Goal: Task Accomplishment & Management: Manage account settings

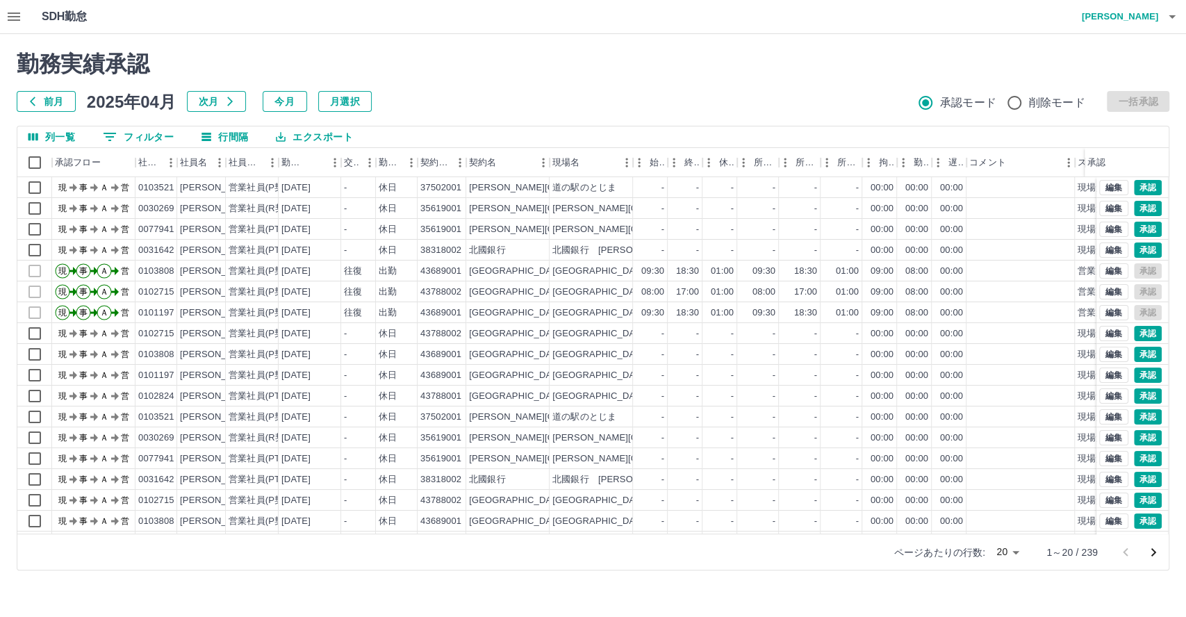
click at [131, 137] on button "0 フィルター" at bounding box center [138, 136] width 93 height 21
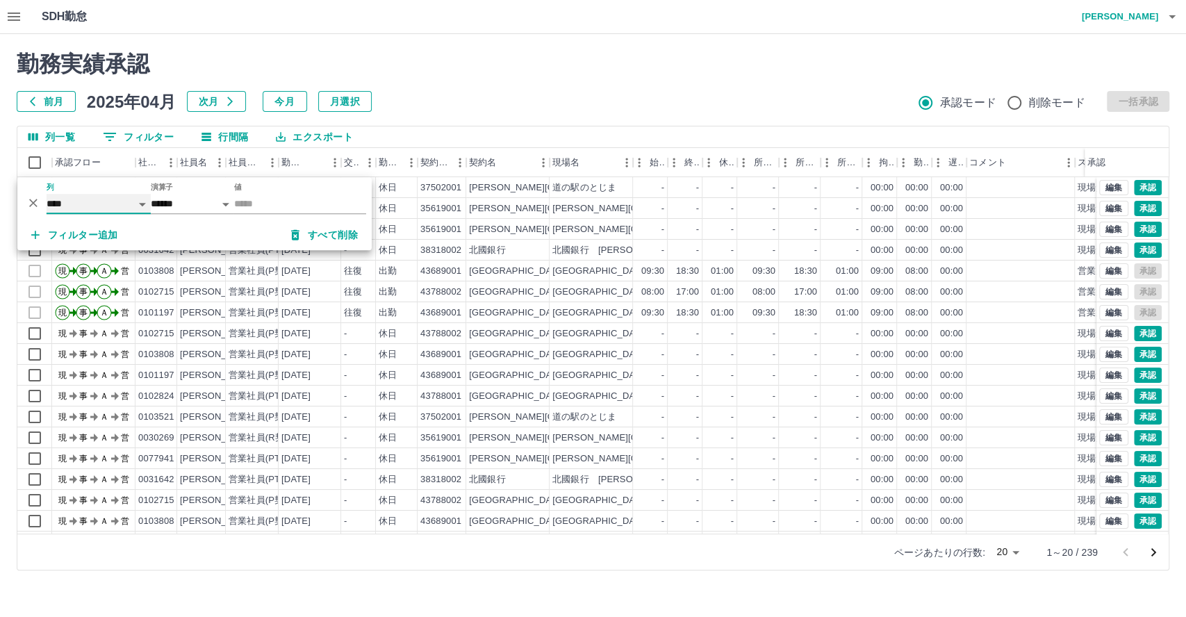
click at [108, 204] on select "**** *** **** *** *** **** ***** *** *** ** ** ** **** **** **** ** ** *** ****…" at bounding box center [99, 204] width 104 height 20
click at [47, 194] on select "**** *** **** *** *** **** ***** *** *** ** ** ** **** **** **** ** ** *** ****…" at bounding box center [99, 204] width 104 height 20
select select "**********"
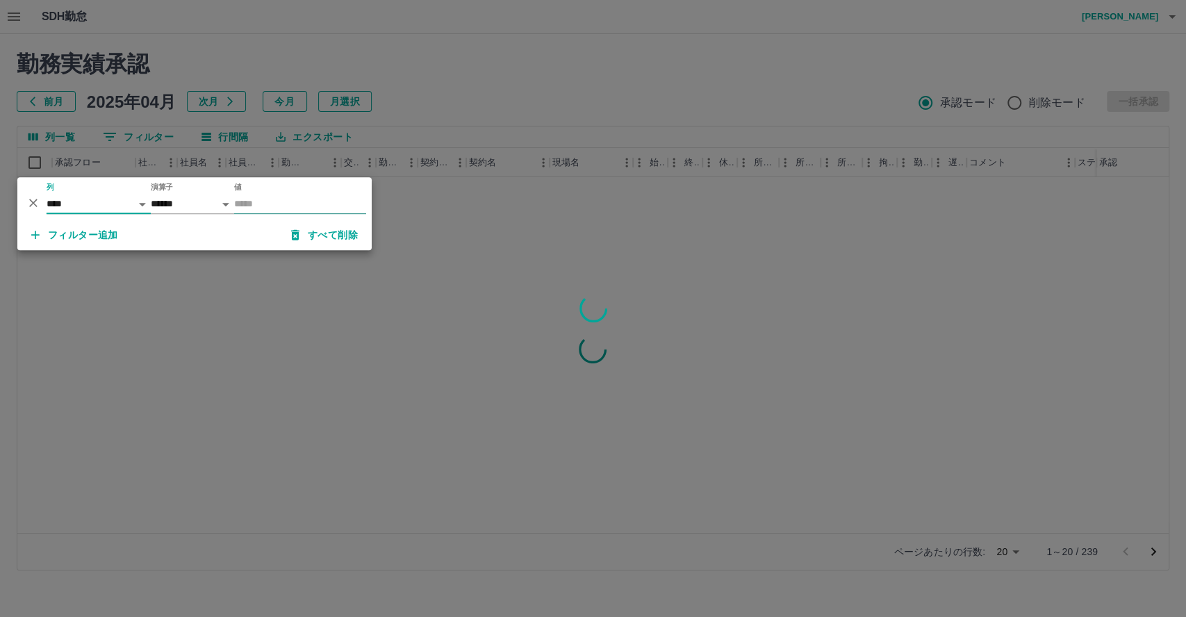
click at [295, 205] on input "値" at bounding box center [300, 204] width 132 height 20
type input "********"
click at [533, 88] on div at bounding box center [593, 308] width 1186 height 617
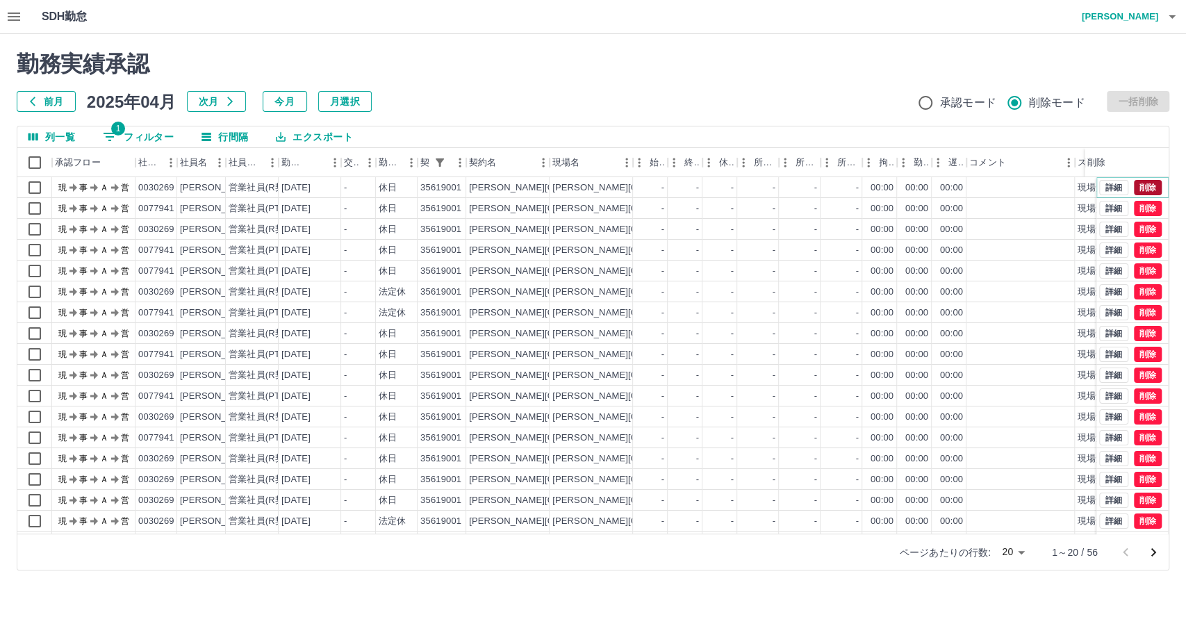
click at [1133, 187] on button "削除" at bounding box center [1147, 187] width 28 height 15
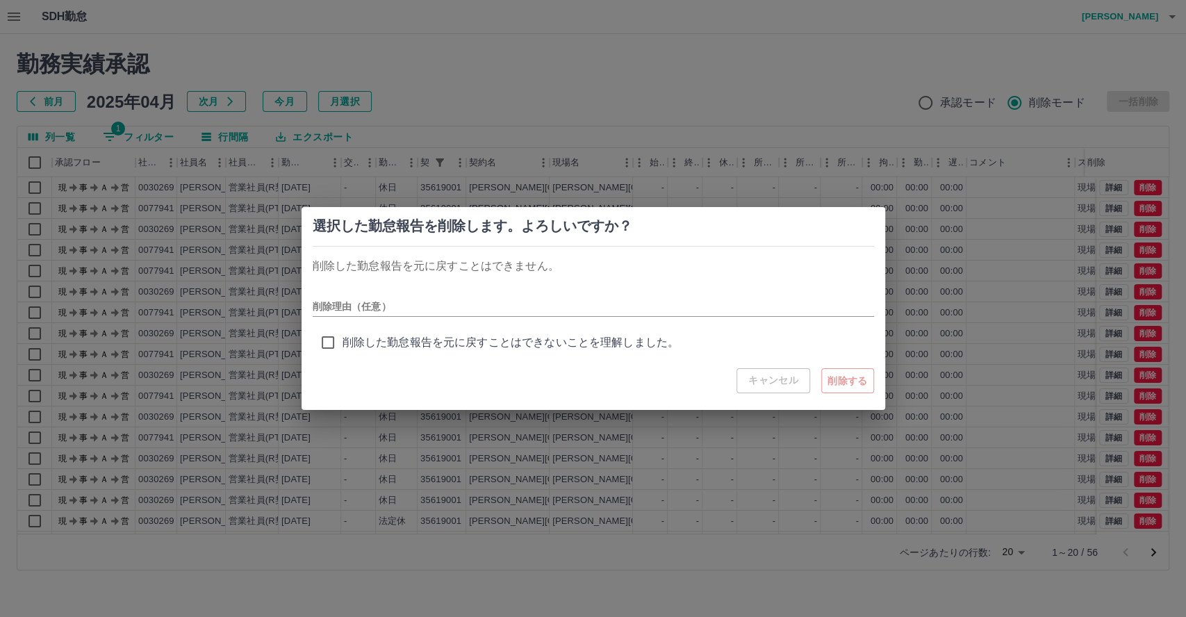
click at [556, 91] on div "選択した勤怠報告を削除します。よろしいですか？ 削除した勤怠報告を元に戻すことはできません。 削除理由（任意） 削除した勤怠報告を元に戻すことはできないことを…" at bounding box center [593, 308] width 1186 height 617
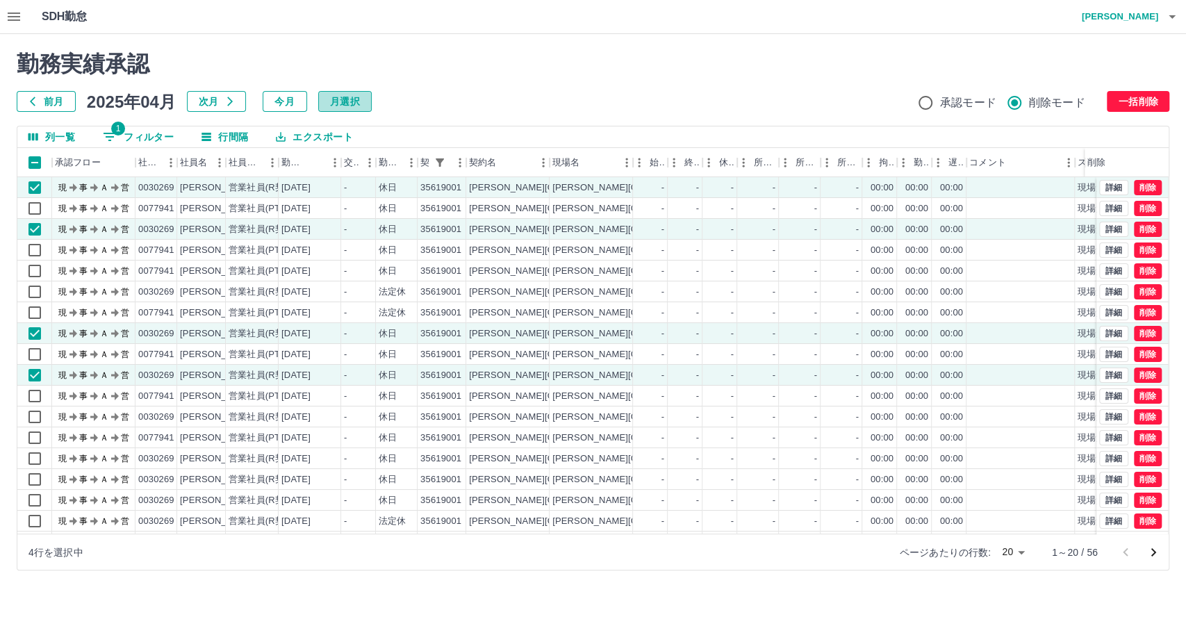
click at [356, 101] on button "月選択" at bounding box center [344, 101] width 53 height 21
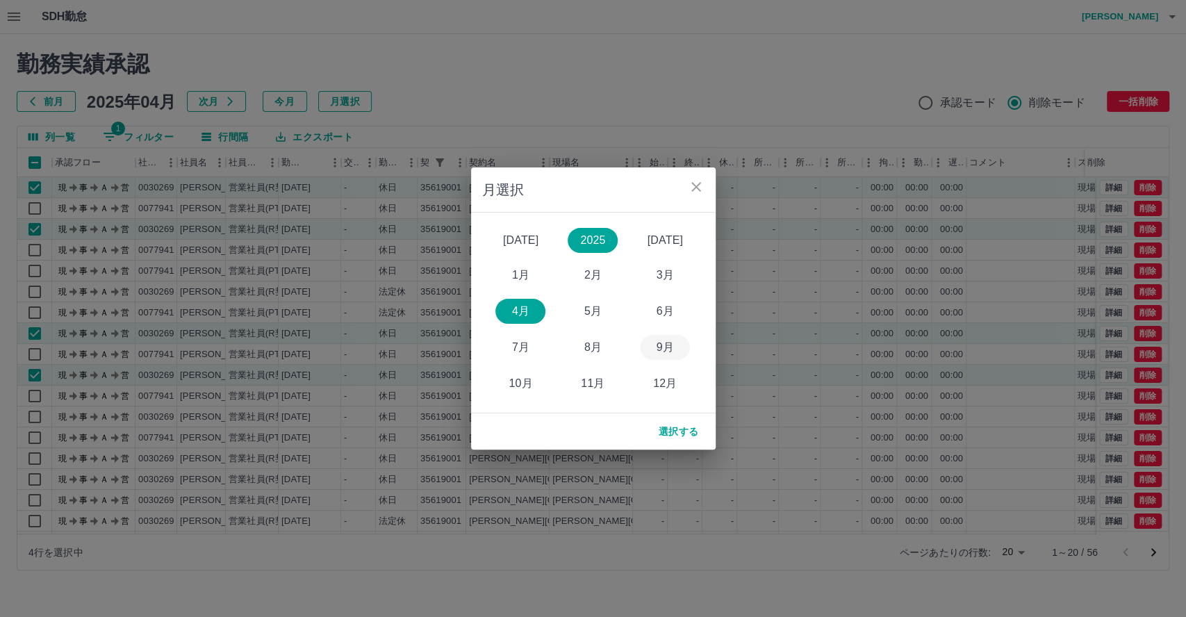
click at [663, 349] on button "9月" at bounding box center [665, 347] width 50 height 25
click at [683, 426] on button "選択する" at bounding box center [678, 431] width 63 height 25
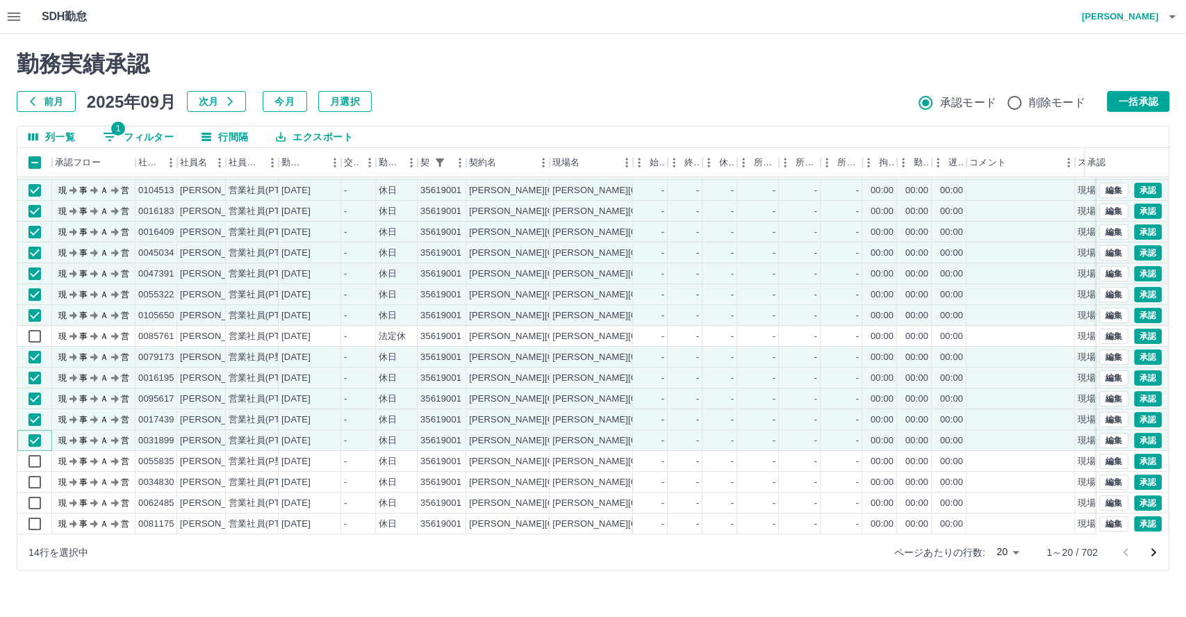
scroll to position [72, 0]
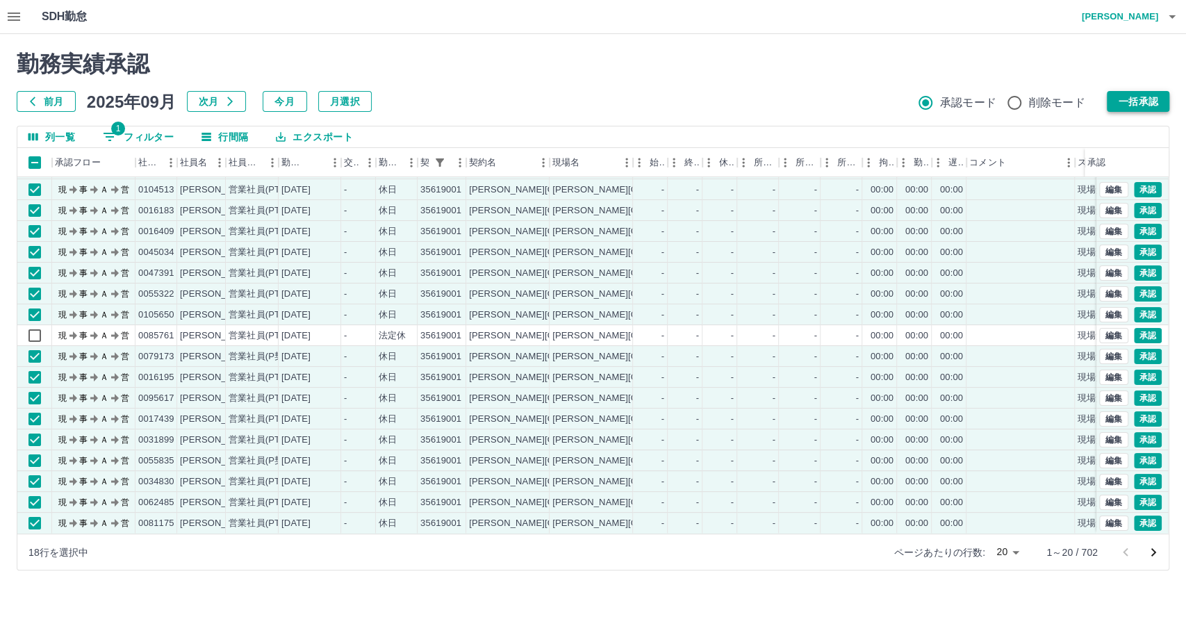
click at [1134, 101] on button "一括承認" at bounding box center [1137, 101] width 63 height 21
click at [1136, 100] on button "一括承認" at bounding box center [1137, 101] width 63 height 21
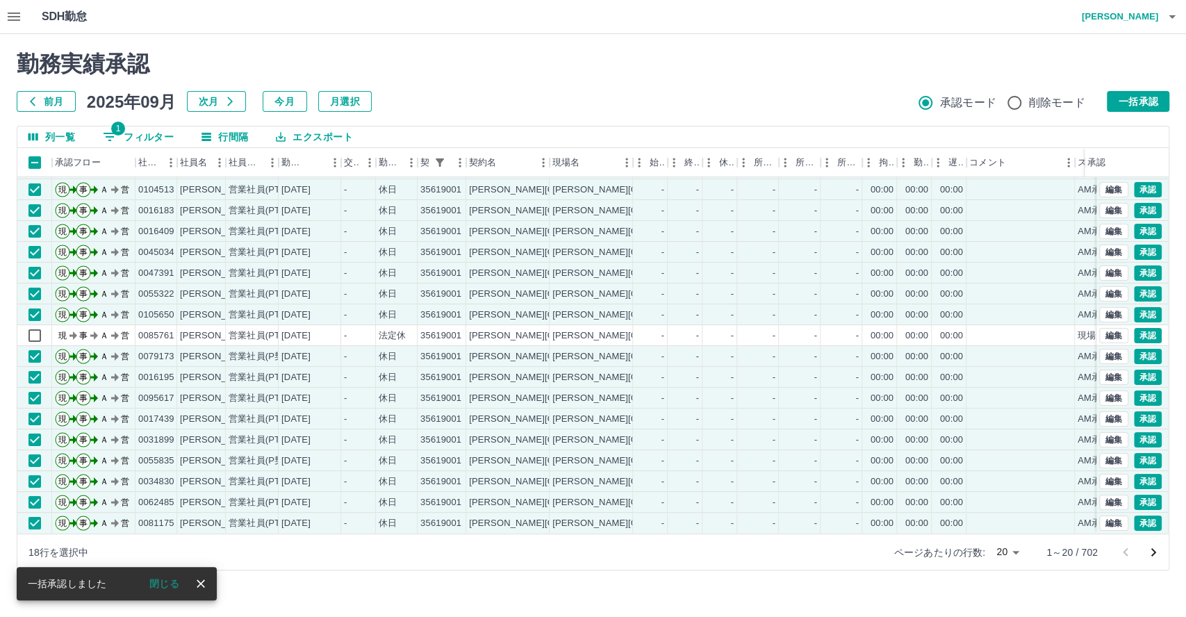
click at [1011, 552] on body "SDH勤怠 [PERSON_NAME] 勤務実績承認 前月 [DATE] 次月 今月 月選択 承認モード 削除モード 一括承認 列一覧 1 フィルター 行間隔…" at bounding box center [593, 293] width 1186 height 587
click at [1004, 538] on li "100" at bounding box center [1006, 537] width 47 height 25
type input "***"
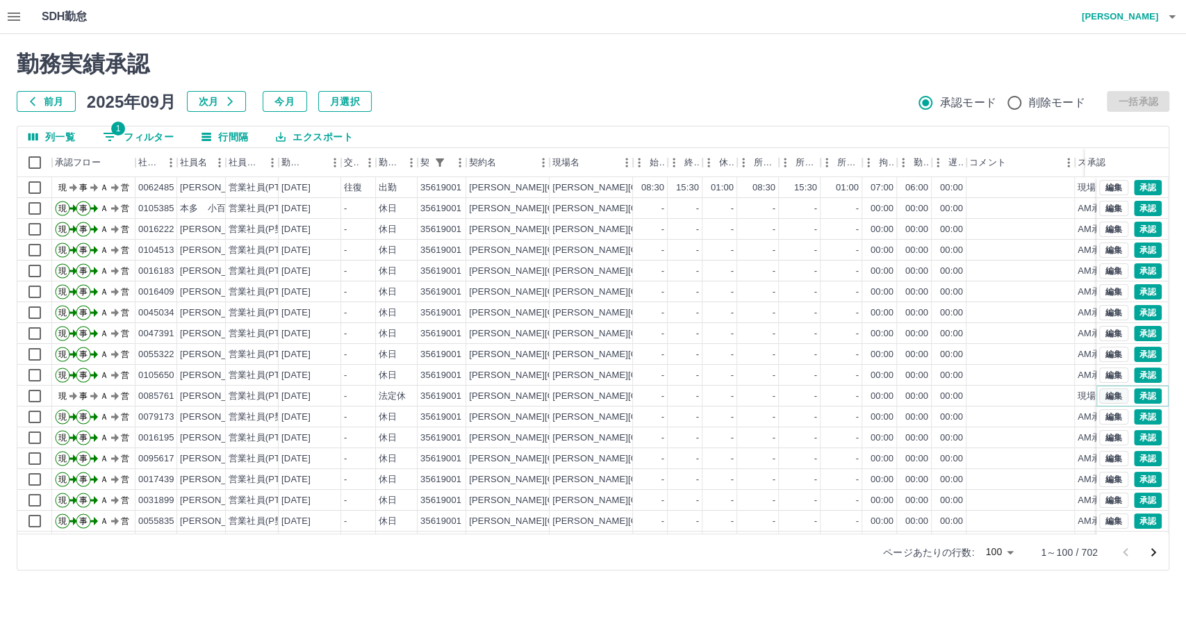
click at [1103, 396] on button "編集" at bounding box center [1113, 395] width 29 height 15
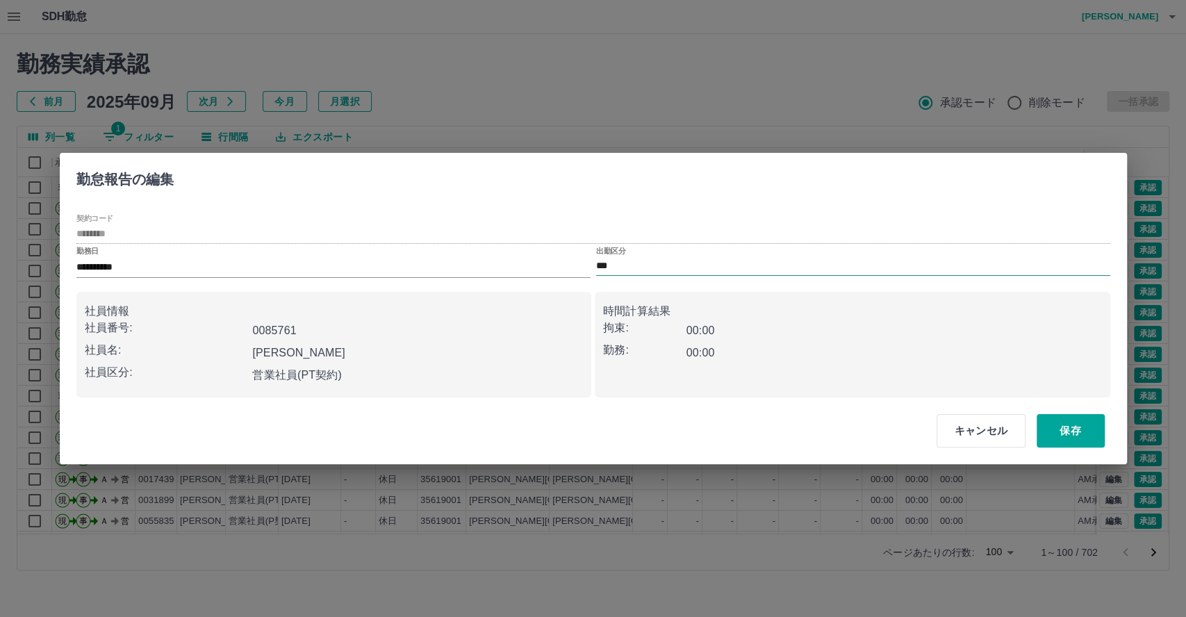
click at [633, 260] on input "***" at bounding box center [853, 266] width 514 height 17
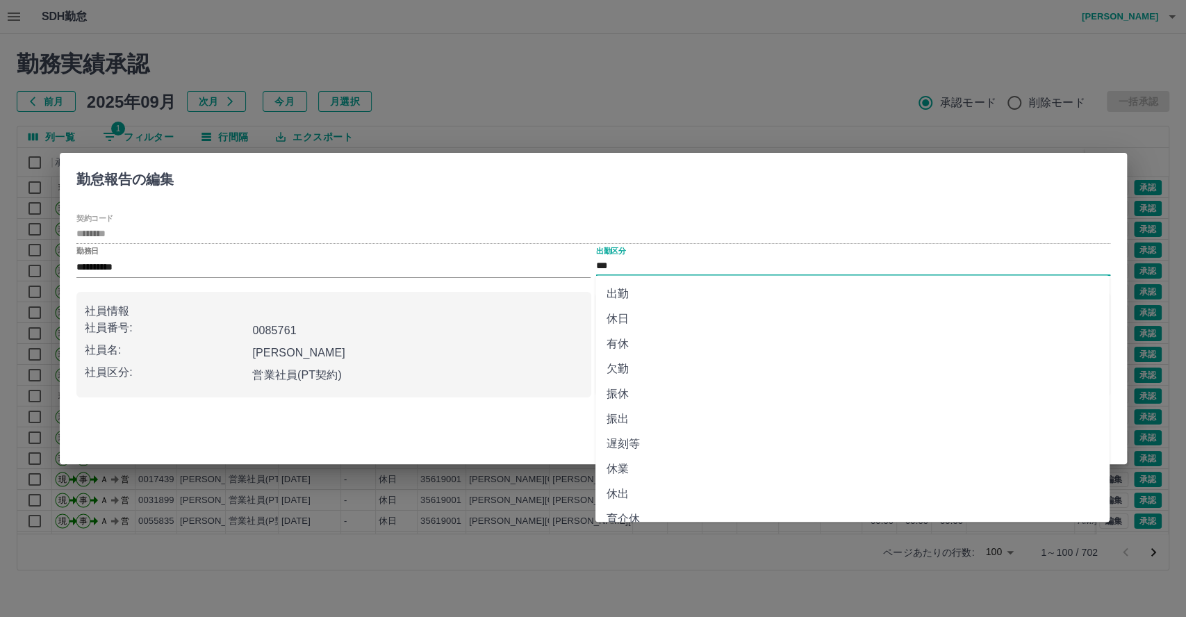
click at [639, 312] on li "休日" at bounding box center [852, 318] width 514 height 25
type input "**"
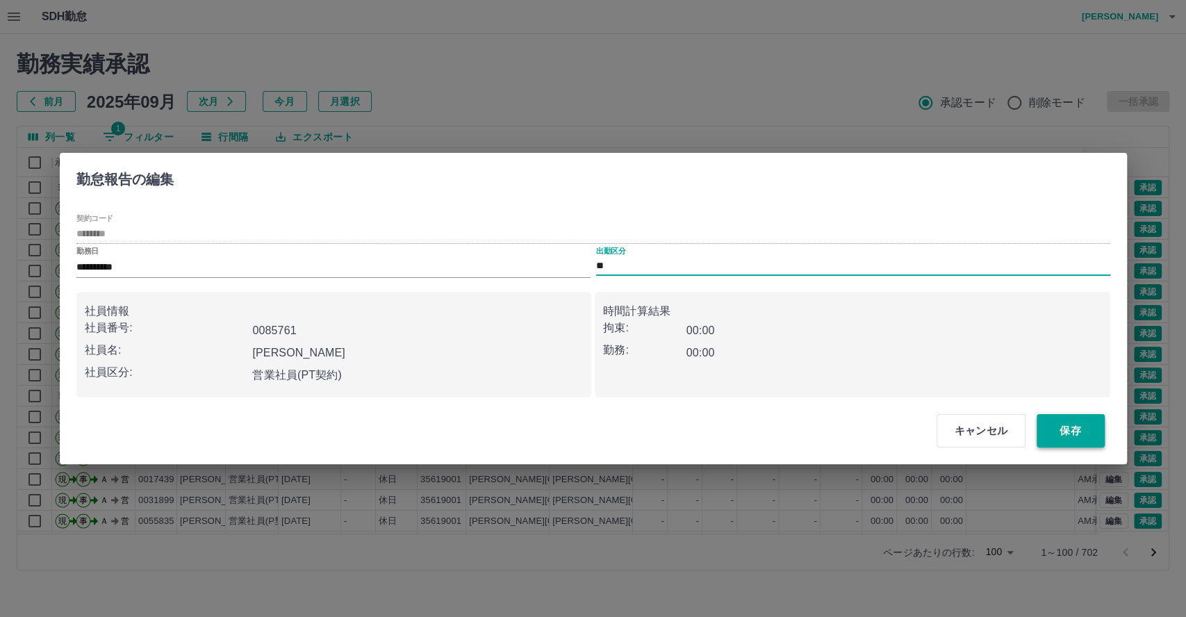
click at [1058, 428] on button "保存" at bounding box center [1070, 430] width 68 height 33
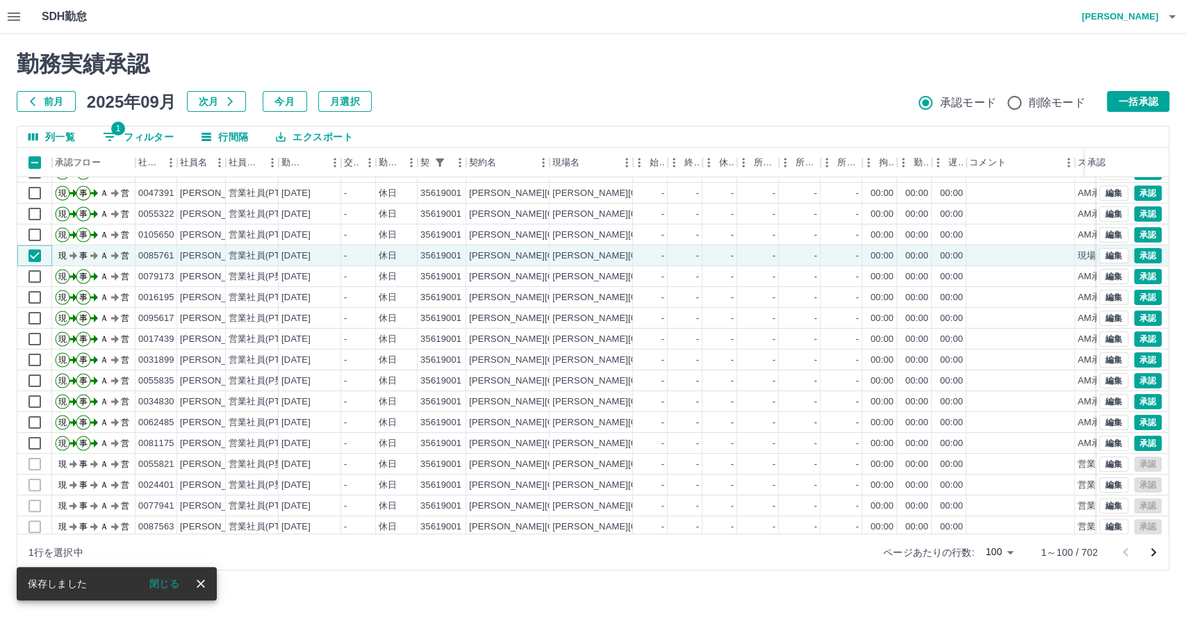
scroll to position [154, 0]
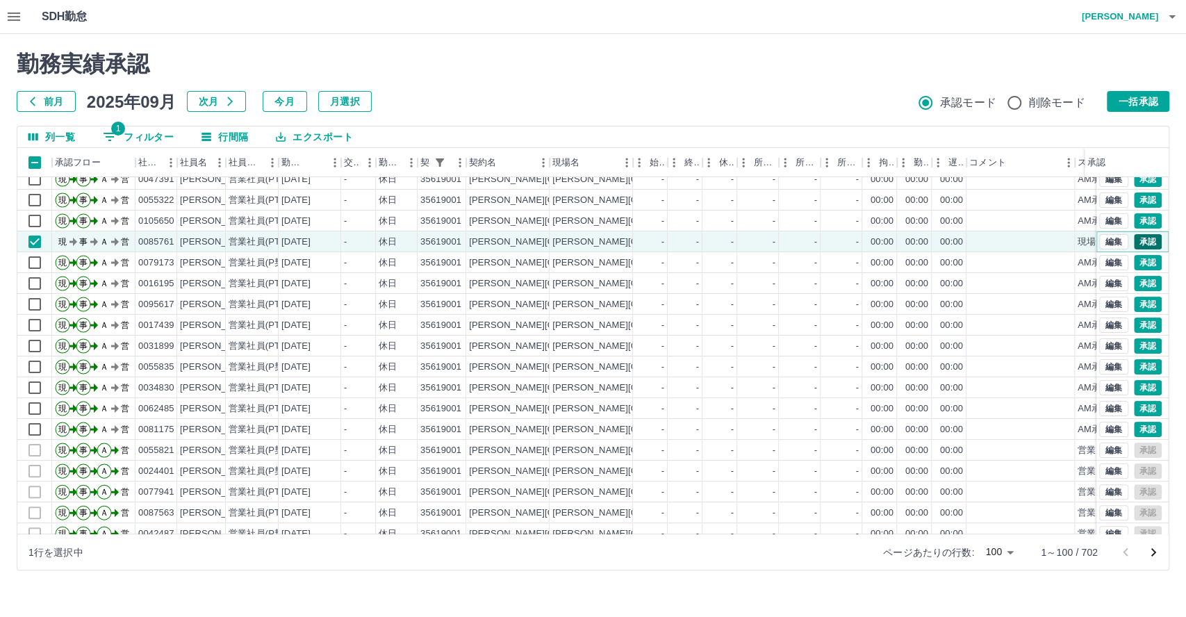
click at [1133, 240] on button "承認" at bounding box center [1147, 241] width 28 height 15
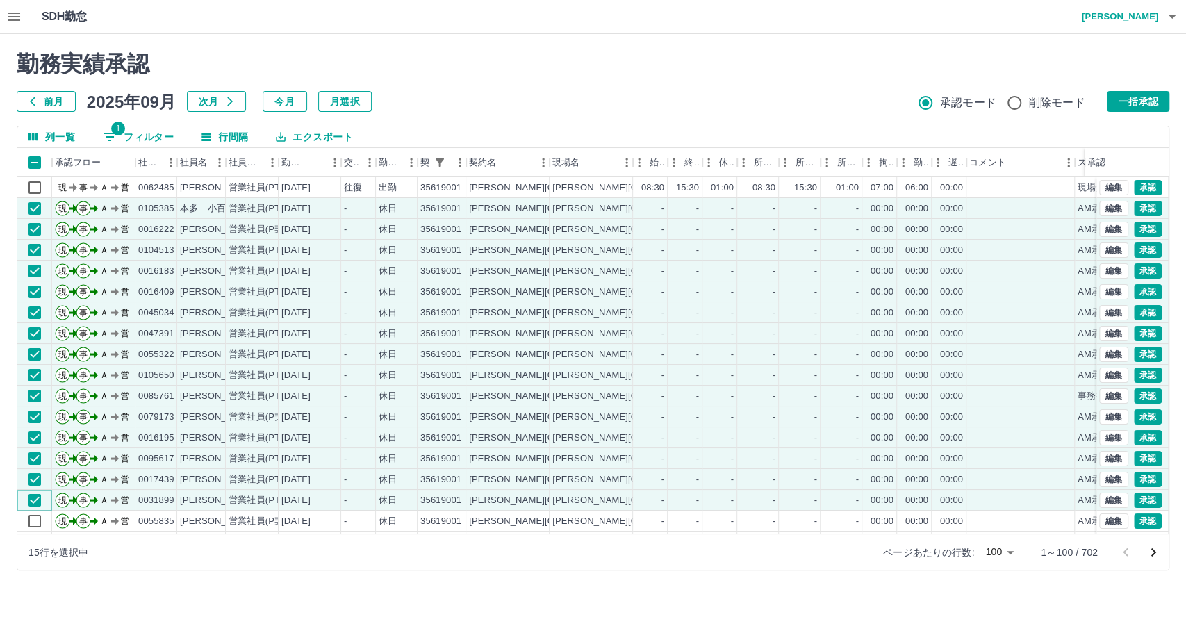
scroll to position [231, 0]
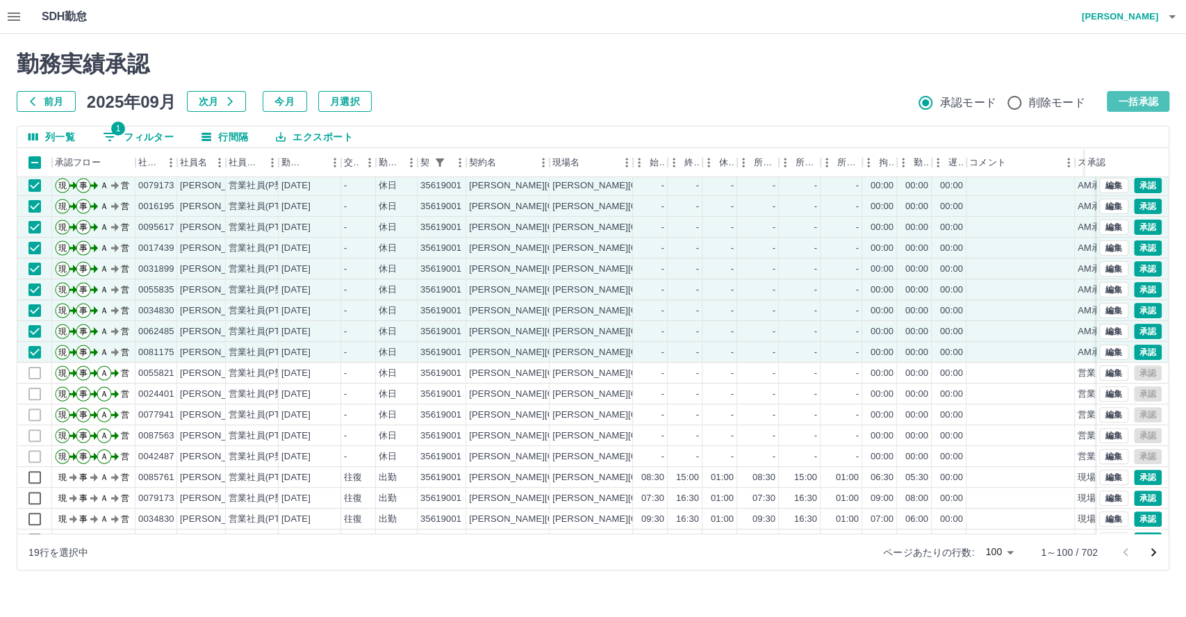
click at [1140, 99] on button "一括承認" at bounding box center [1137, 101] width 63 height 21
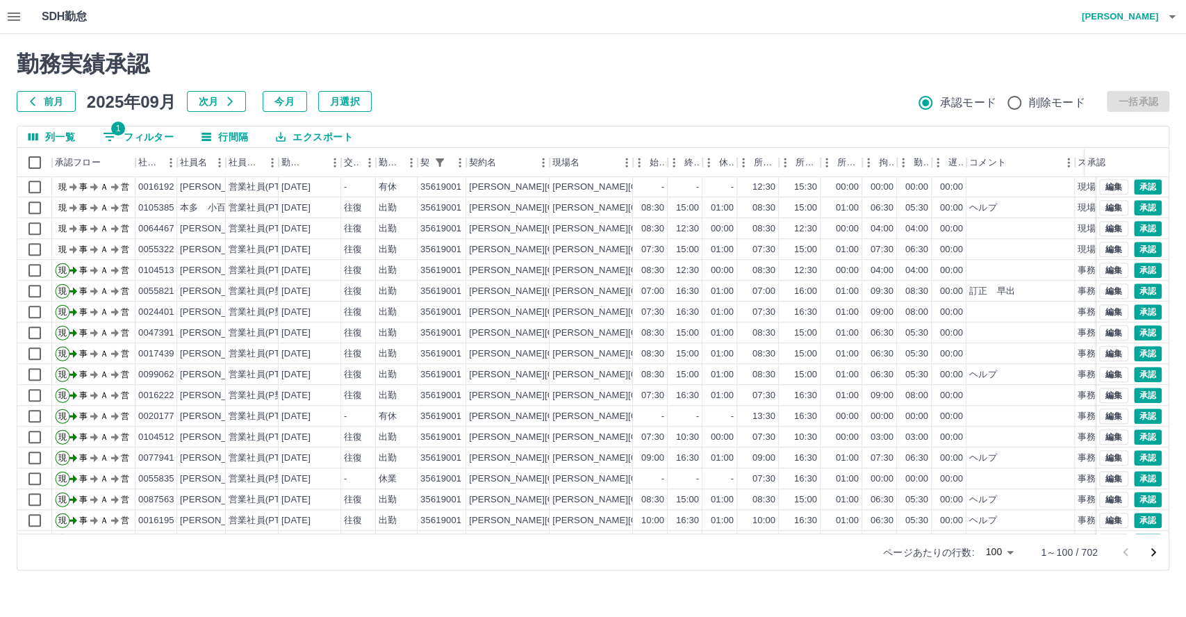
scroll to position [695, 0]
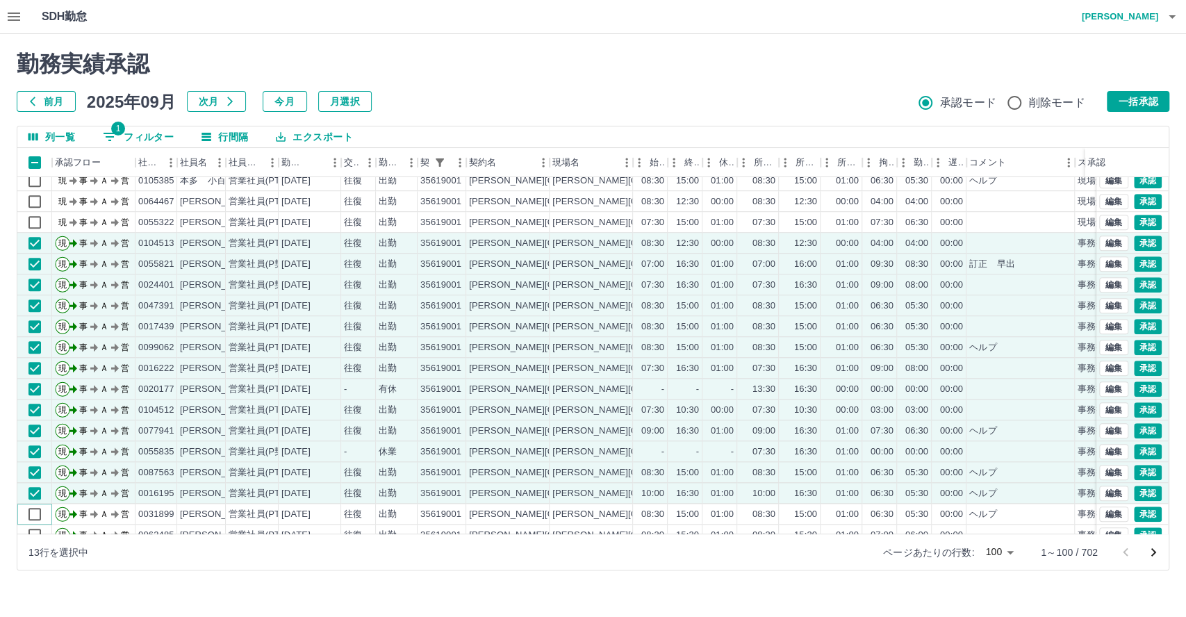
click at [32, 502] on div "現 事 Ａ 営 0105184 [PERSON_NAME] 営業社員(PT契約) [DATE] 往復 出勤 35619001 [PERSON_NAME][GE…" at bounding box center [587, 357] width 1140 height 458
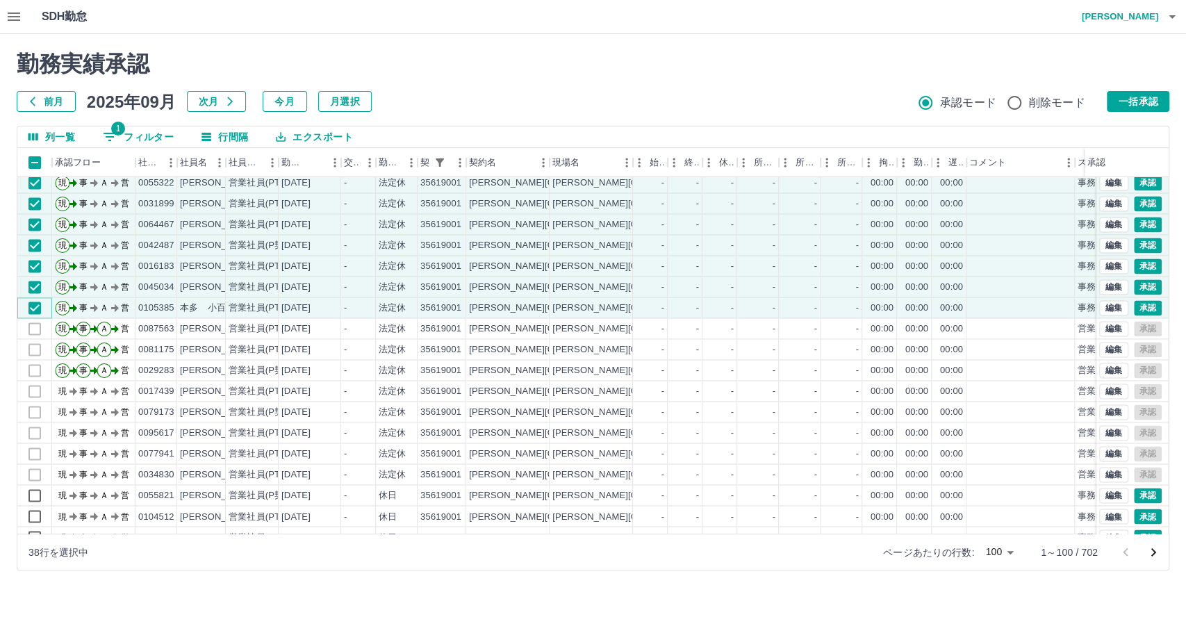
scroll to position [1466, 0]
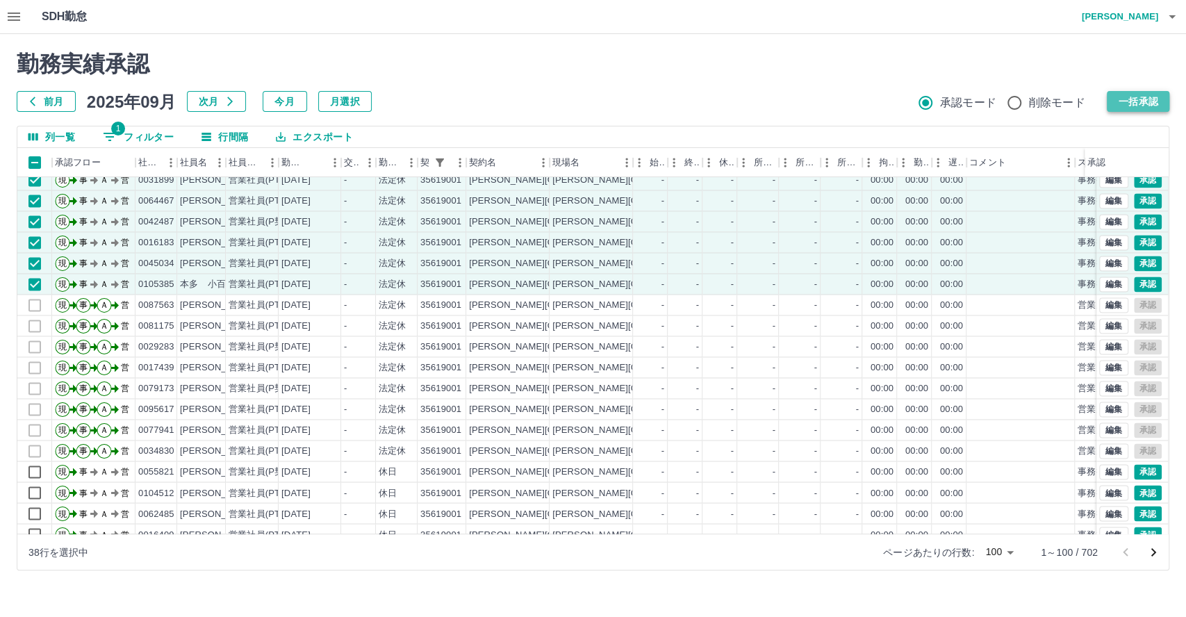
click at [1139, 106] on button "一括承認" at bounding box center [1137, 101] width 63 height 21
click at [1133, 98] on button "一括承認" at bounding box center [1137, 101] width 63 height 21
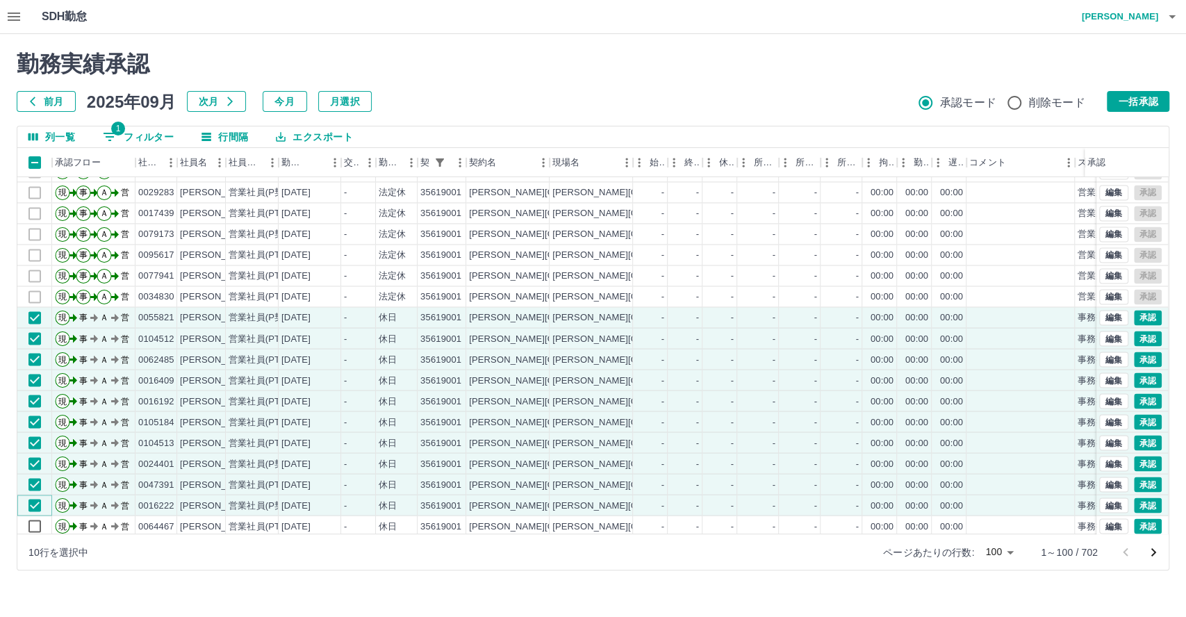
scroll to position [1738, 0]
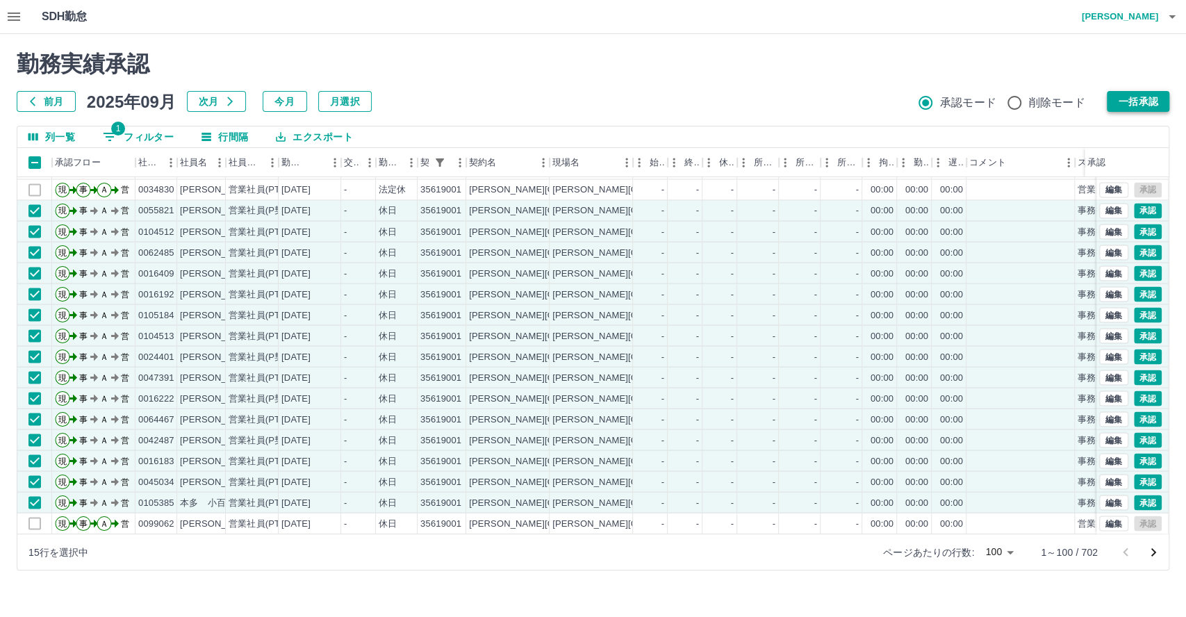
click at [1132, 106] on button "一括承認" at bounding box center [1137, 101] width 63 height 21
click at [1134, 105] on button "一括承認" at bounding box center [1137, 101] width 63 height 21
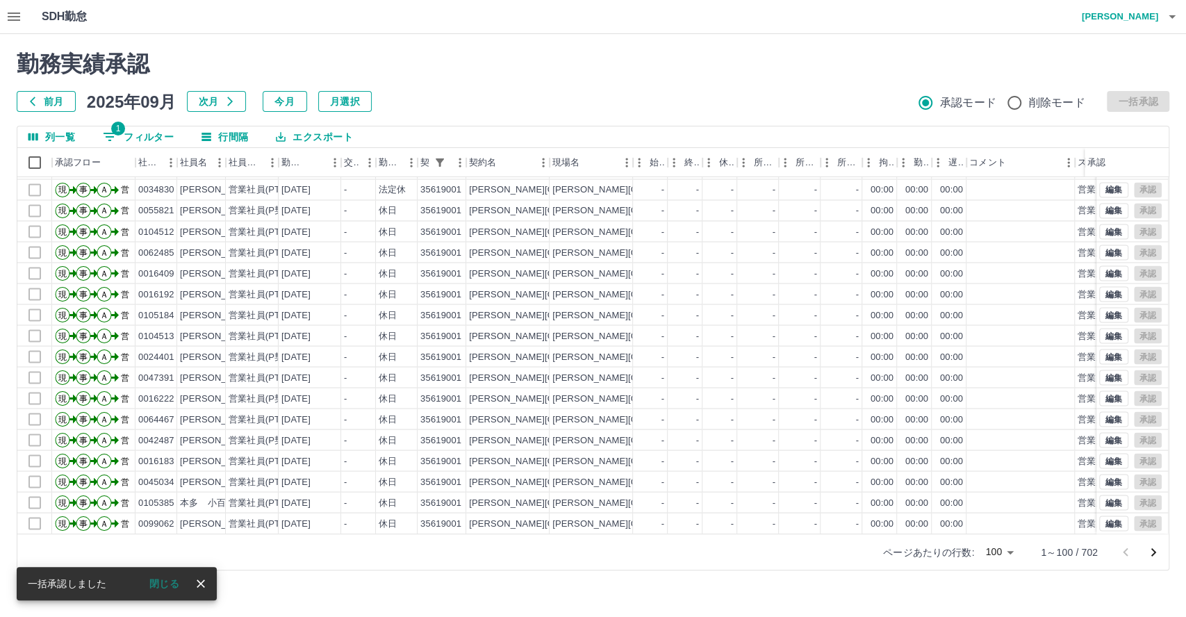
click at [1154, 549] on icon "次のページへ" at bounding box center [1153, 552] width 17 height 17
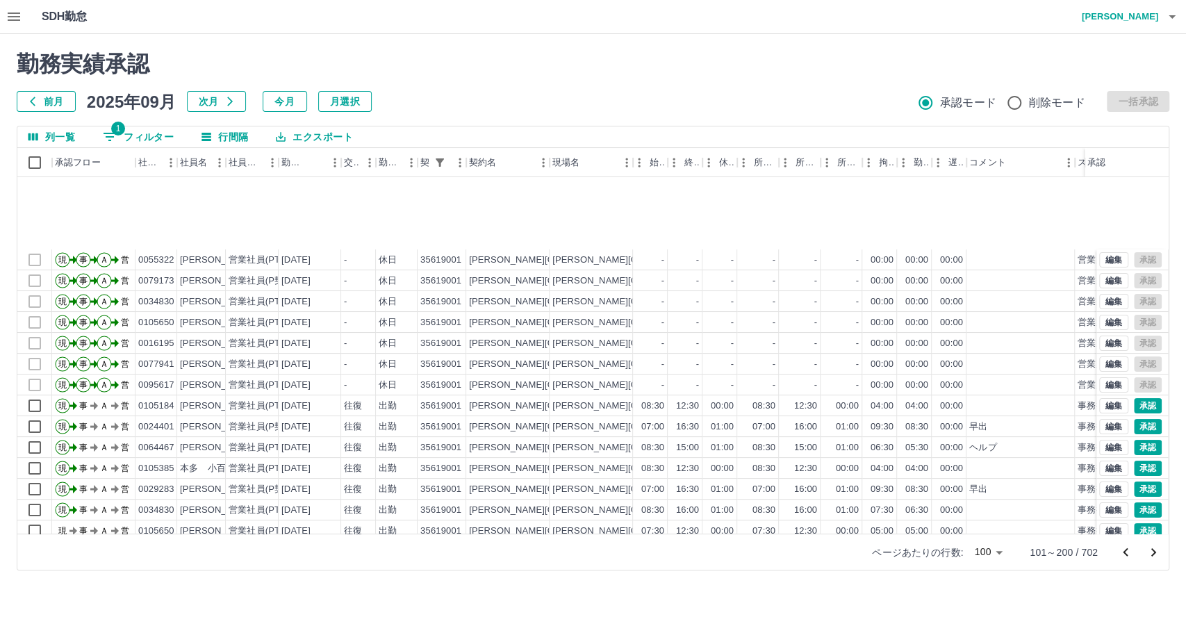
scroll to position [231, 0]
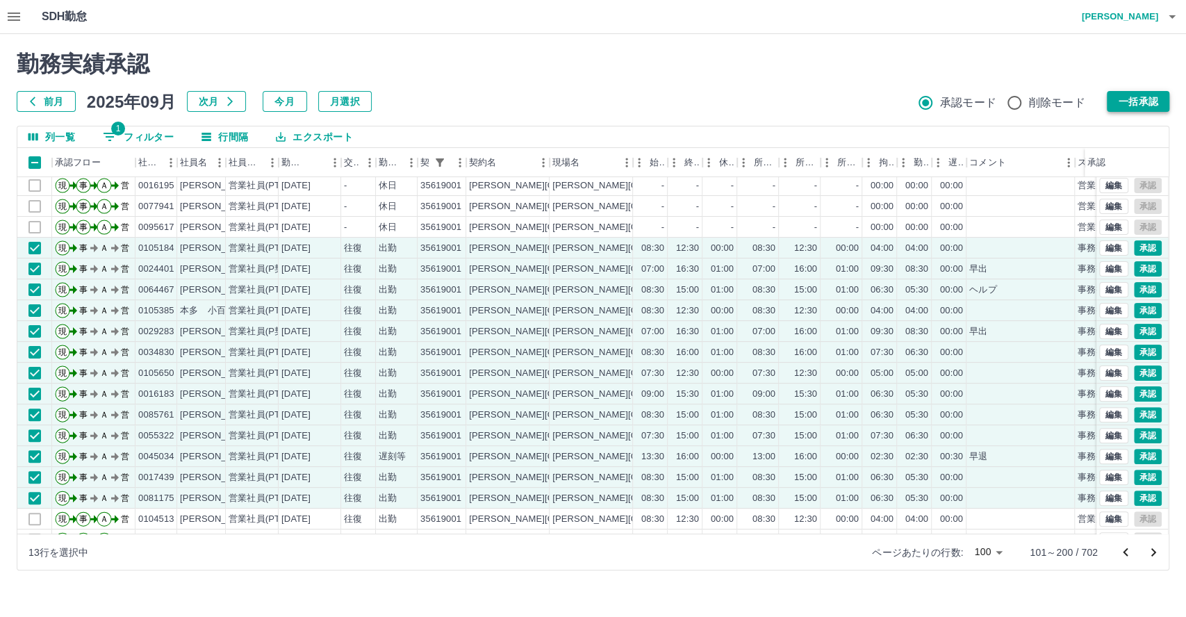
click at [1129, 102] on button "一括承認" at bounding box center [1137, 101] width 63 height 21
click at [1131, 101] on button "一括承認" at bounding box center [1137, 101] width 63 height 21
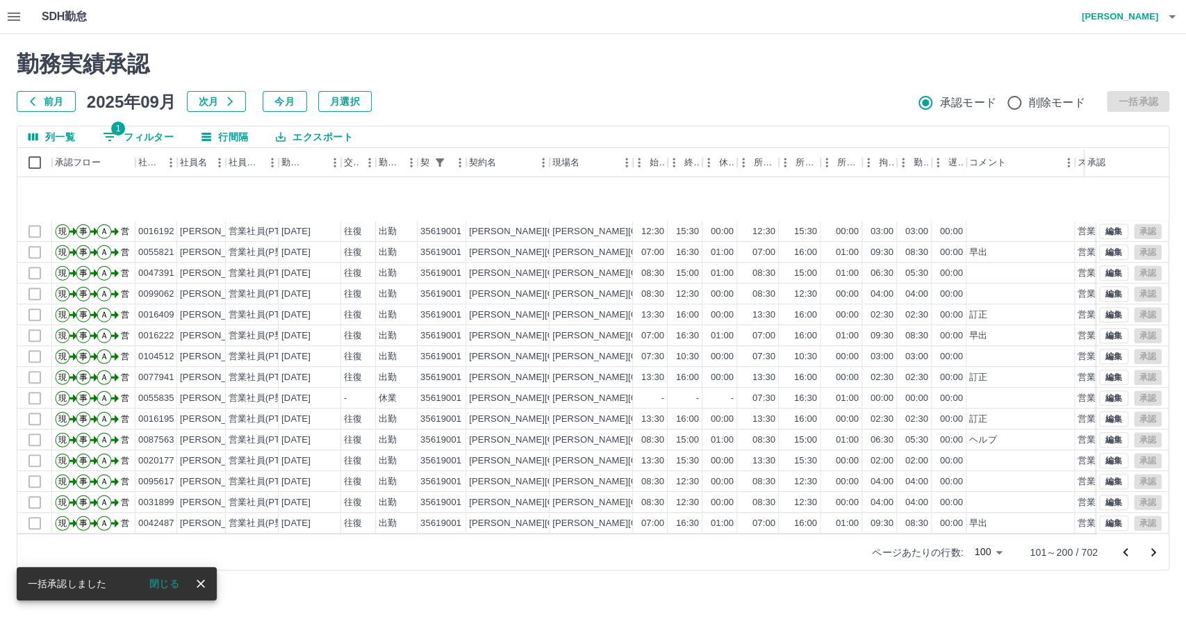
scroll to position [772, 0]
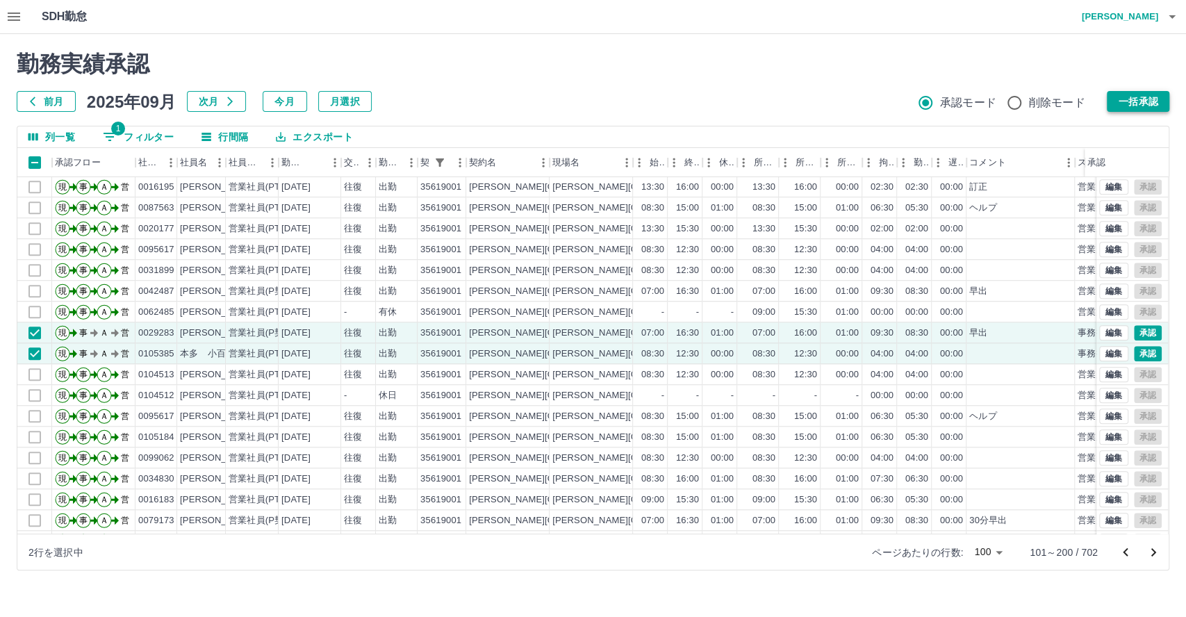
click at [1156, 101] on button "一括承認" at bounding box center [1137, 101] width 63 height 21
click at [1156, 99] on button "一括承認" at bounding box center [1137, 101] width 63 height 21
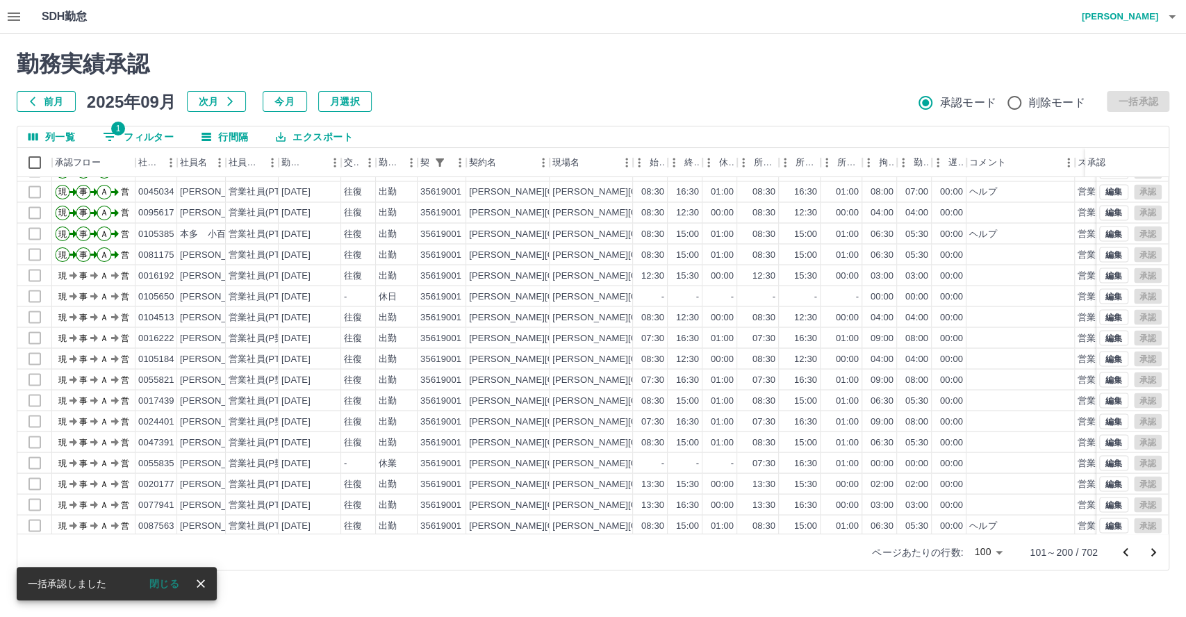
scroll to position [1738, 0]
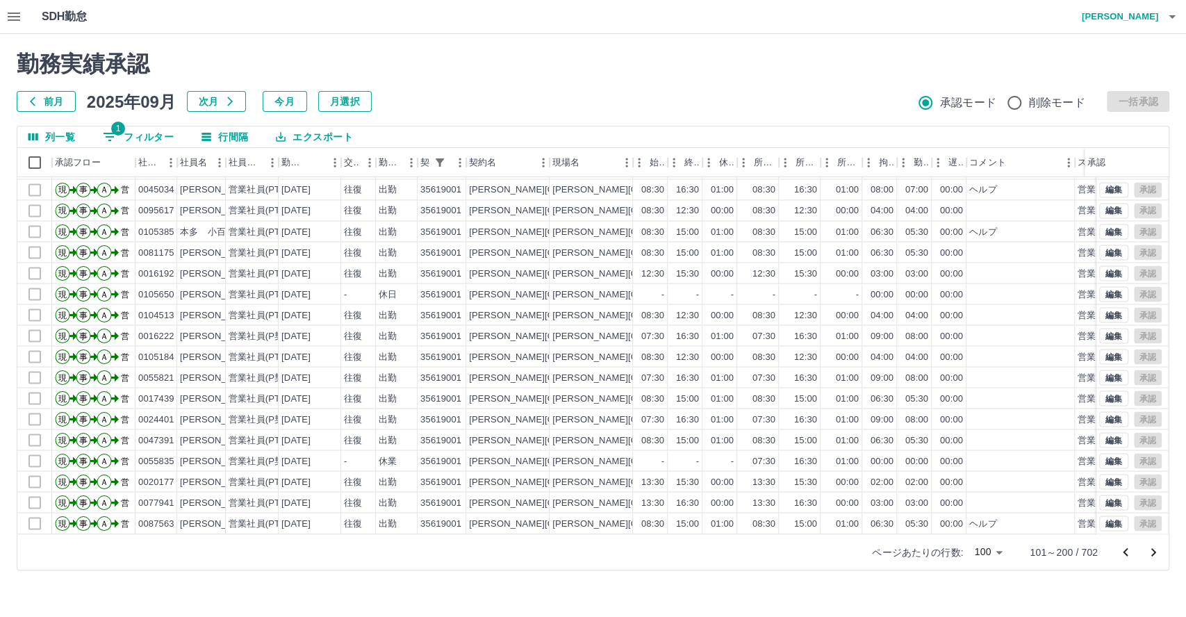
click at [1151, 551] on icon "次のページへ" at bounding box center [1153, 552] width 17 height 17
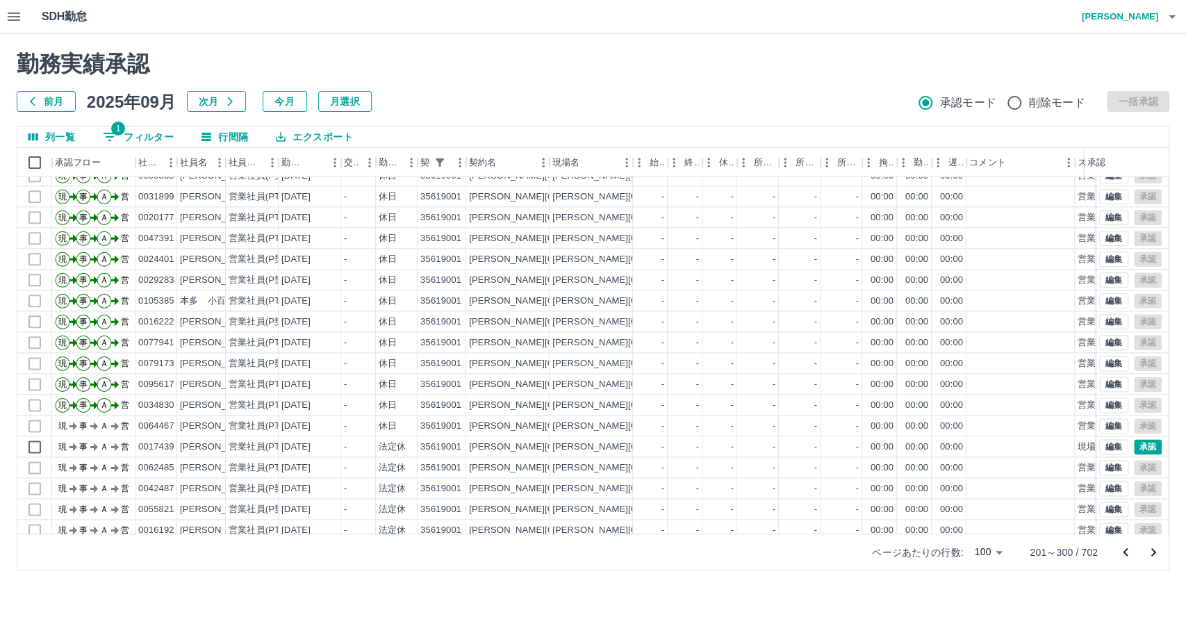
scroll to position [1311, 0]
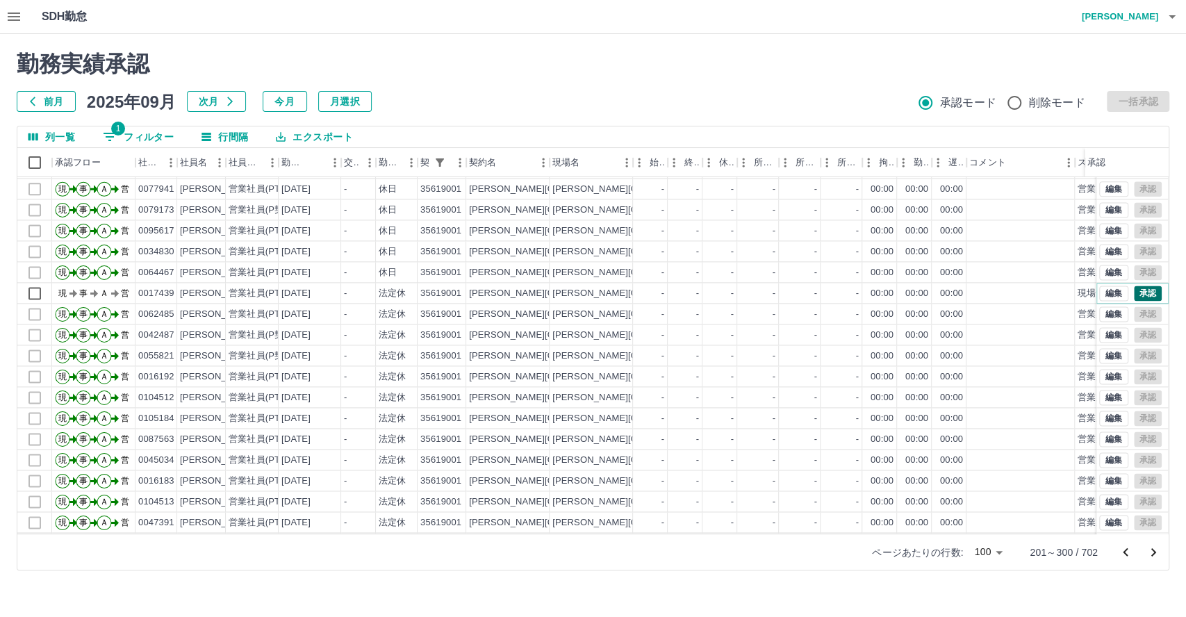
click at [1137, 292] on button "承認" at bounding box center [1147, 292] width 28 height 15
click at [1138, 292] on button "承認" at bounding box center [1147, 292] width 28 height 15
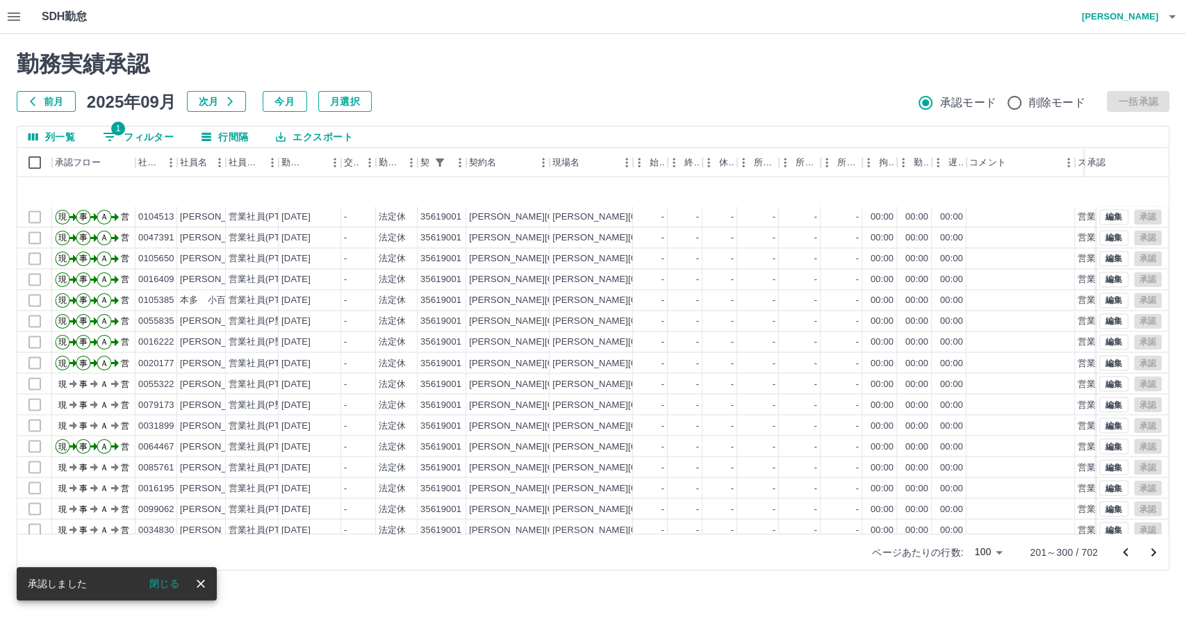
scroll to position [1738, 0]
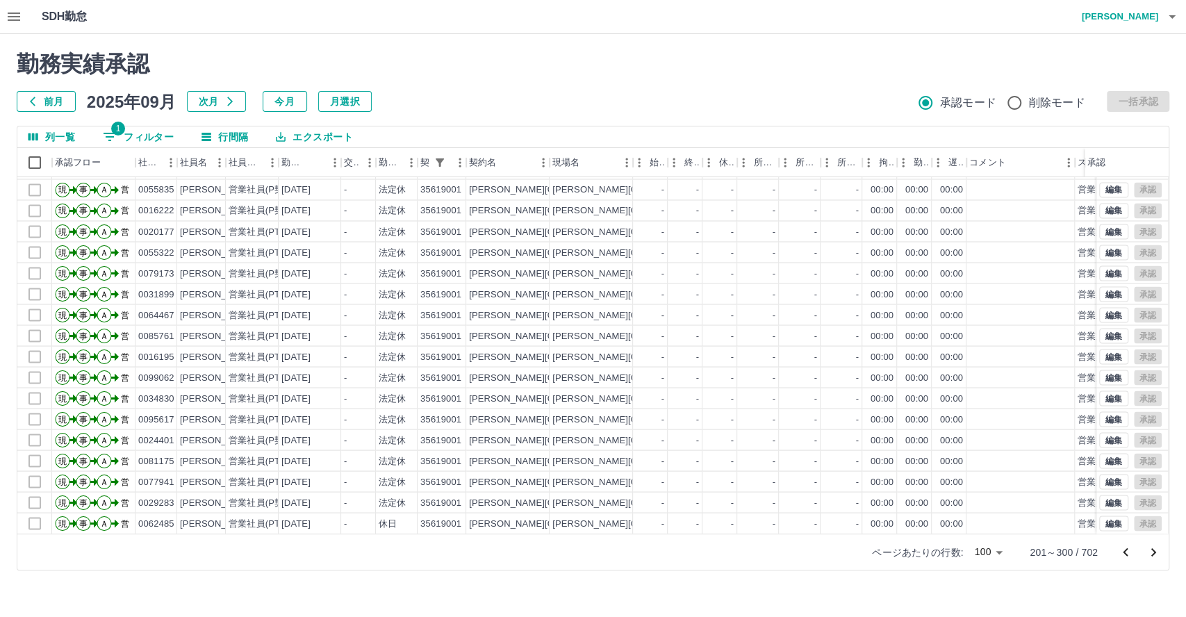
click at [1150, 548] on icon "次のページへ" at bounding box center [1153, 552] width 17 height 17
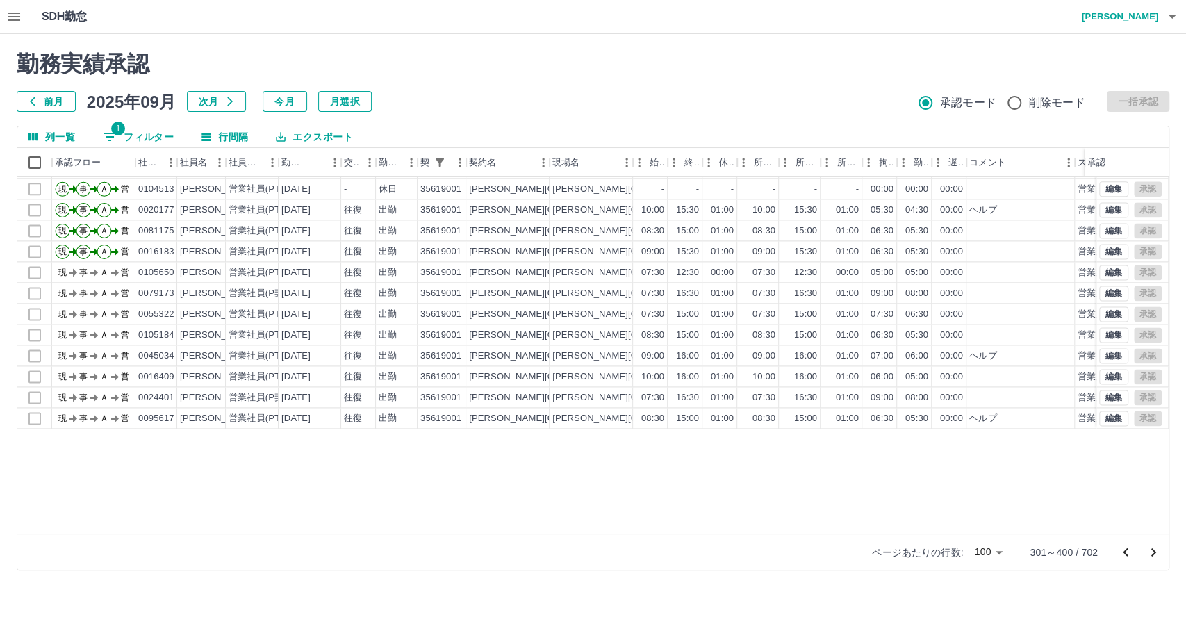
scroll to position [1080, 0]
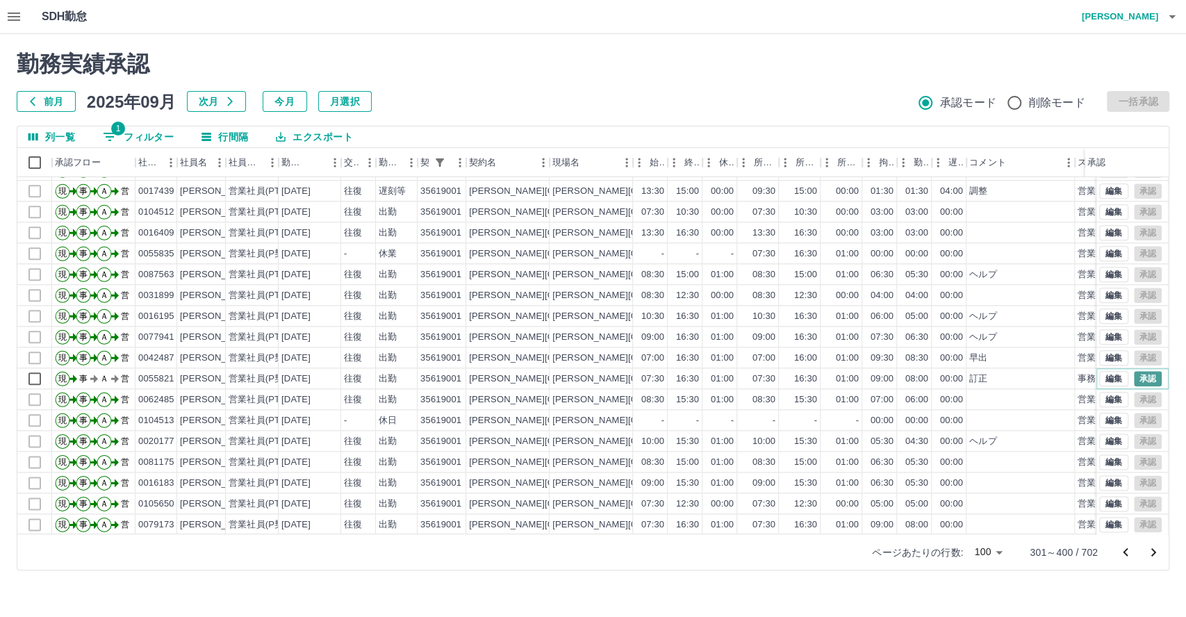
click at [1139, 375] on button "承認" at bounding box center [1147, 378] width 28 height 15
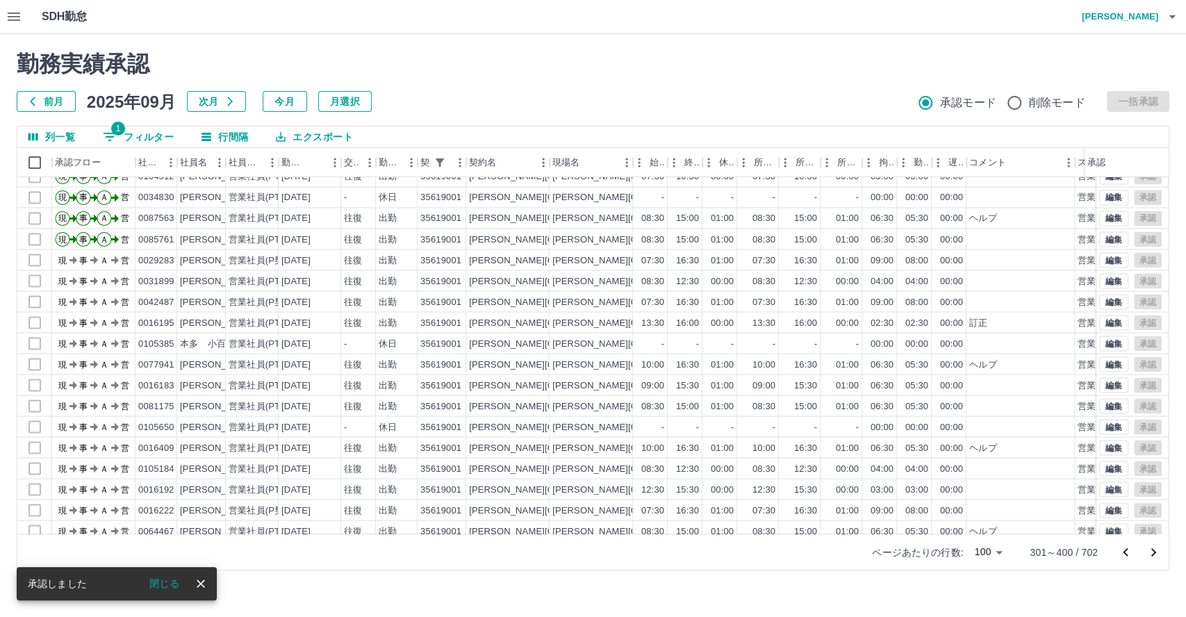
scroll to position [1738, 0]
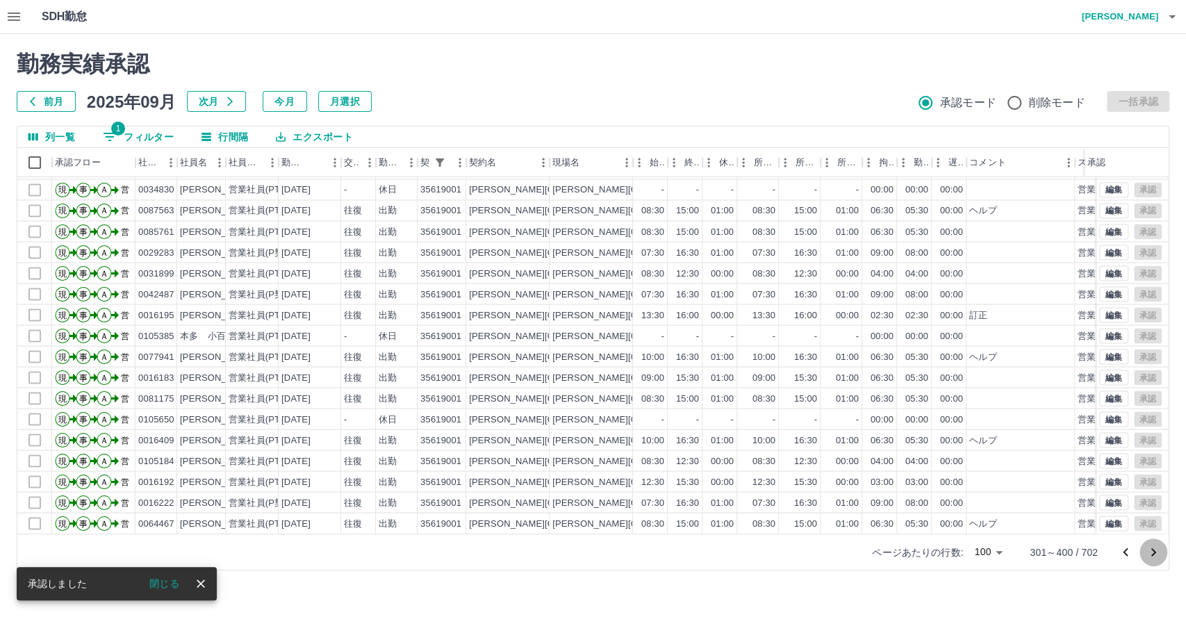
click at [1153, 551] on icon "次のページへ" at bounding box center [1153, 552] width 5 height 8
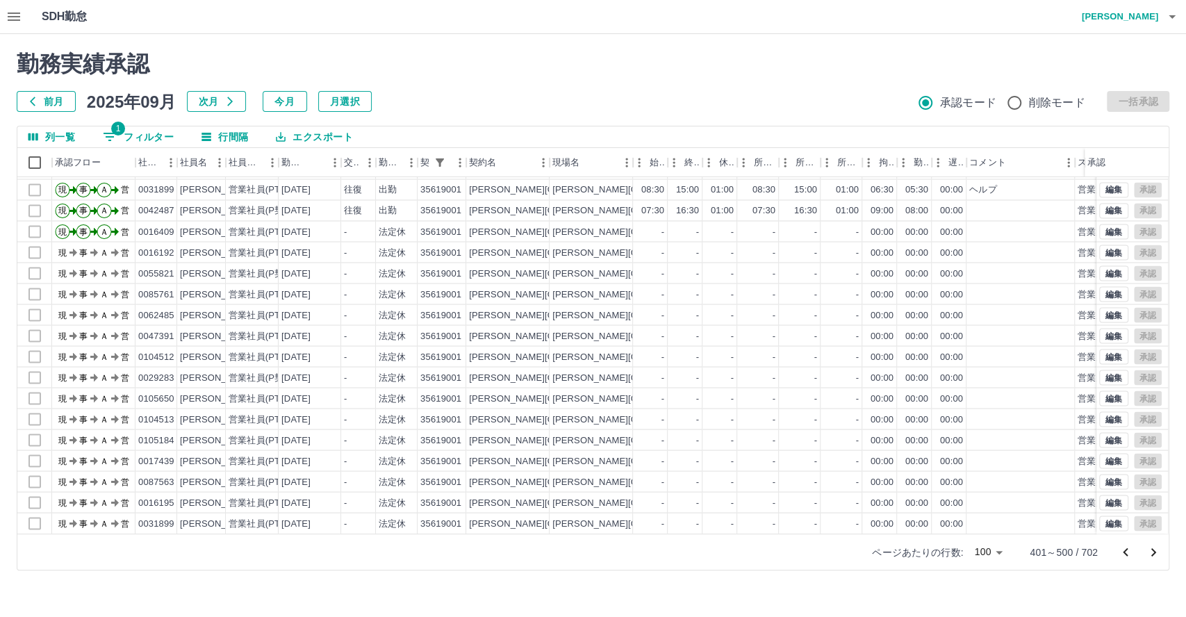
click at [1154, 551] on icon "次のページへ" at bounding box center [1153, 552] width 5 height 8
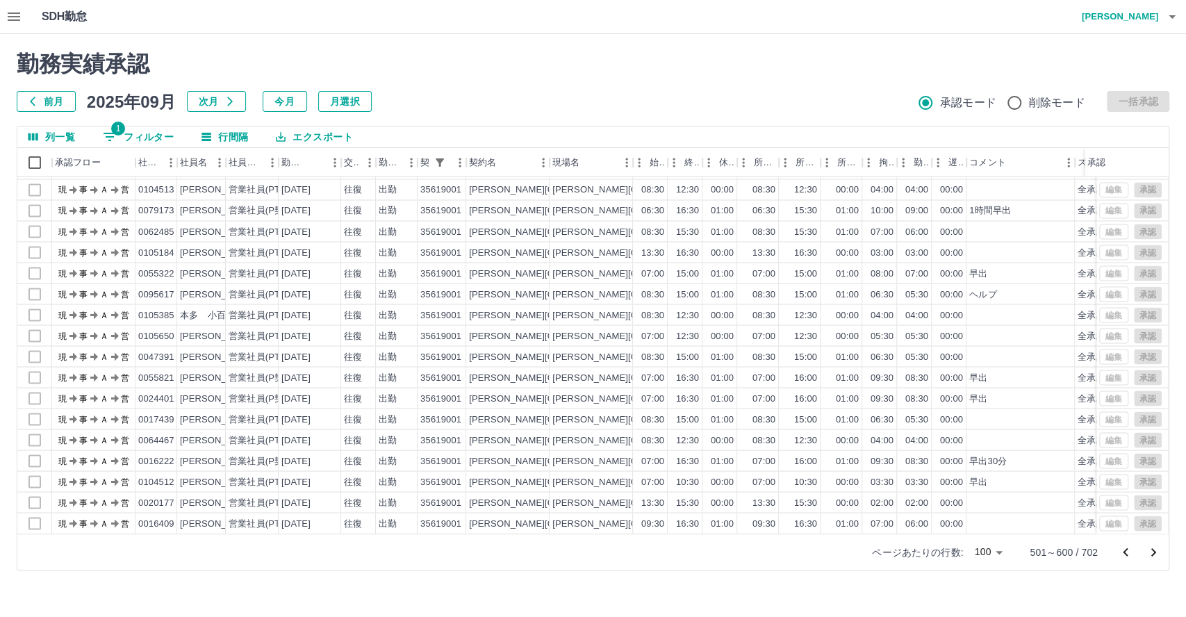
click at [1156, 550] on icon "次のページへ" at bounding box center [1153, 552] width 17 height 17
click at [135, 139] on button "1 フィルター" at bounding box center [138, 136] width 93 height 21
select select "**********"
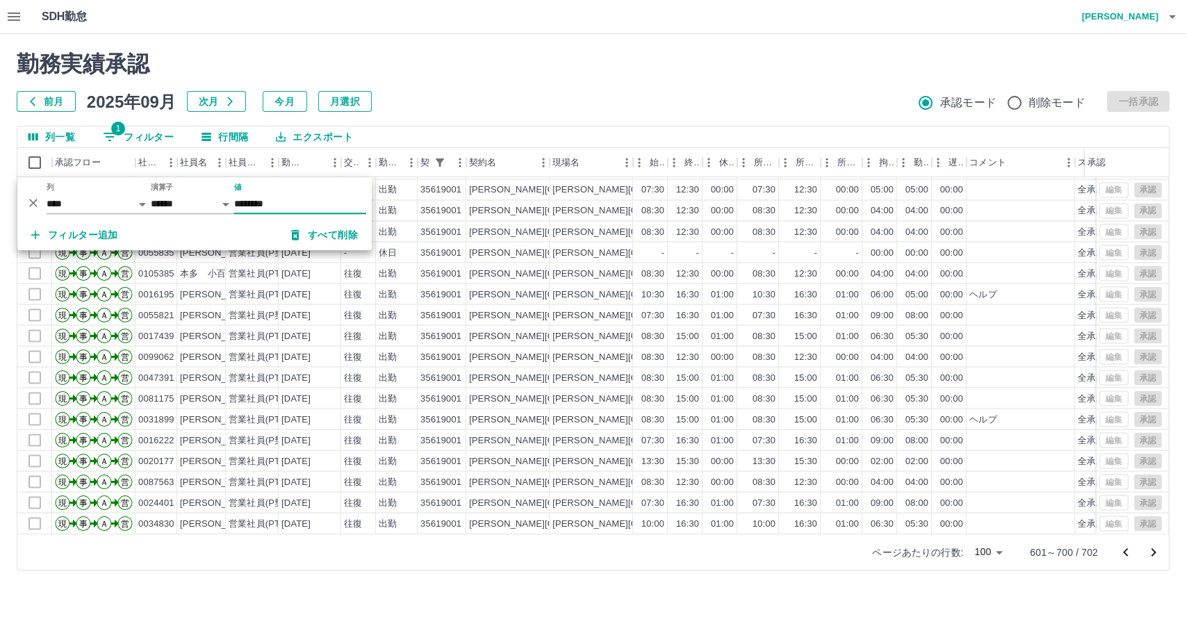
drag, startPoint x: 273, startPoint y: 201, endPoint x: 234, endPoint y: 199, distance: 38.9
click at [231, 199] on div "*** ** 列 **** *** **** *** *** **** ***** *** *** ** ** ** **** **** **** ** **…" at bounding box center [194, 198] width 354 height 42
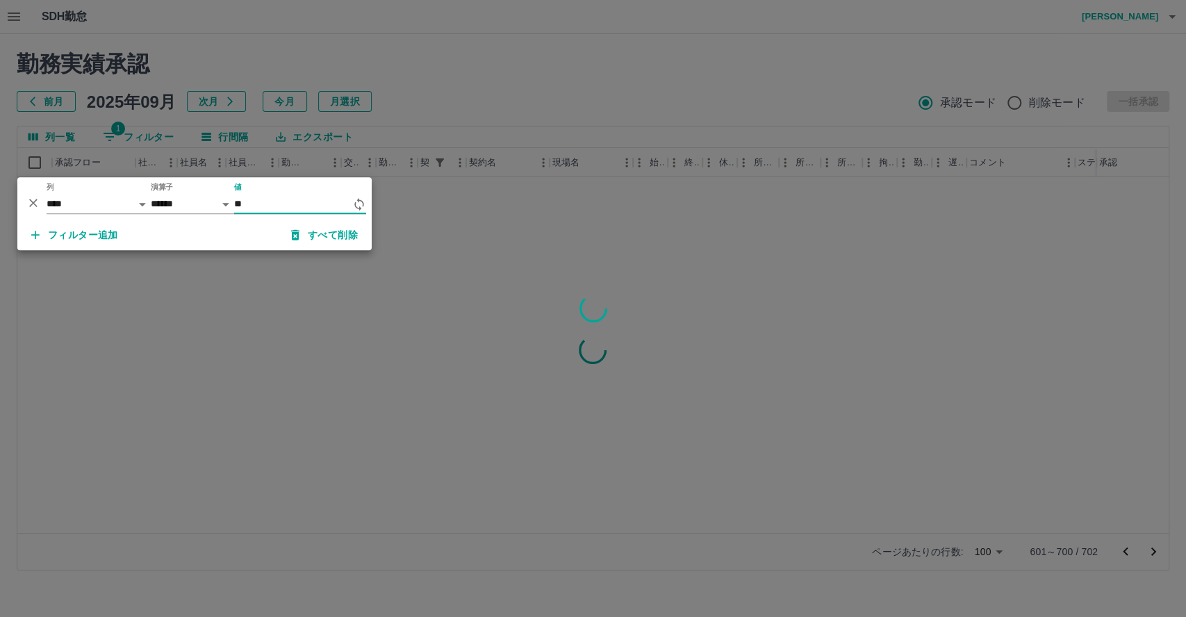
scroll to position [0, 0]
type input "********"
click at [639, 78] on div at bounding box center [593, 308] width 1186 height 617
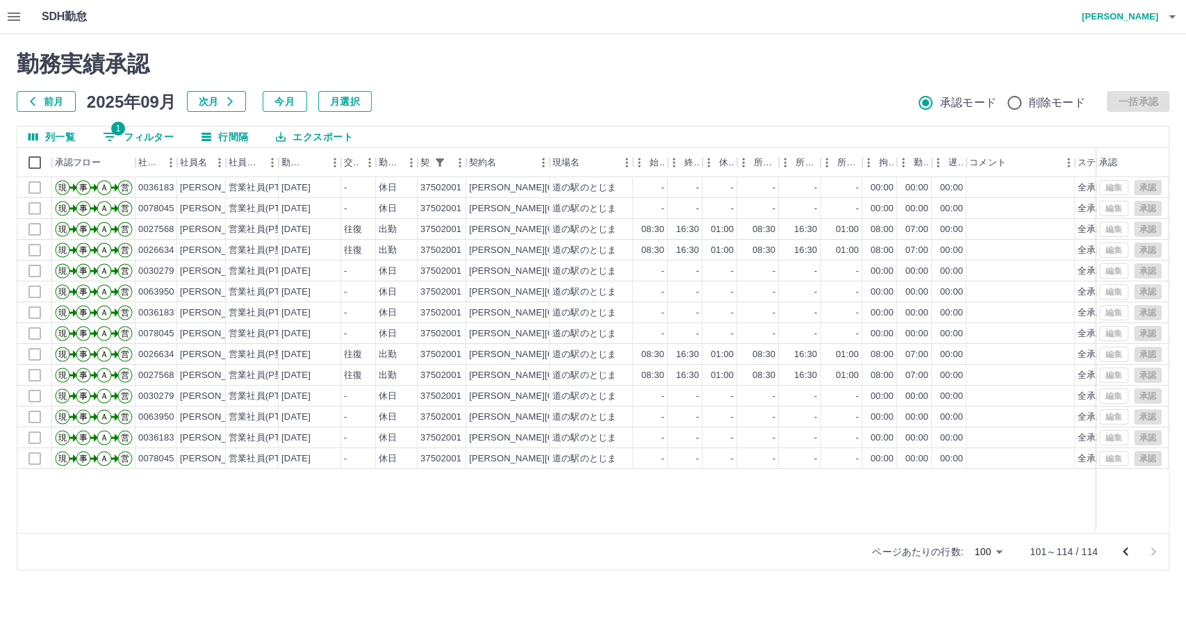
click at [148, 133] on button "1 フィルター" at bounding box center [138, 136] width 93 height 21
select select "**********"
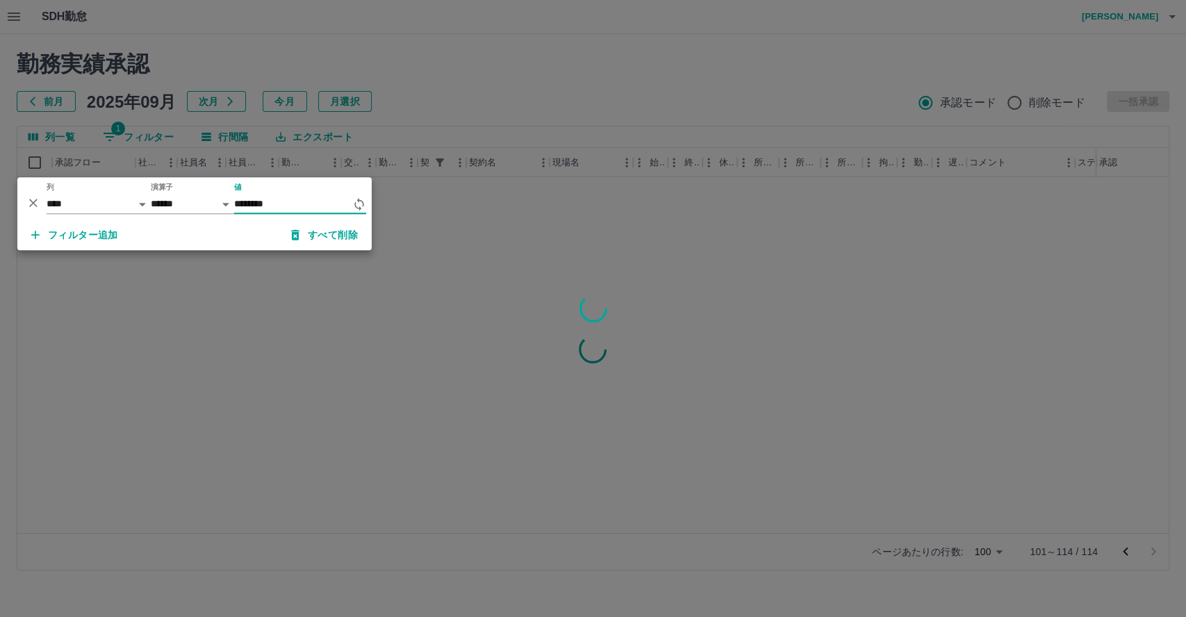
type input "********"
click at [488, 93] on div at bounding box center [593, 308] width 1186 height 617
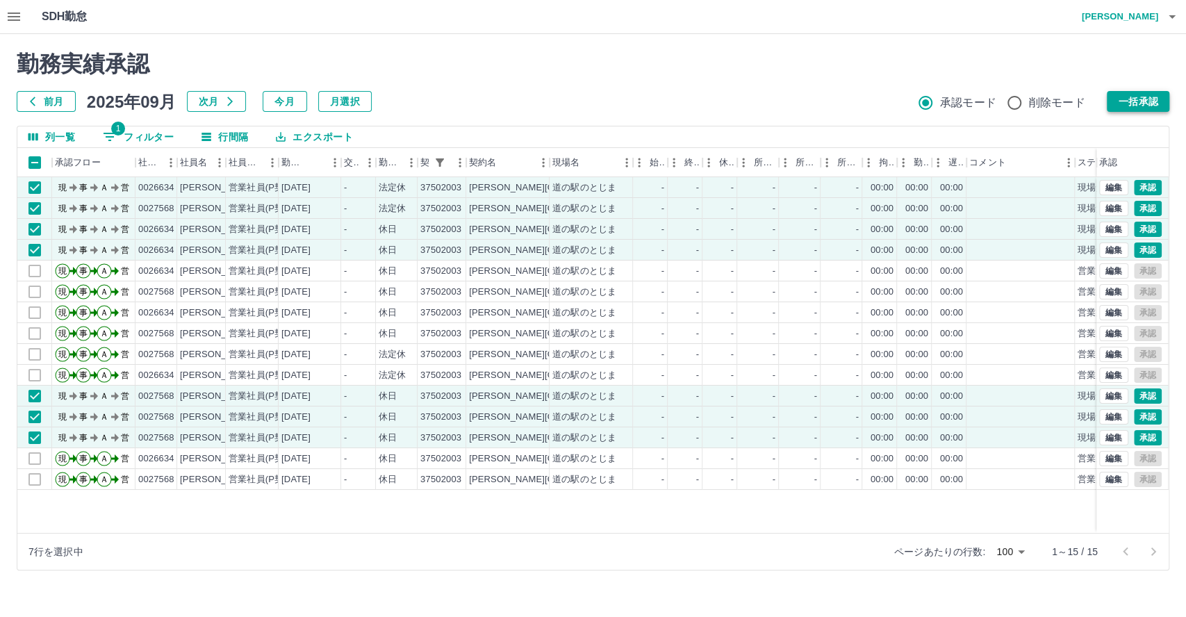
click at [1147, 99] on button "一括承認" at bounding box center [1137, 101] width 63 height 21
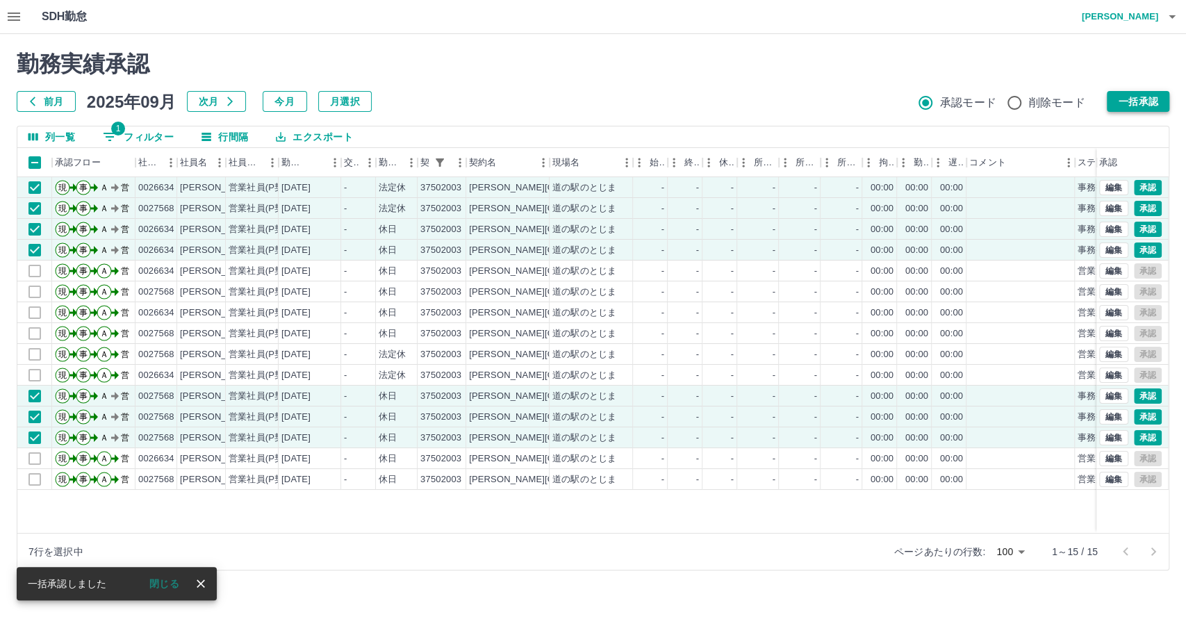
click at [1147, 99] on button "一括承認" at bounding box center [1137, 101] width 63 height 21
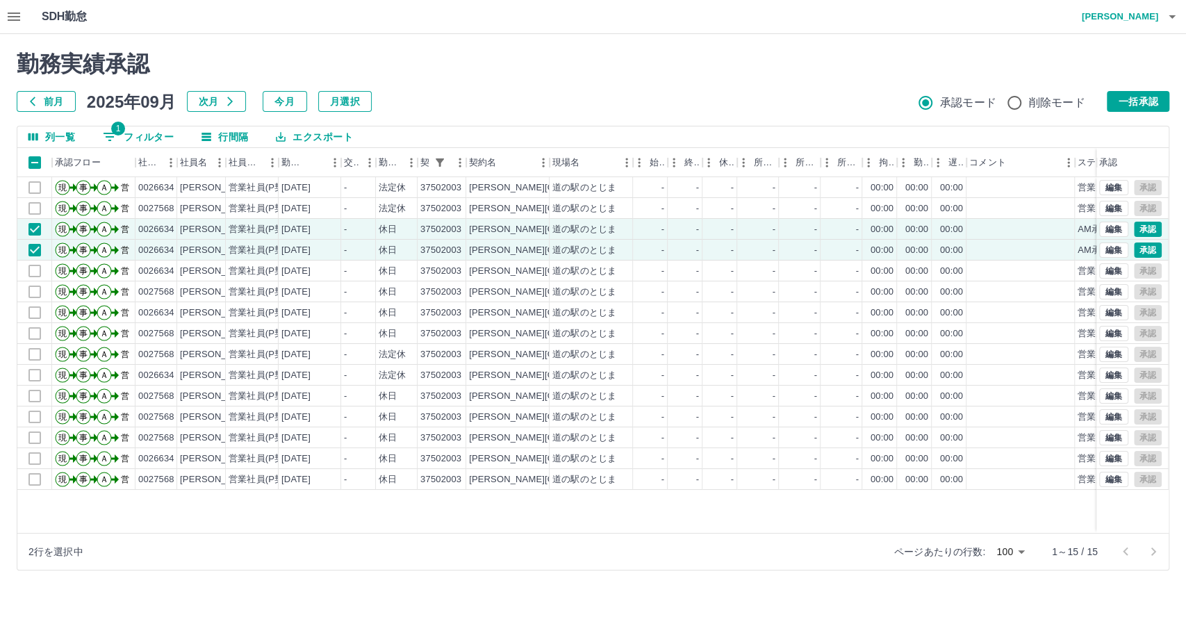
click at [144, 130] on button "1 フィルター" at bounding box center [138, 136] width 93 height 21
select select "**********"
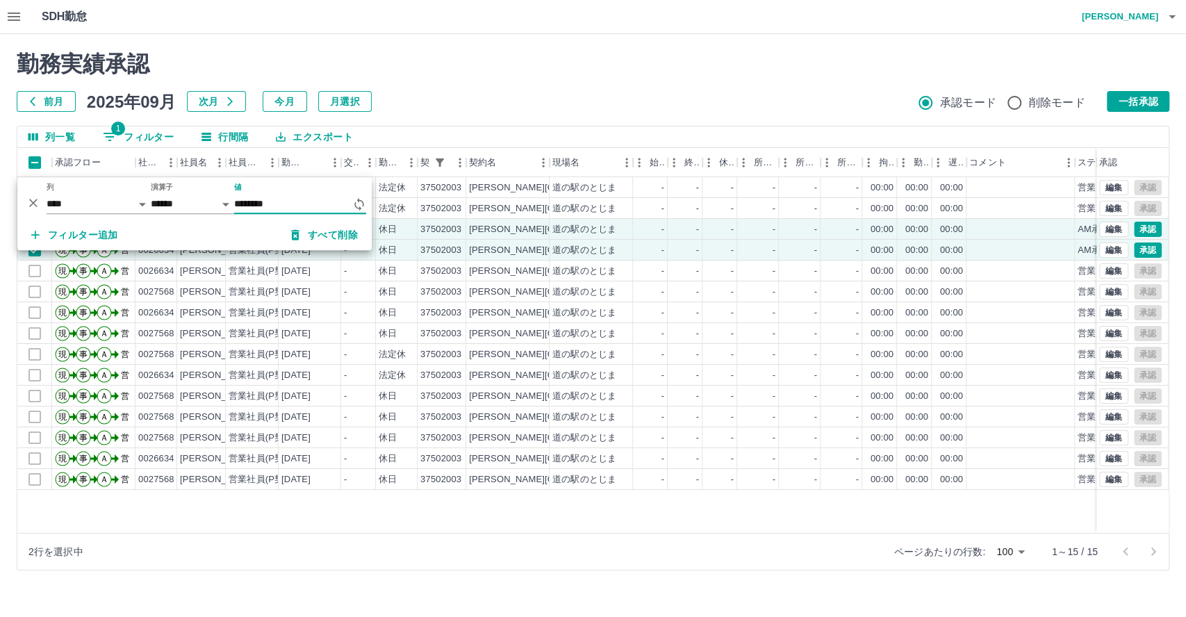
type input "********"
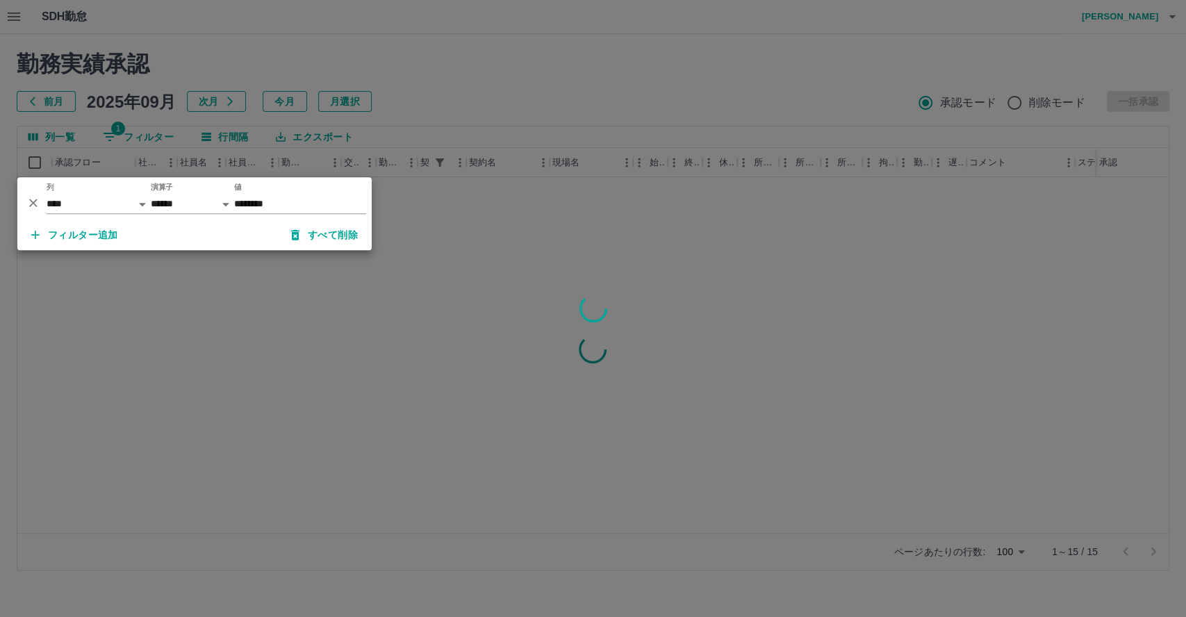
click at [528, 81] on div at bounding box center [593, 308] width 1186 height 617
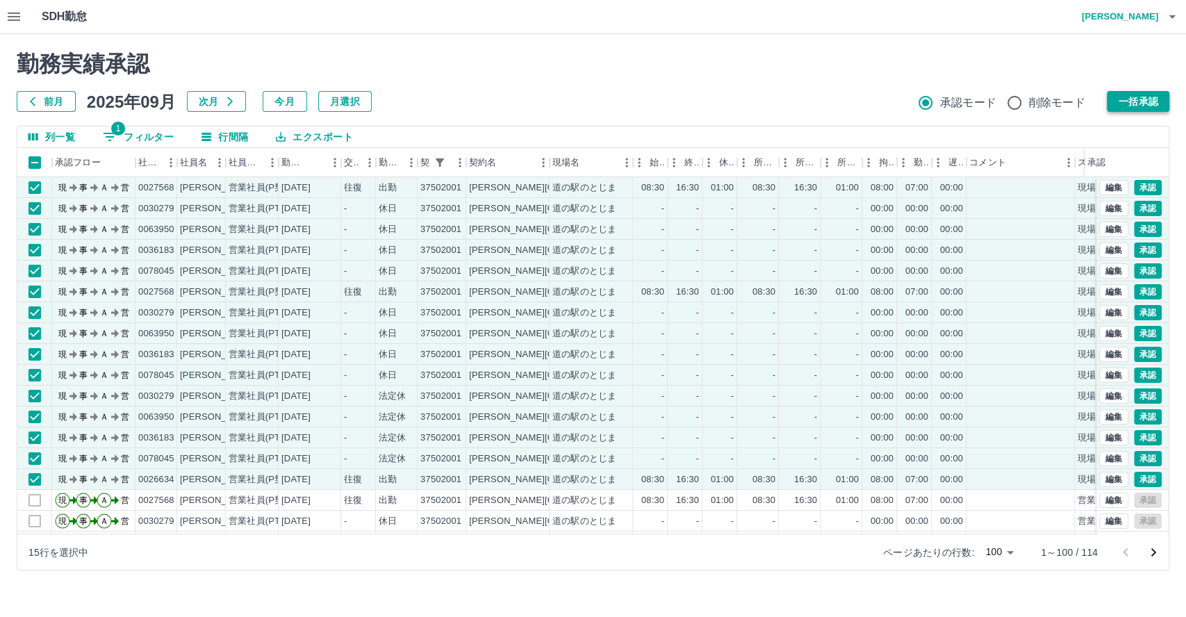
click at [1136, 103] on button "一括承認" at bounding box center [1137, 101] width 63 height 21
click at [1139, 103] on button "一括承認" at bounding box center [1137, 101] width 63 height 21
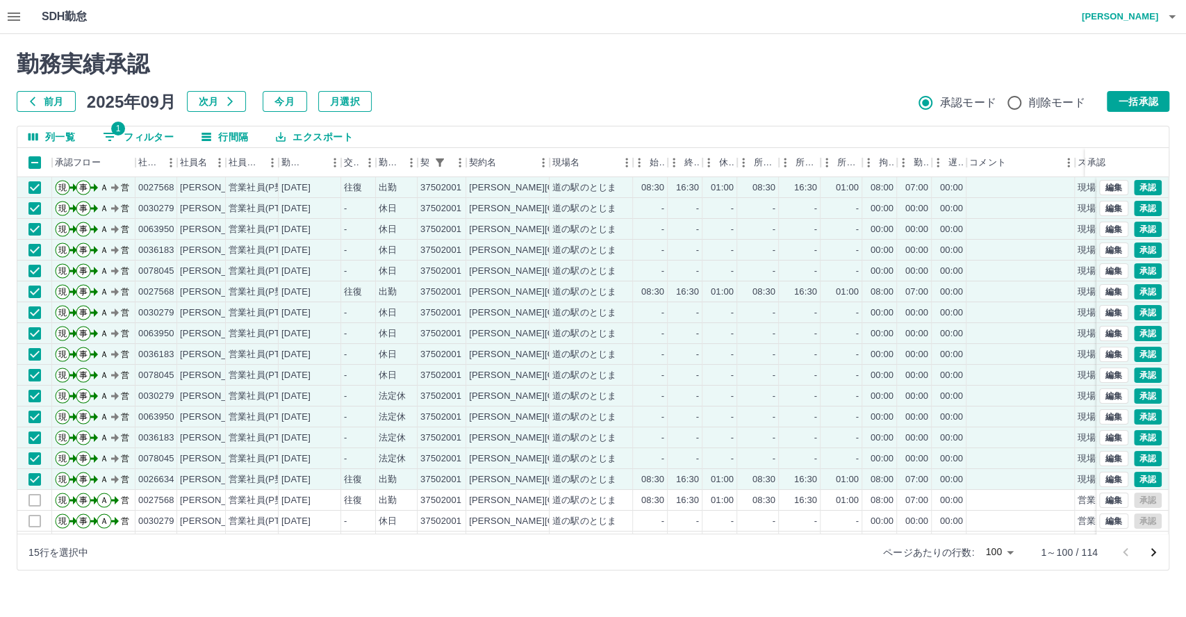
click at [1139, 103] on button "一括承認" at bounding box center [1137, 101] width 63 height 21
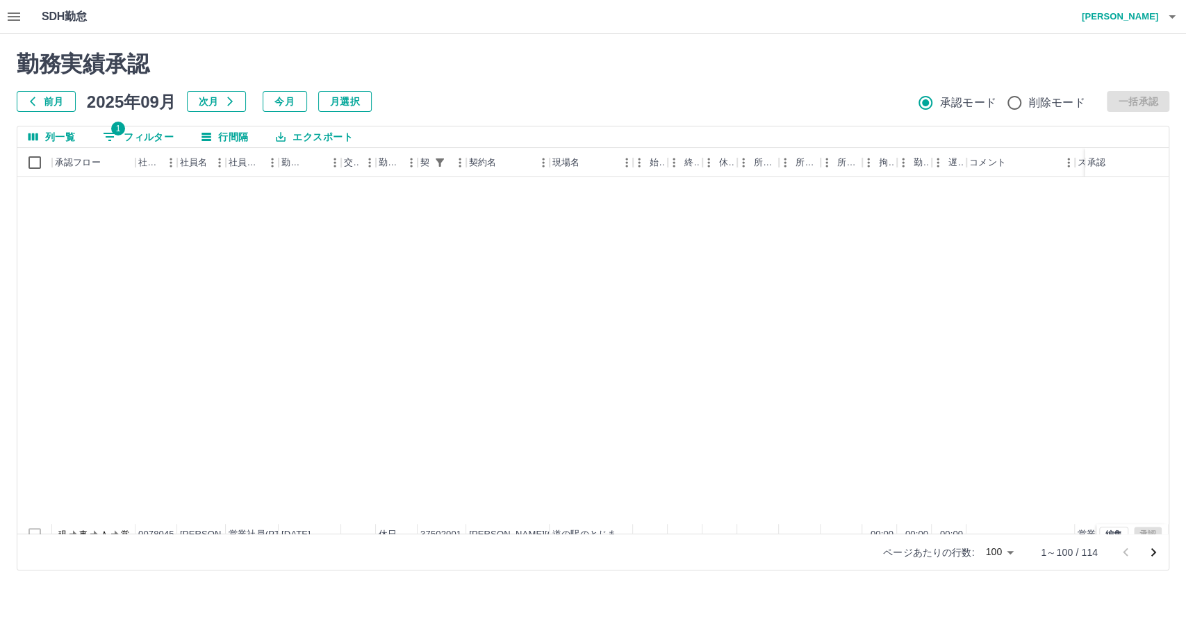
scroll to position [1738, 0]
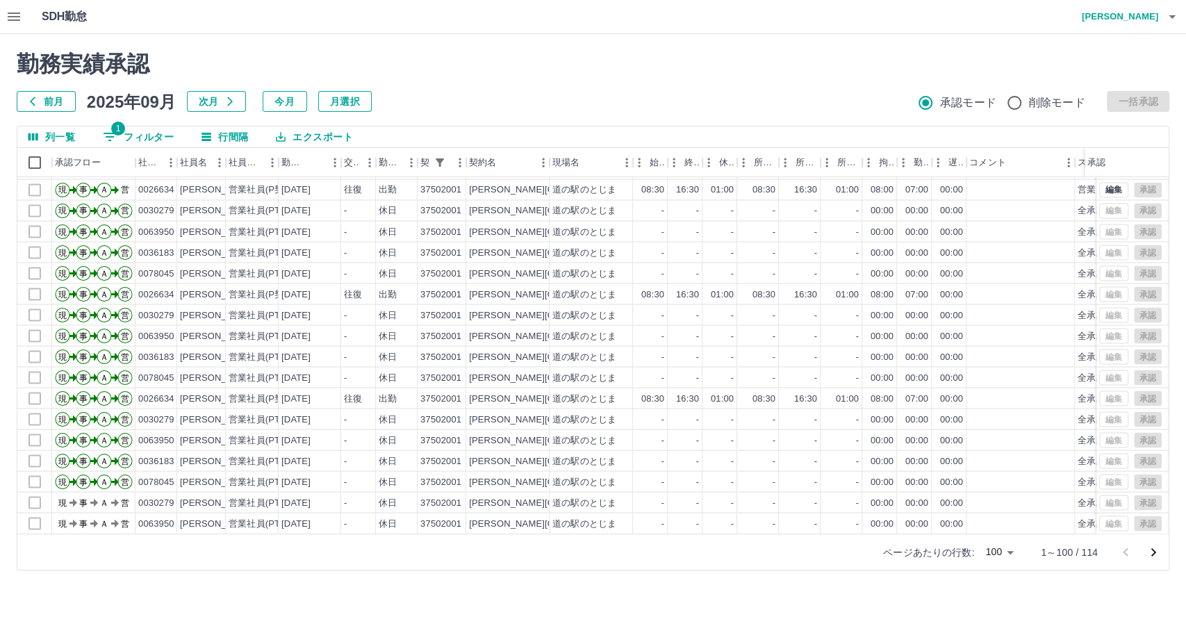
click at [151, 137] on button "1 フィルター" at bounding box center [138, 136] width 93 height 21
select select "**********"
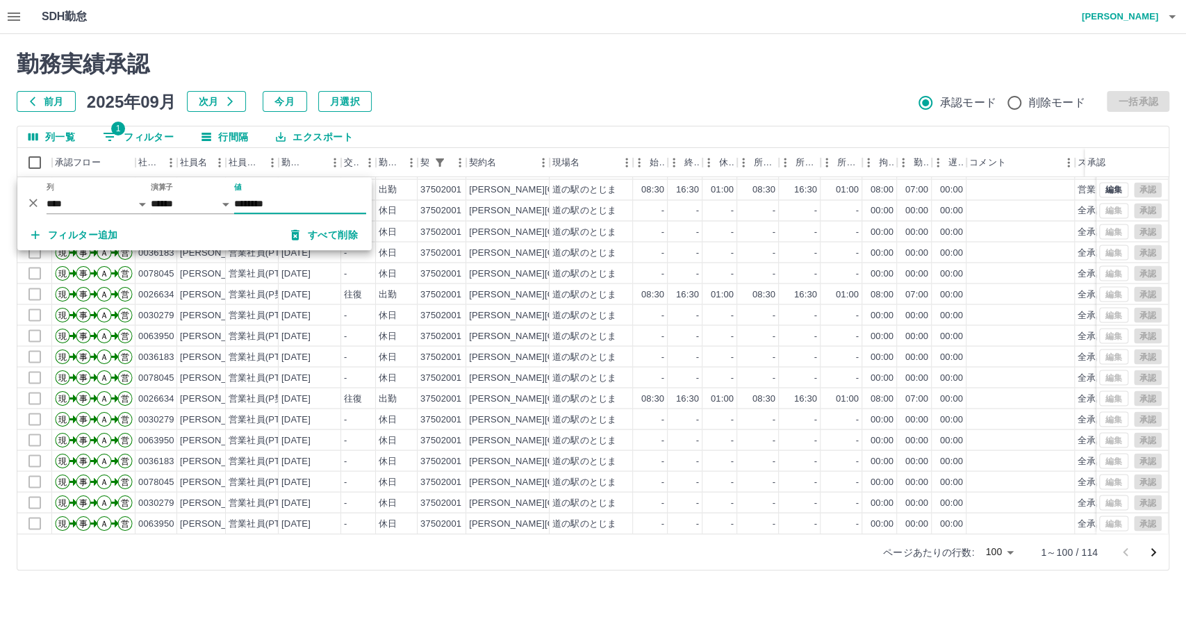
drag, startPoint x: 288, startPoint y: 201, endPoint x: 336, endPoint y: 284, distance: 96.1
click at [204, 194] on div "*** ** 列 **** *** **** *** *** **** ***** *** *** ** ** ** **** **** **** ** **…" at bounding box center [194, 198] width 354 height 42
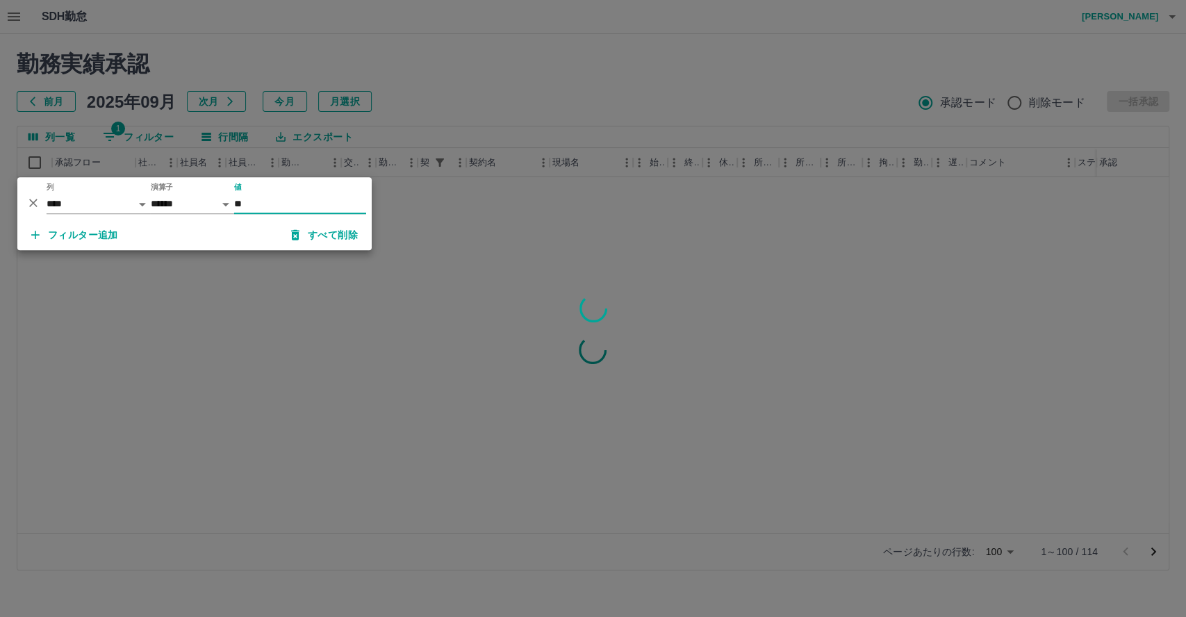
scroll to position [0, 0]
type input "********"
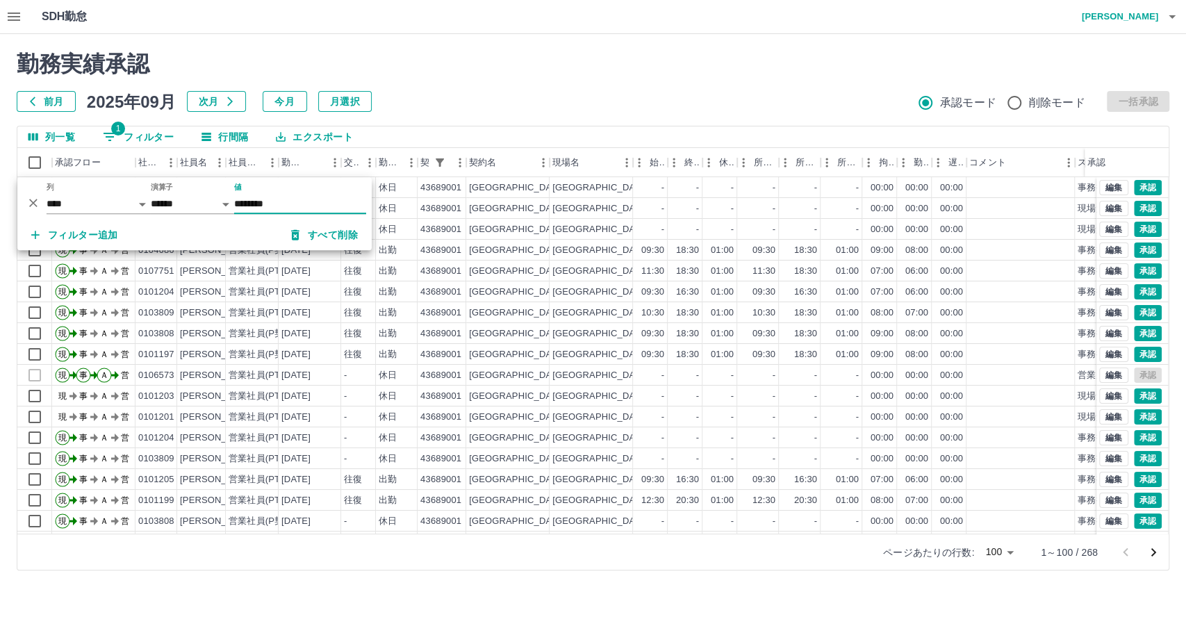
click at [711, 85] on div "勤務実績承認 前月 2025年09月 次月 今月 月選択 承認モード 削除モード 一括承認" at bounding box center [593, 81] width 1152 height 61
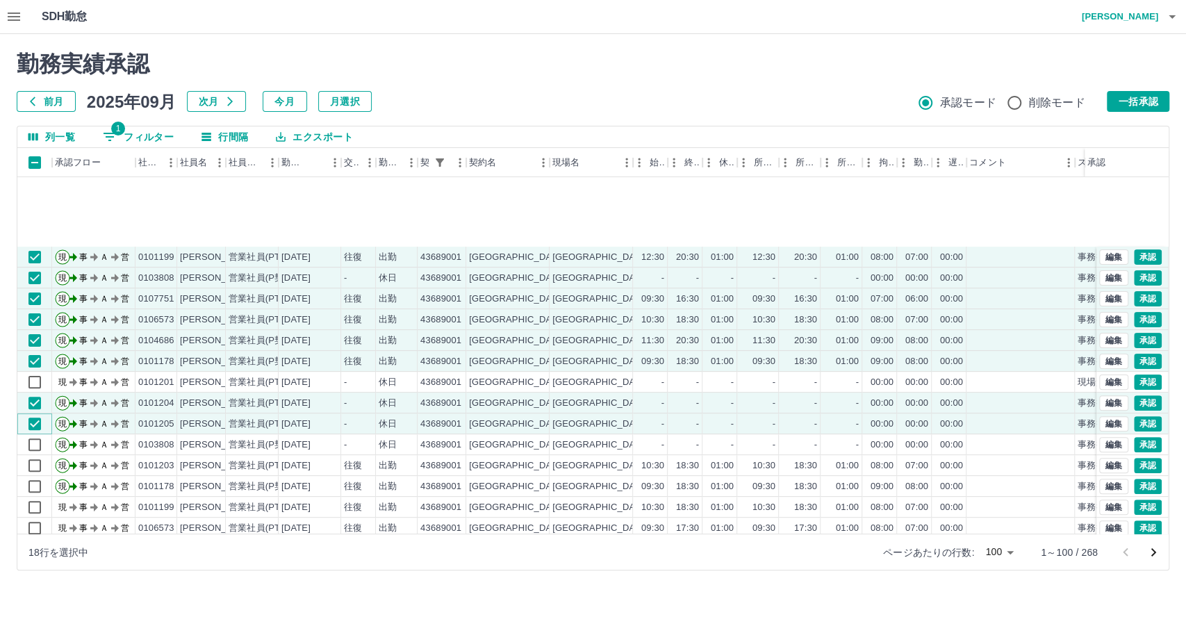
scroll to position [385, 0]
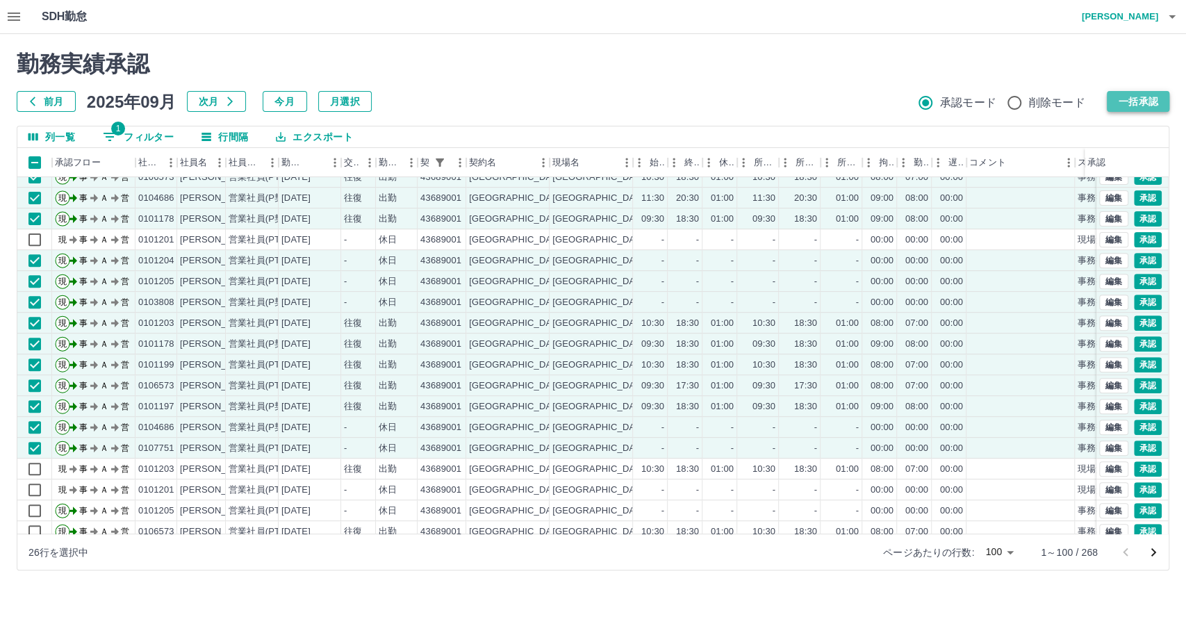
click at [1122, 100] on button "一括承認" at bounding box center [1137, 101] width 63 height 21
click at [1127, 98] on button "一括承認" at bounding box center [1137, 101] width 63 height 21
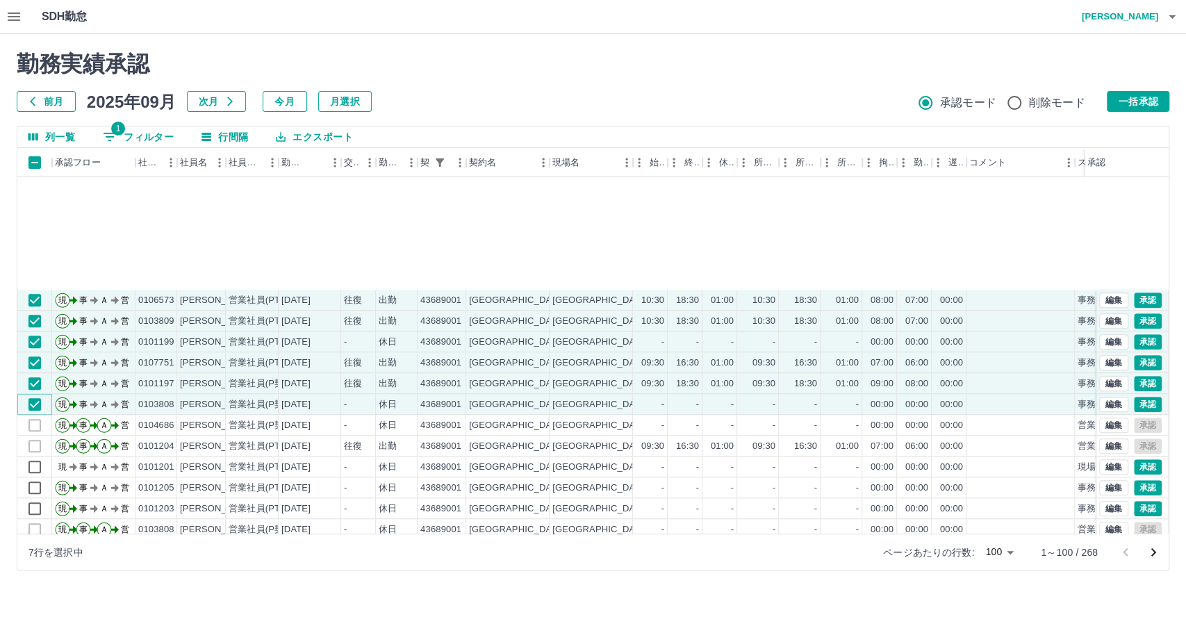
scroll to position [772, 0]
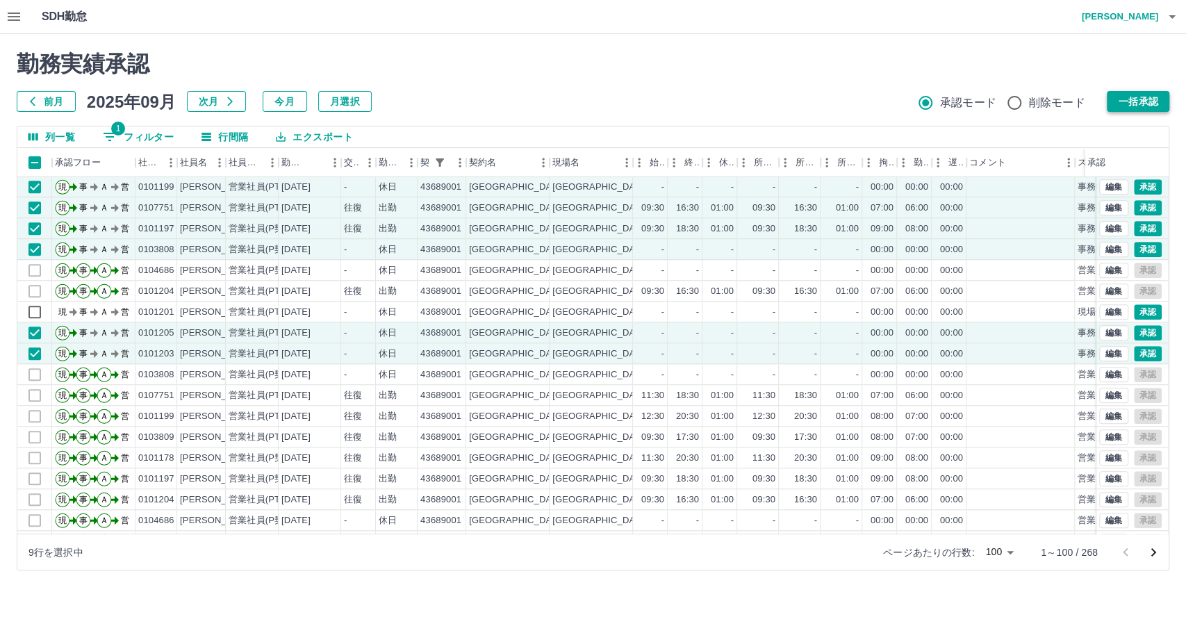
click at [1128, 101] on button "一括承認" at bounding box center [1137, 101] width 63 height 21
click at [1138, 99] on button "一括承認" at bounding box center [1137, 101] width 63 height 21
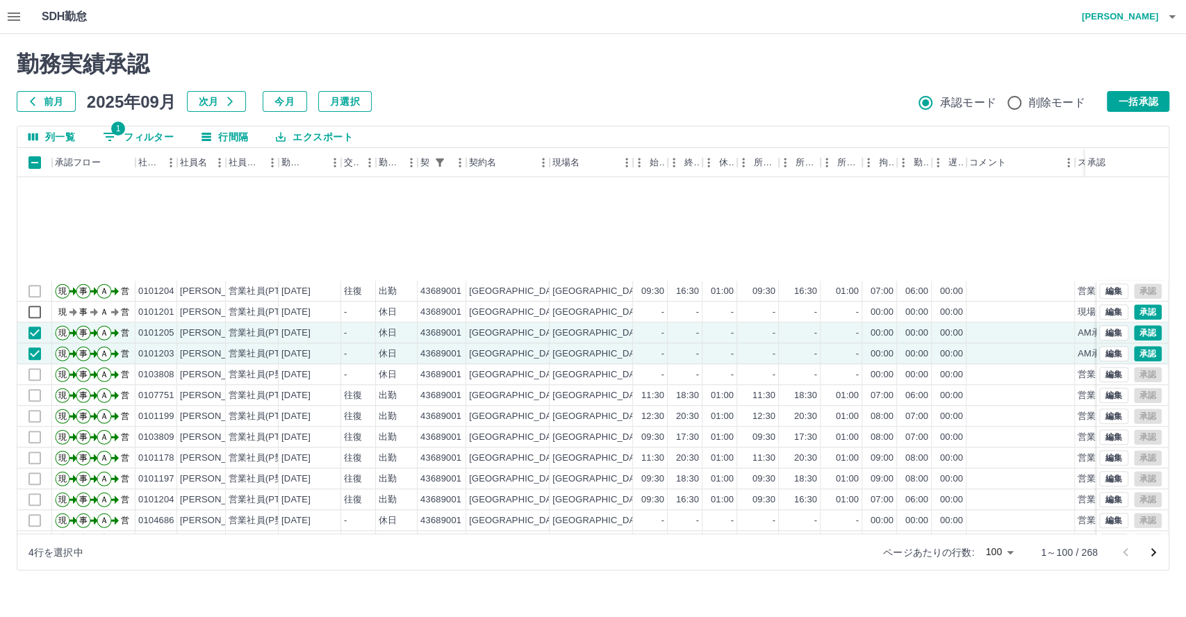
scroll to position [1003, 0]
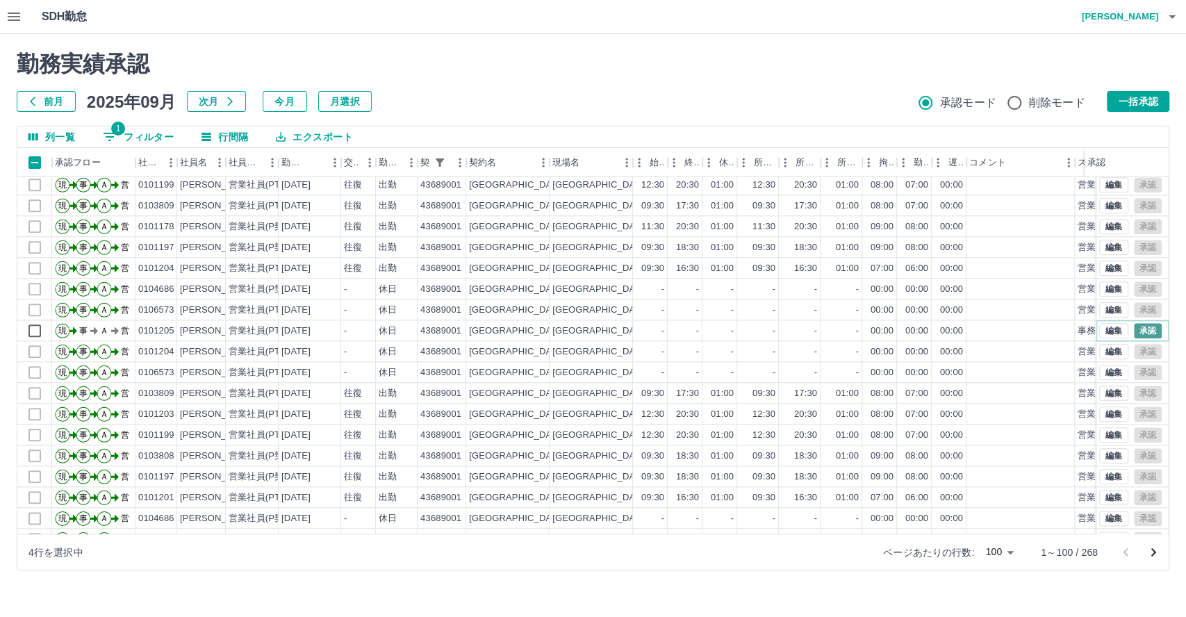
click at [1133, 326] on button "承認" at bounding box center [1147, 330] width 28 height 15
click at [1133, 327] on button "承認" at bounding box center [1147, 330] width 28 height 15
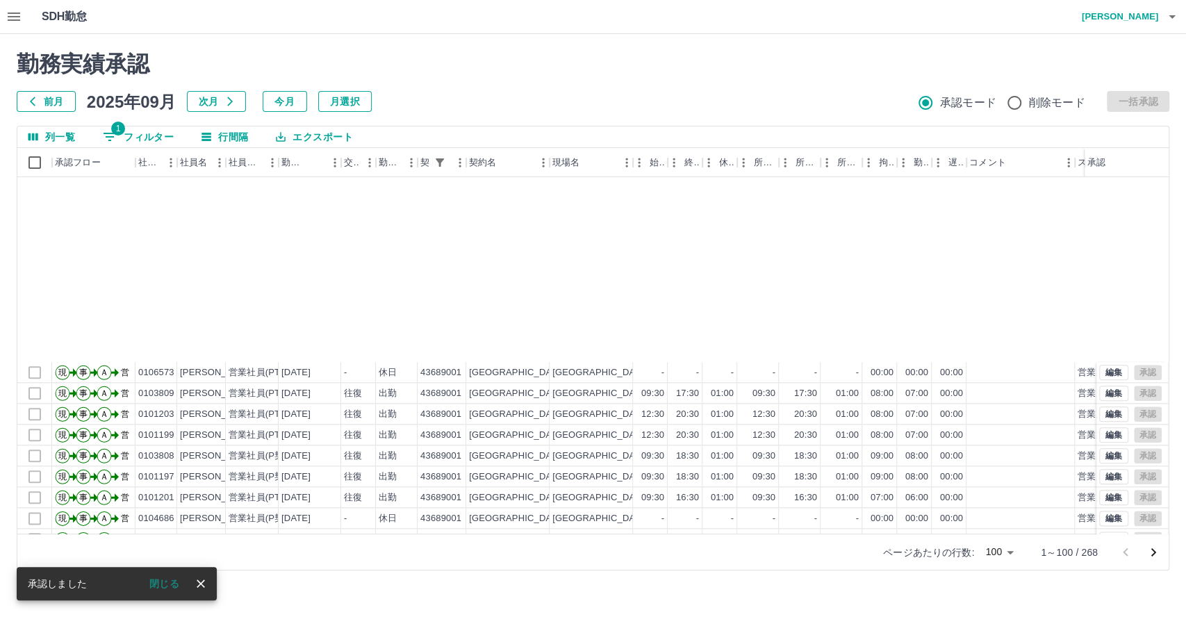
scroll to position [1234, 0]
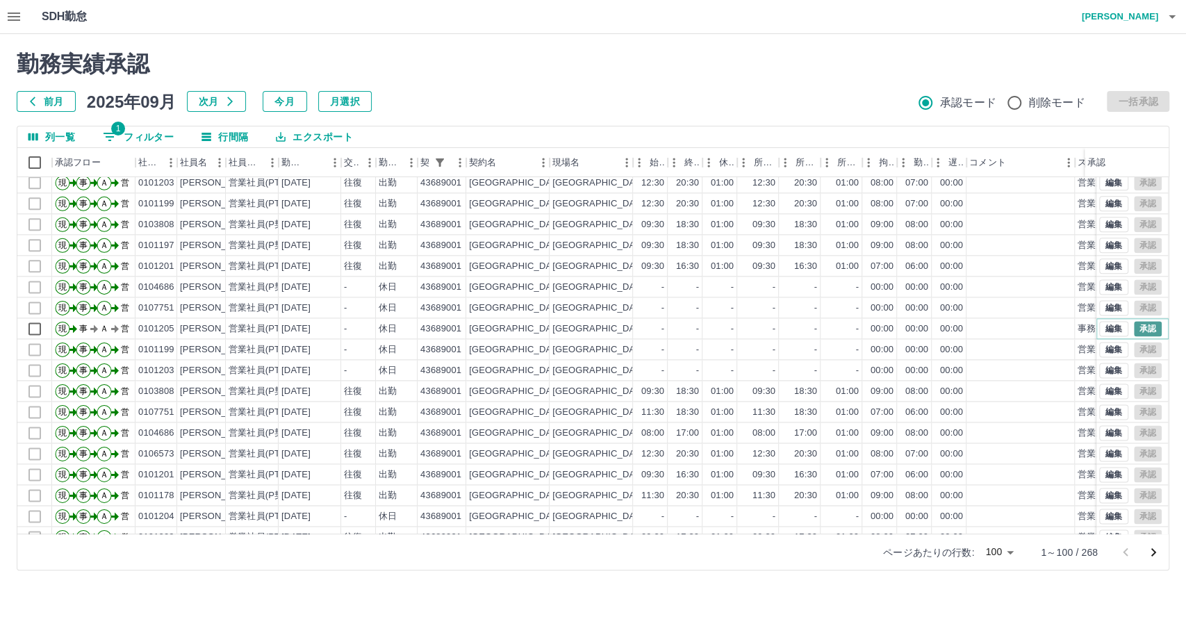
click at [1136, 329] on button "承認" at bounding box center [1147, 328] width 28 height 15
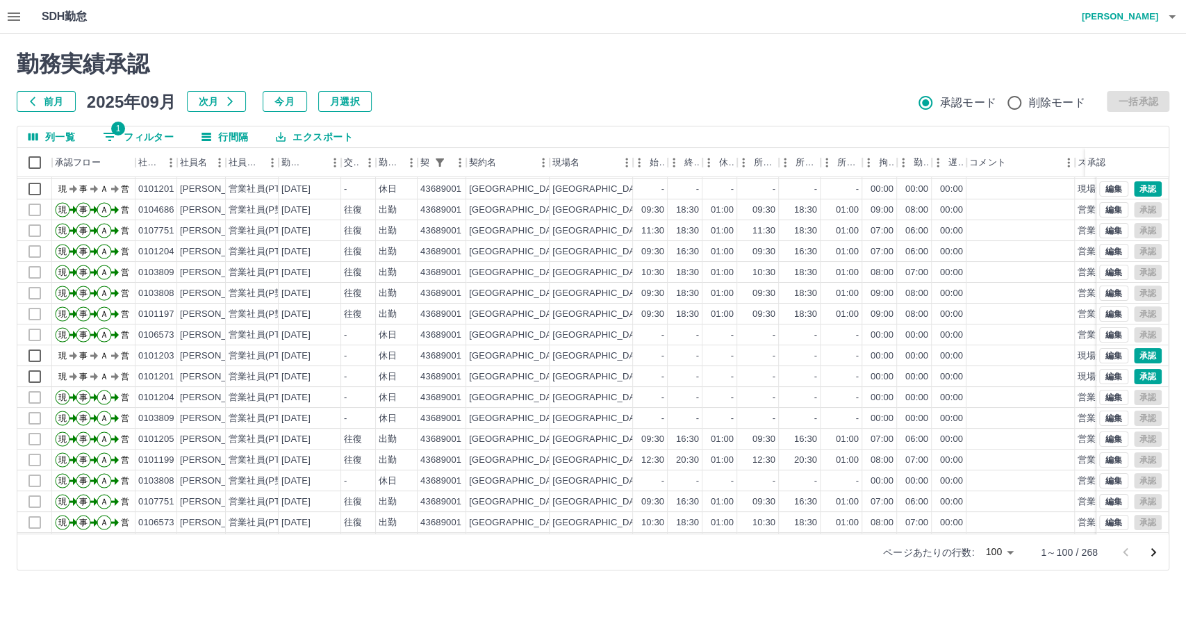
scroll to position [0, 0]
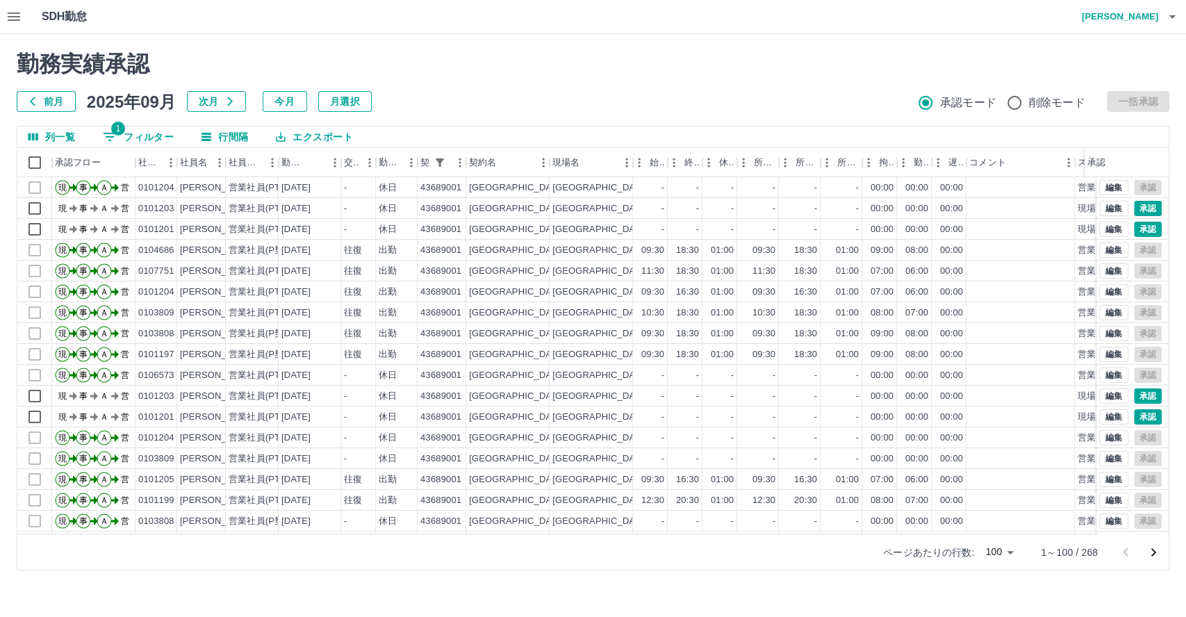
click at [1154, 554] on icon "次のページへ" at bounding box center [1153, 552] width 17 height 17
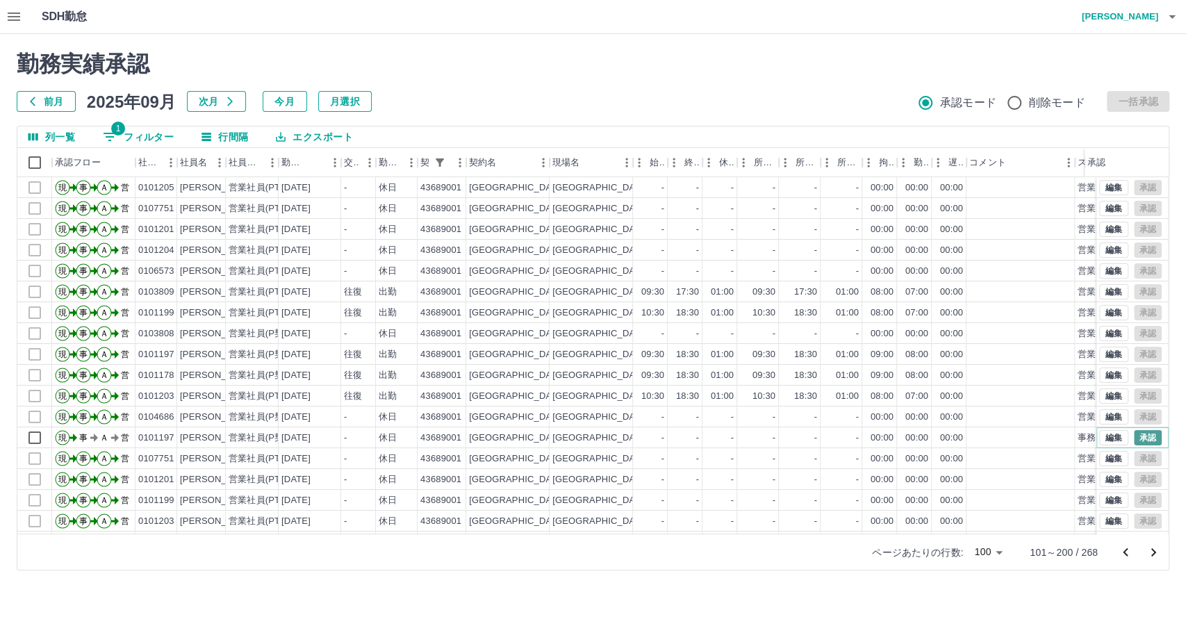
click at [1139, 438] on button "承認" at bounding box center [1147, 437] width 28 height 15
click at [1140, 438] on button "承認" at bounding box center [1147, 437] width 28 height 15
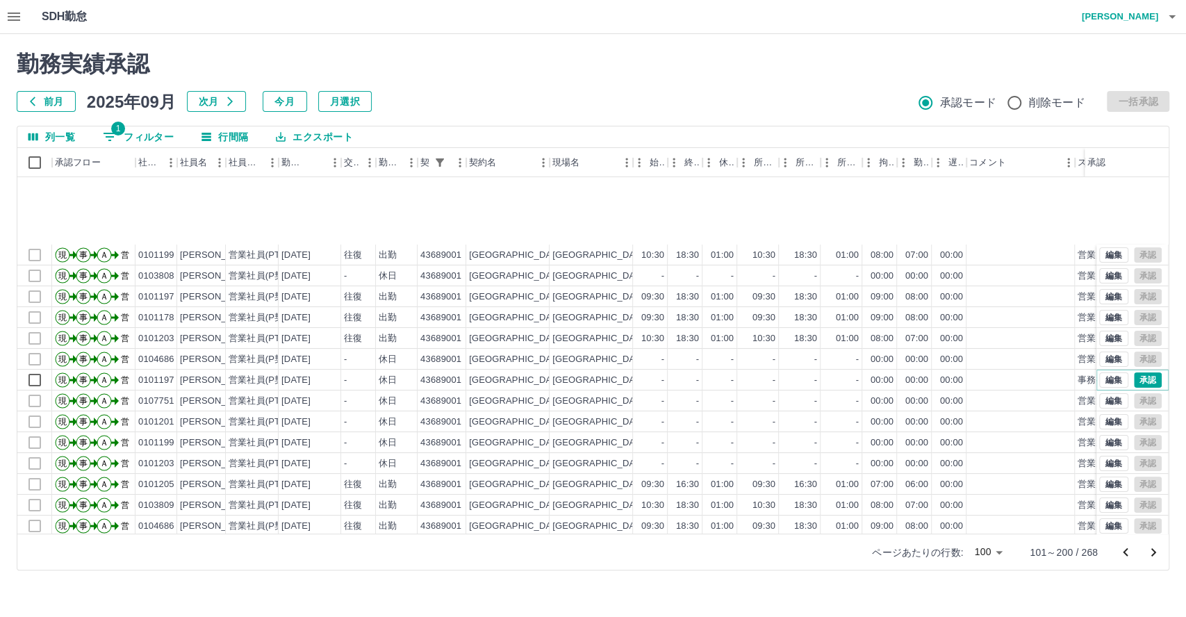
scroll to position [231, 0]
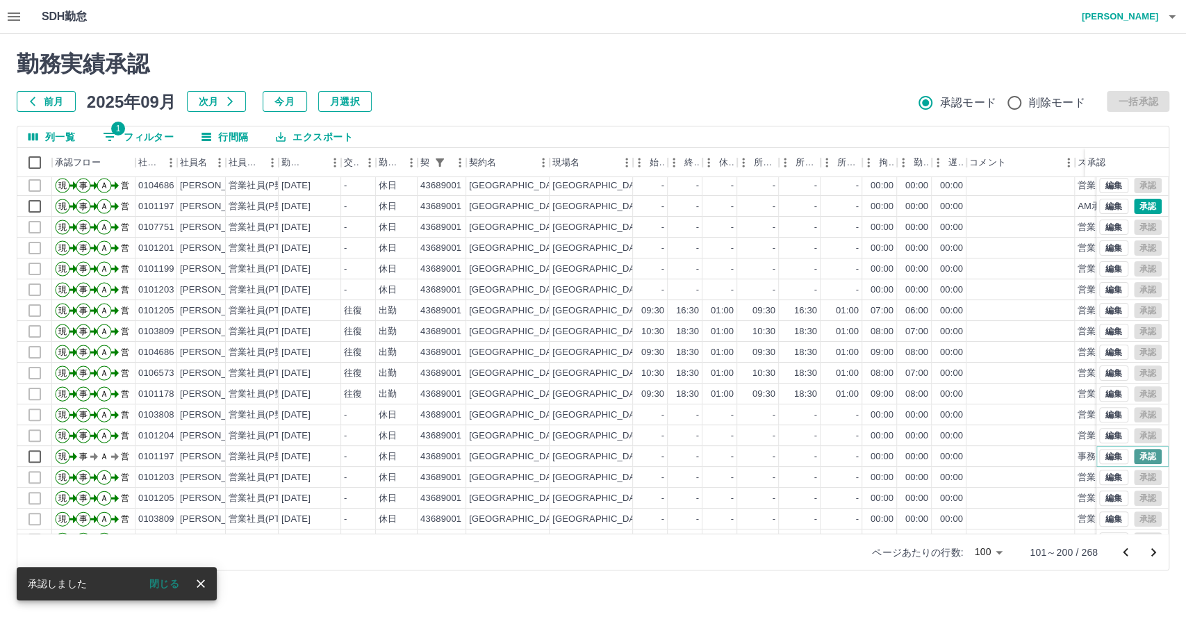
click at [1142, 454] on button "承認" at bounding box center [1147, 456] width 28 height 15
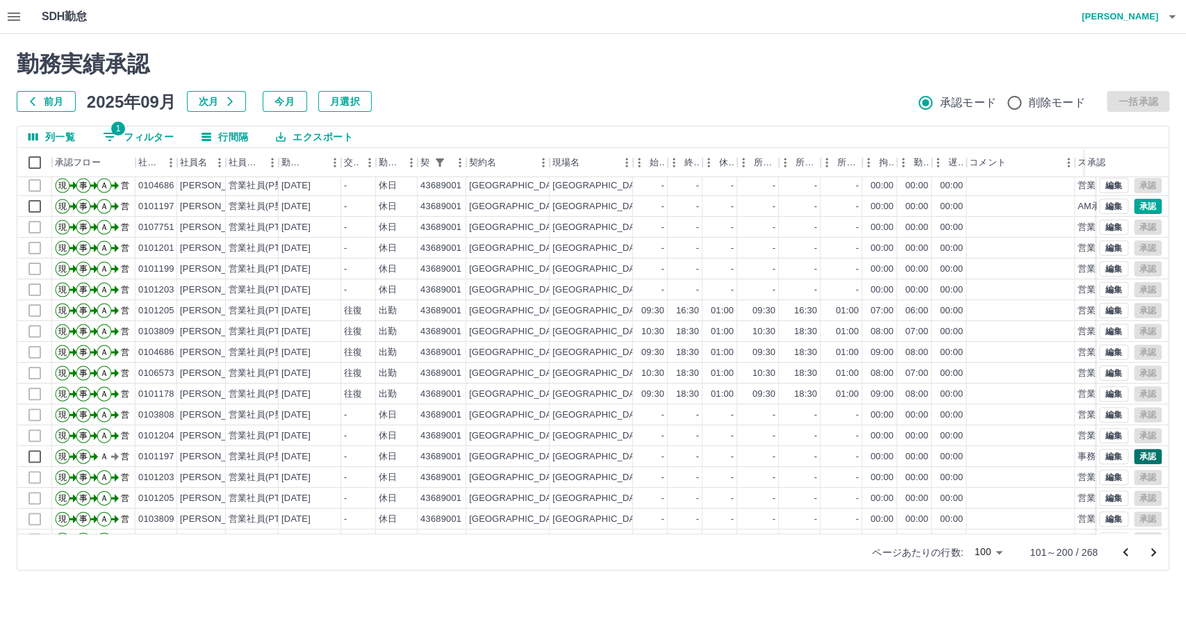
click at [1142, 454] on div at bounding box center [593, 308] width 1186 height 617
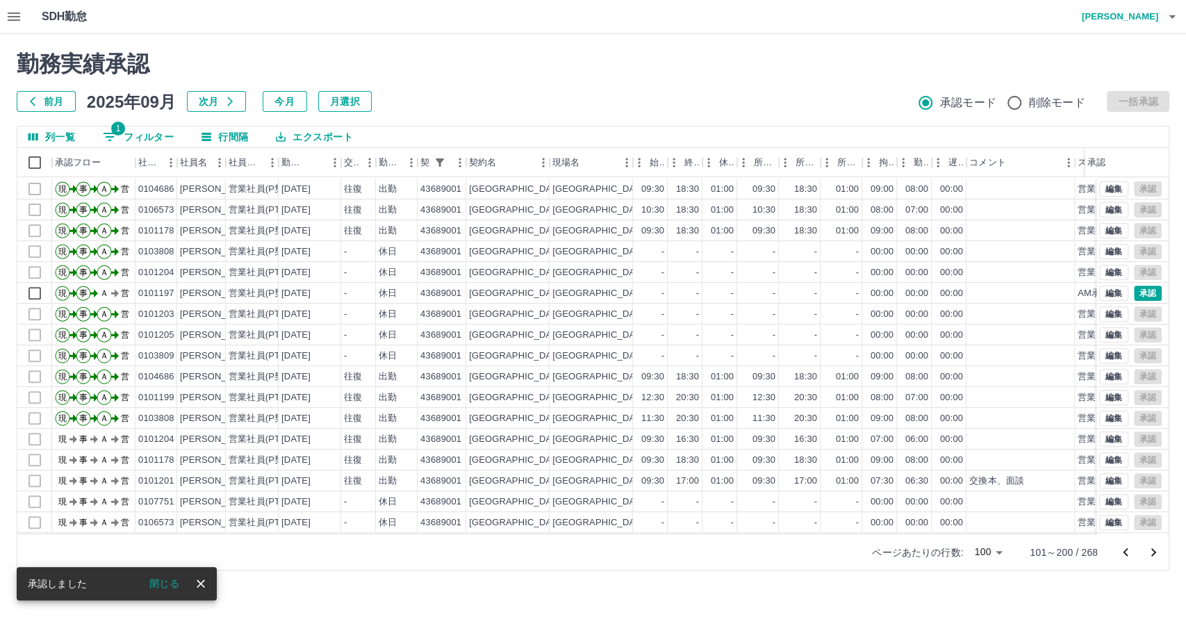
scroll to position [463, 0]
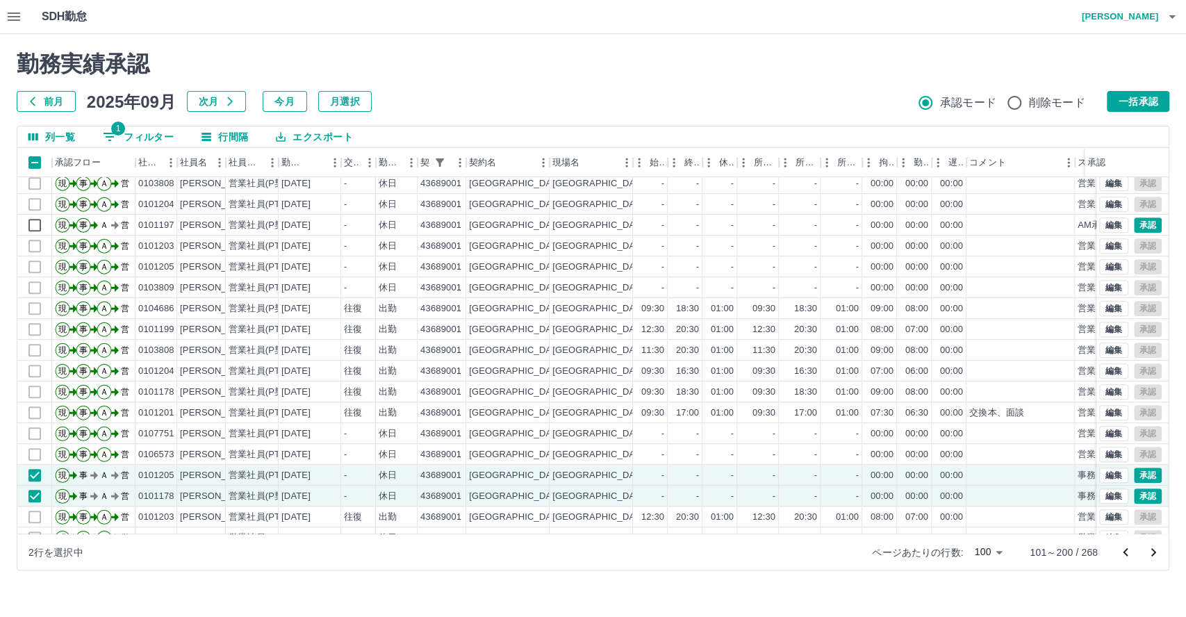
click at [1133, 103] on button "一括承認" at bounding box center [1137, 101] width 63 height 21
click at [1136, 102] on button "一括承認" at bounding box center [1137, 101] width 63 height 21
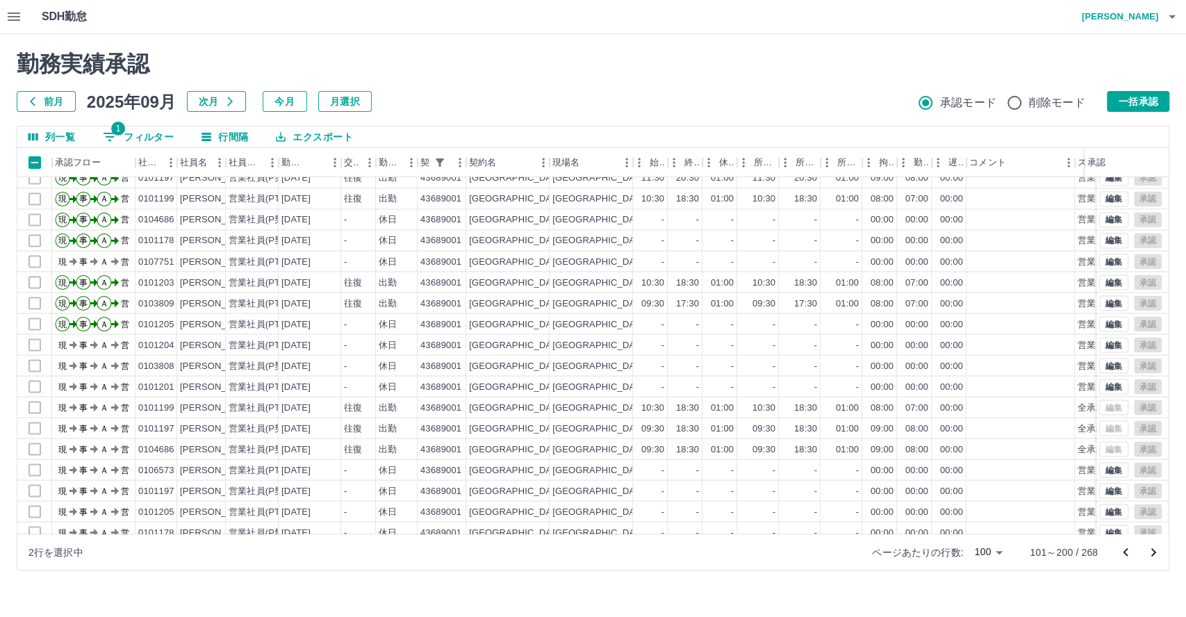
scroll to position [1738, 0]
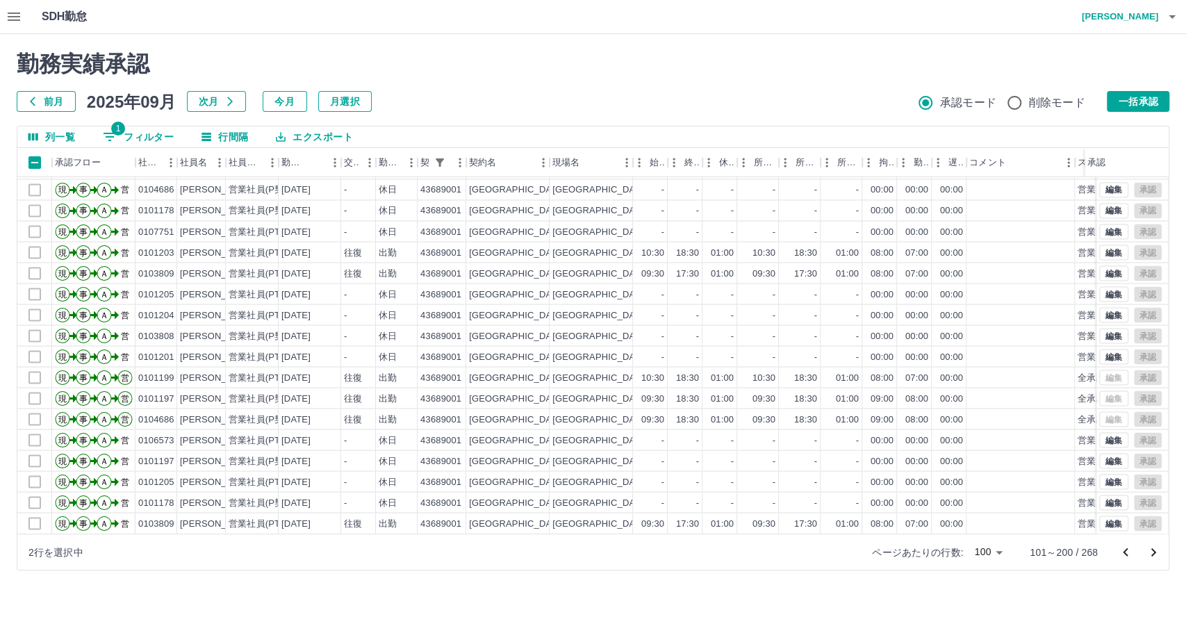
click at [1156, 551] on icon "次のページへ" at bounding box center [1153, 552] width 17 height 17
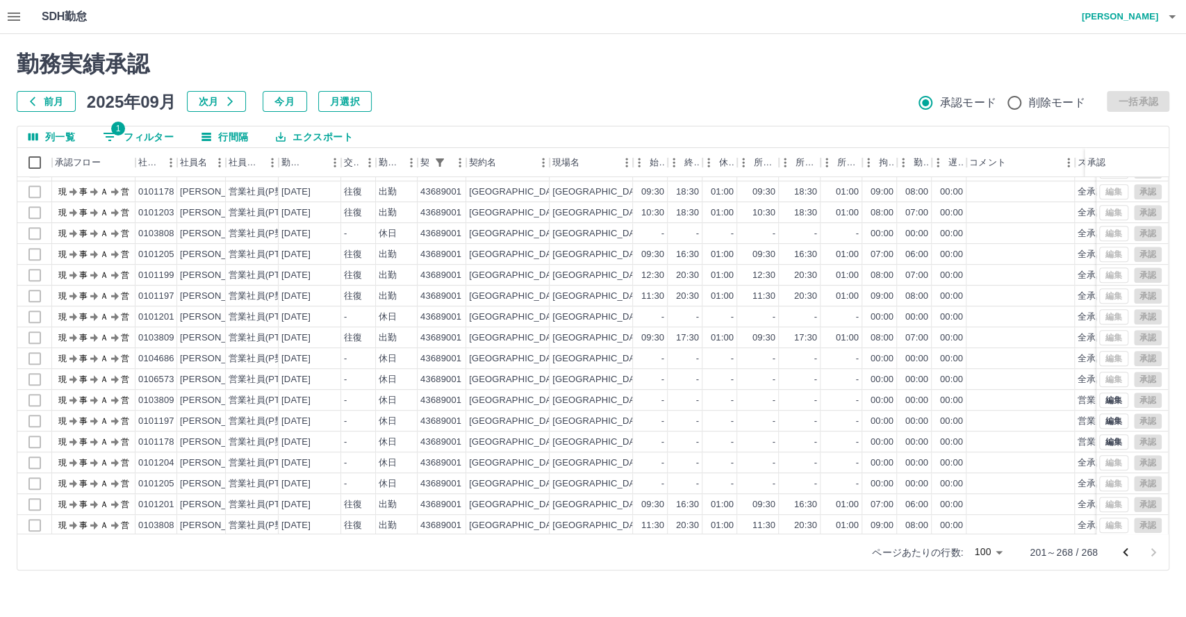
scroll to position [0, 0]
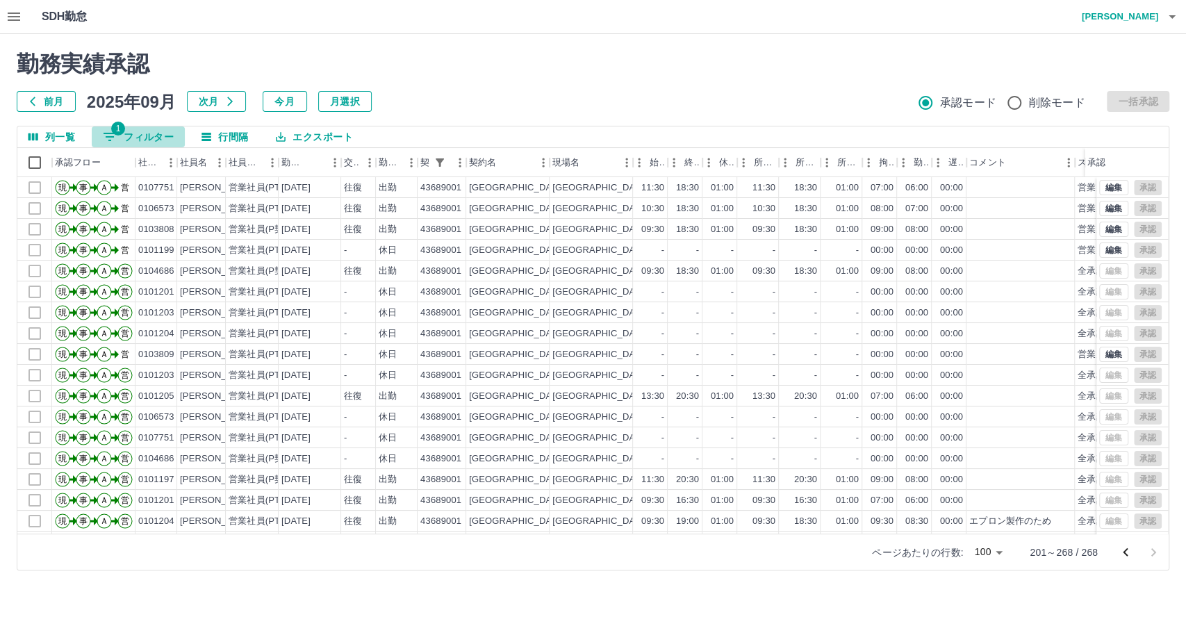
click at [156, 136] on button "1 フィルター" at bounding box center [138, 136] width 93 height 21
select select "**********"
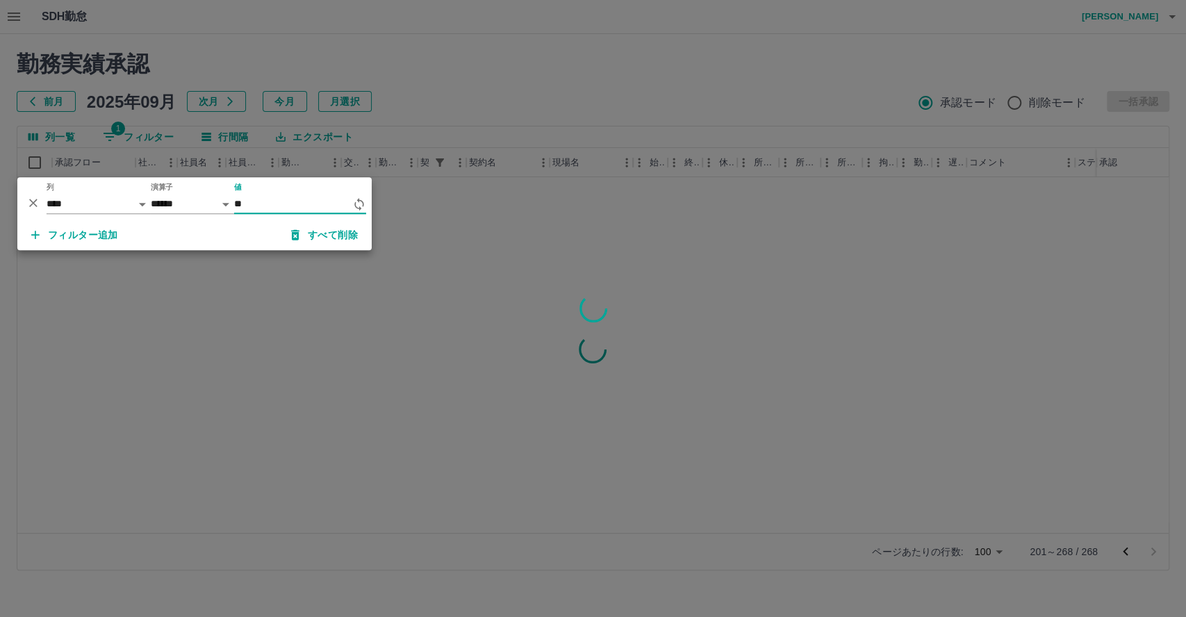
type input "*"
type input "********"
click at [511, 99] on div at bounding box center [593, 308] width 1186 height 617
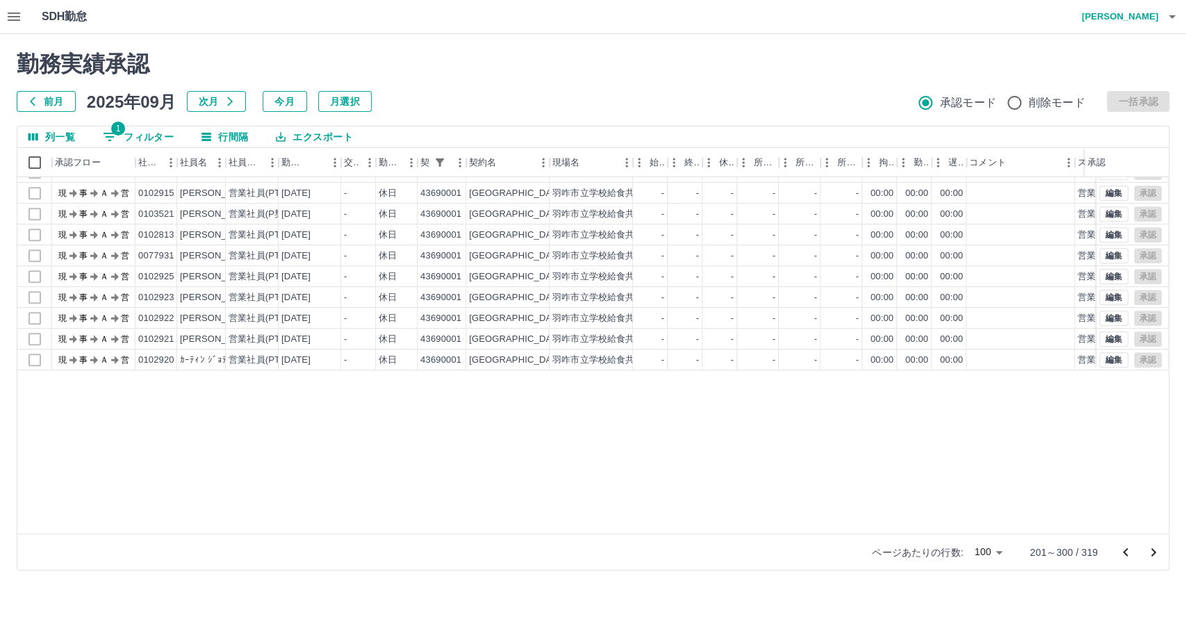
scroll to position [272, 0]
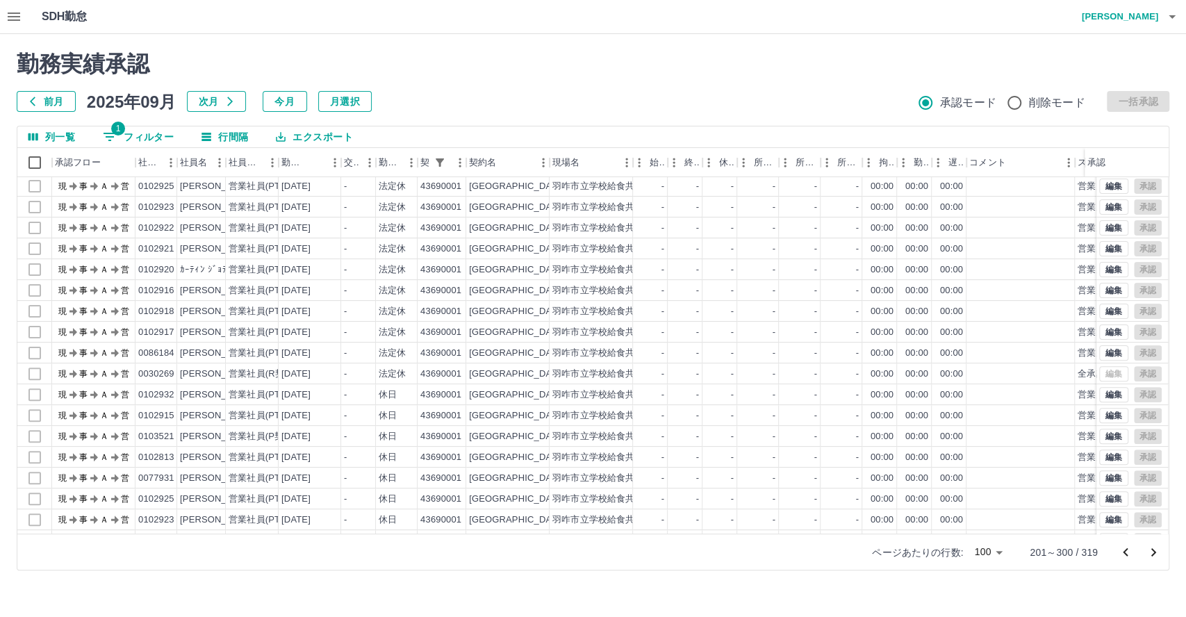
click at [149, 132] on button "1 フィルター" at bounding box center [138, 136] width 93 height 21
select select "**********"
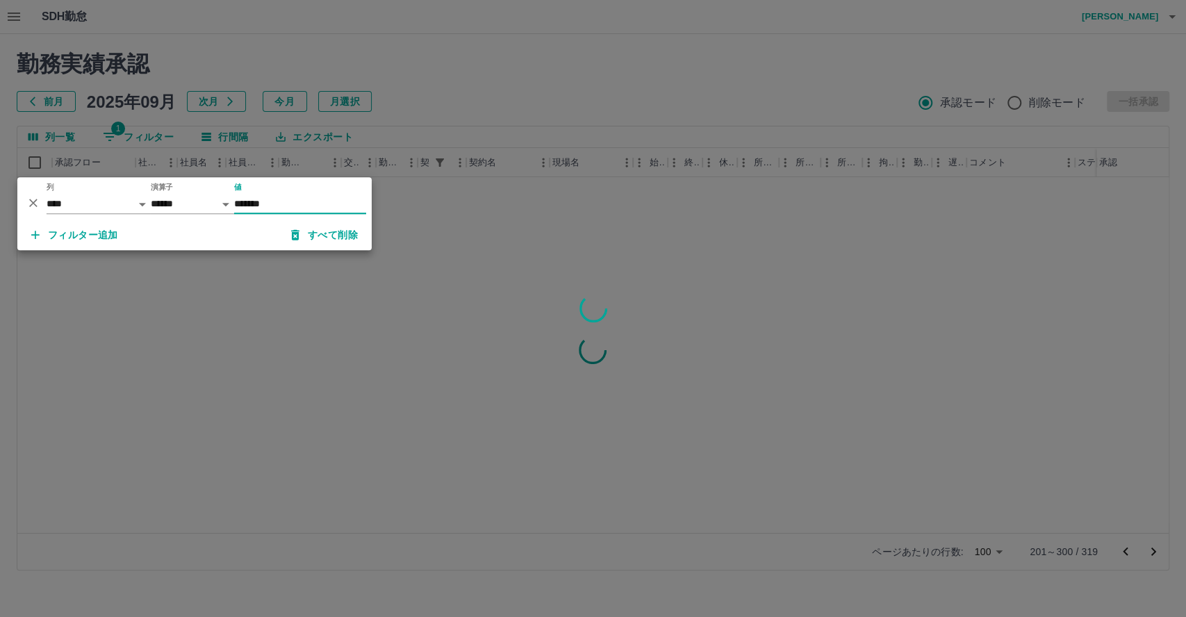
scroll to position [0, 0]
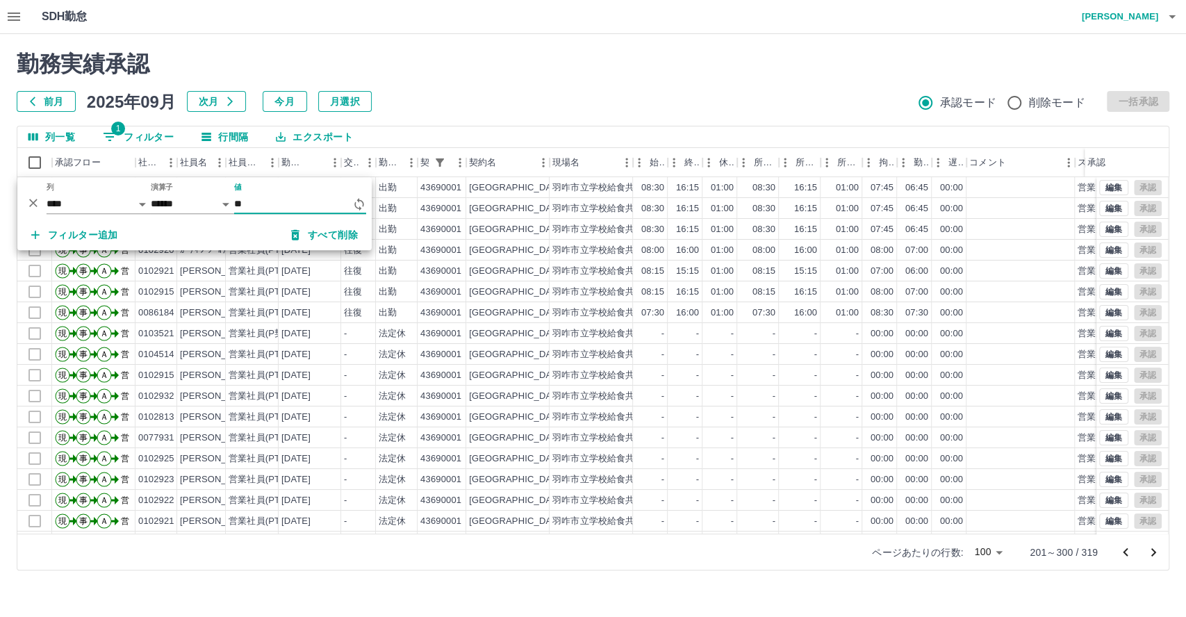
type input "*"
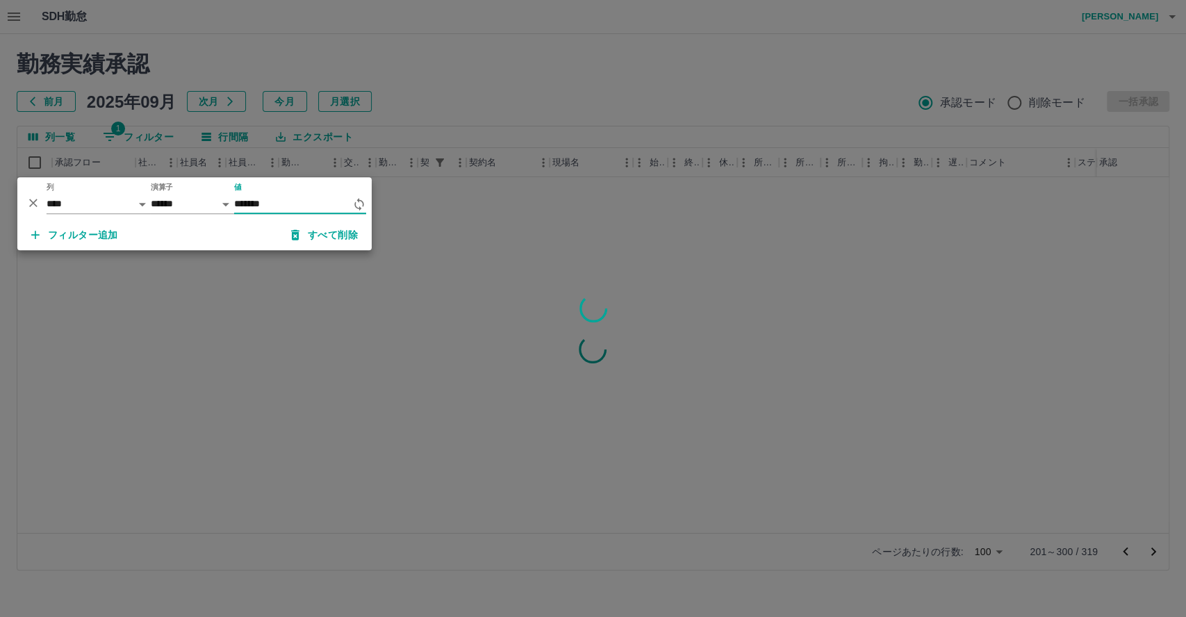
type input "********"
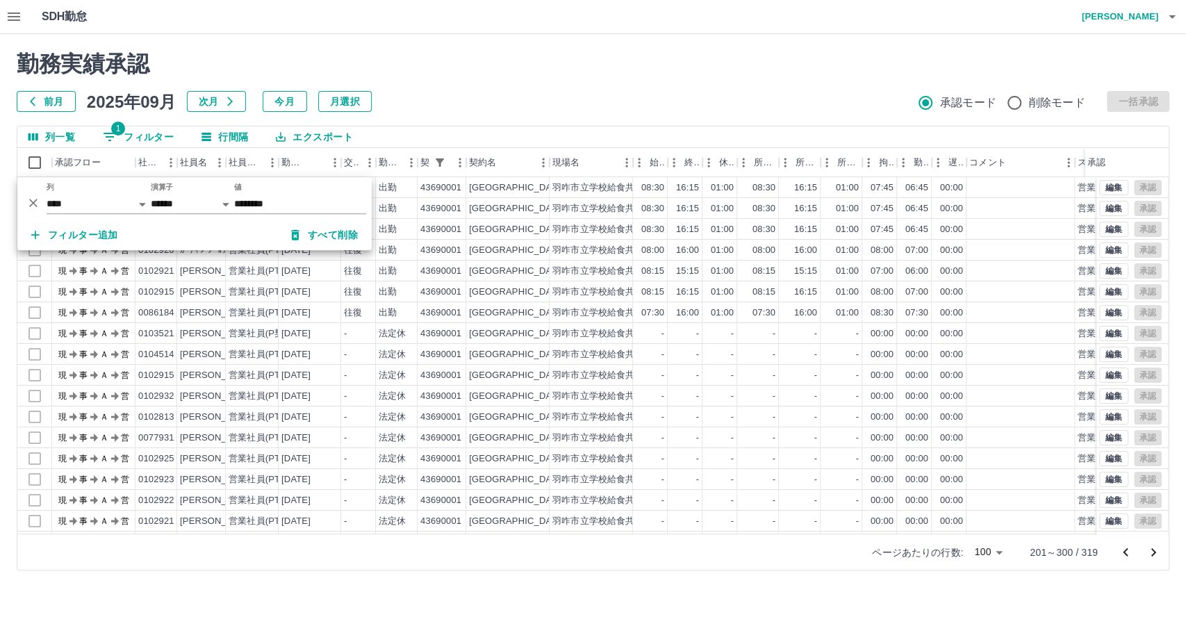
click at [485, 81] on div "勤務実績承認 前月 2025年09月 次月 今月 月選択 承認モード 削除モード 一括承認" at bounding box center [593, 81] width 1152 height 61
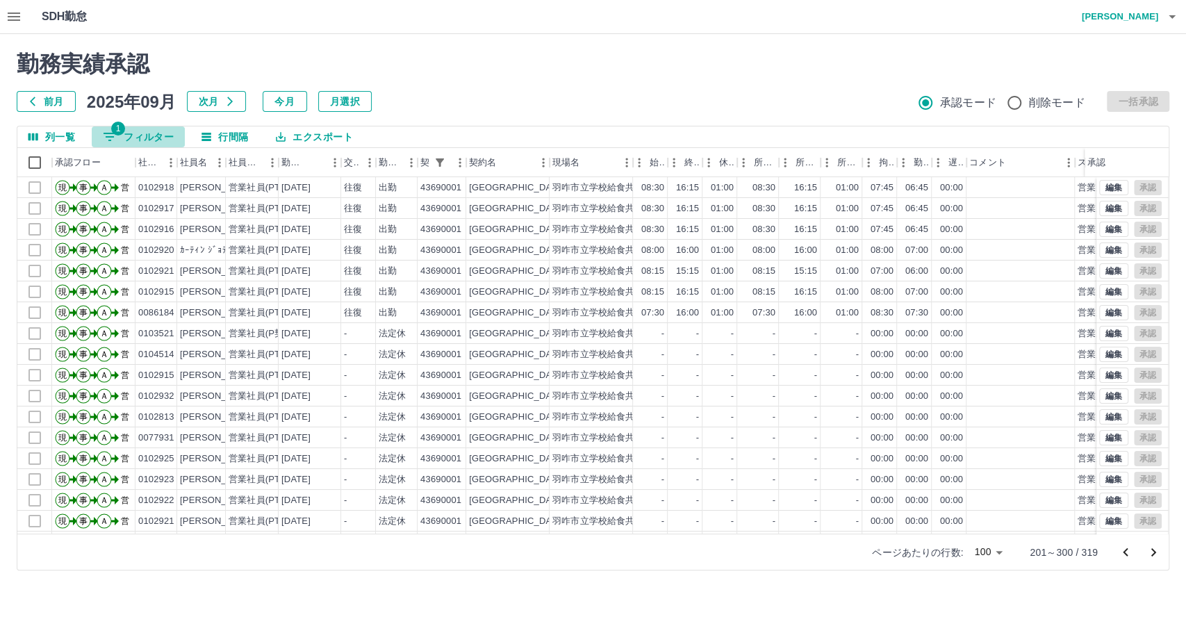
click at [147, 138] on button "1 フィルター" at bounding box center [138, 136] width 93 height 21
select select "**********"
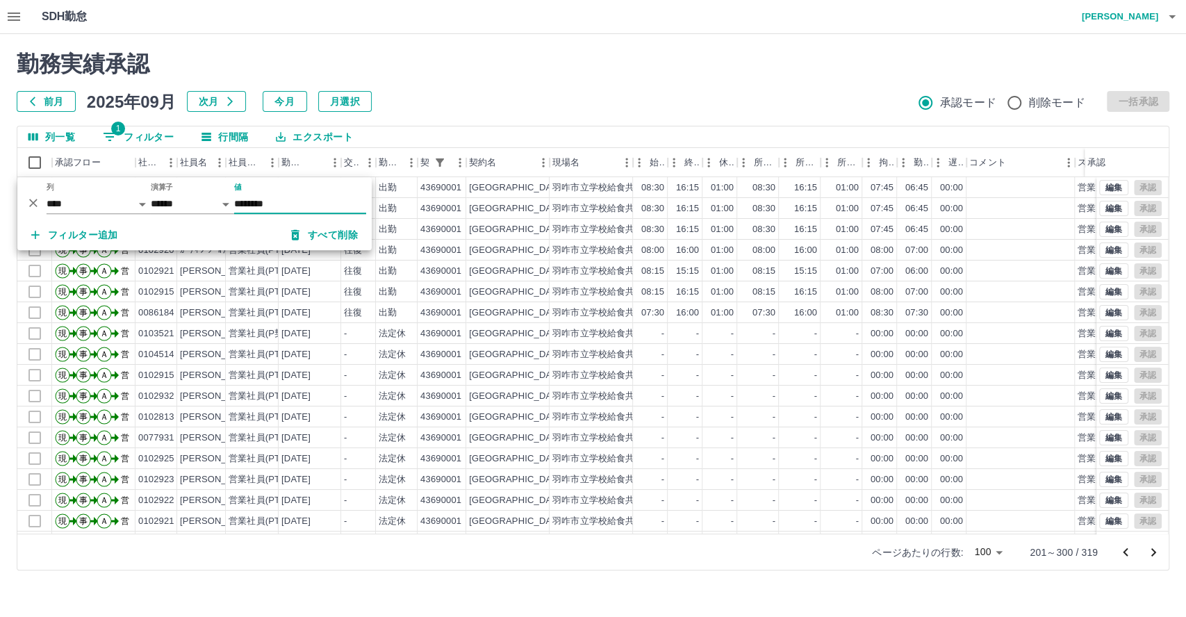
drag, startPoint x: 332, startPoint y: 232, endPoint x: 444, endPoint y: 169, distance: 128.7
click at [333, 232] on button "すべて削除" at bounding box center [324, 234] width 89 height 25
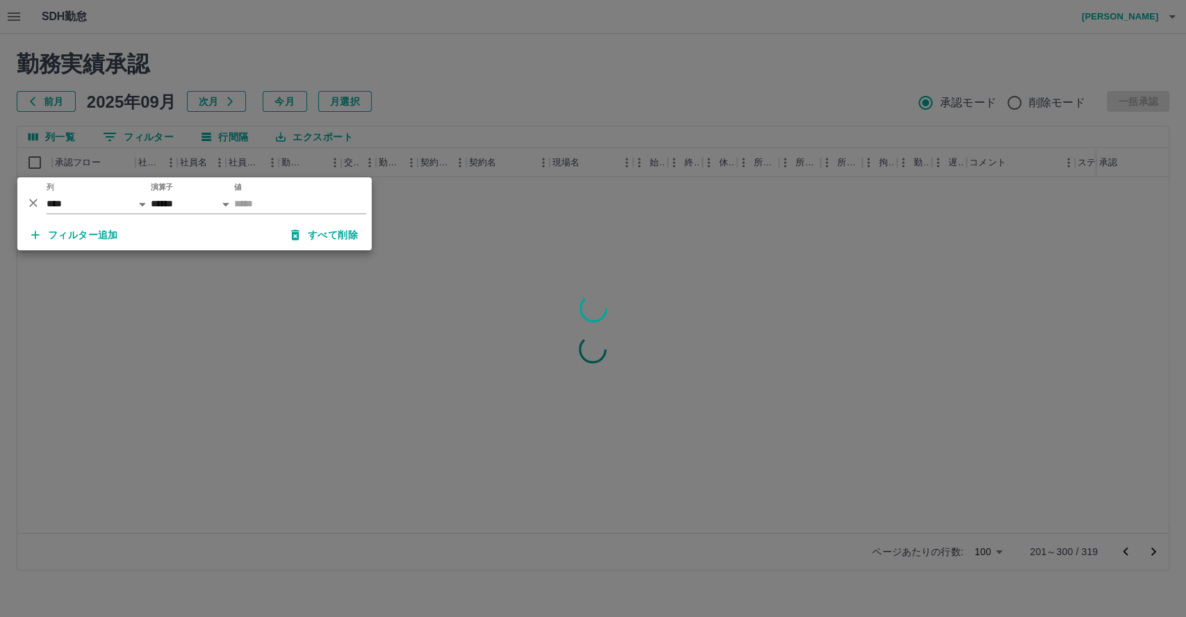
drag, startPoint x: 496, startPoint y: 19, endPoint x: 517, endPoint y: 26, distance: 21.8
click at [497, 19] on div at bounding box center [593, 308] width 1186 height 617
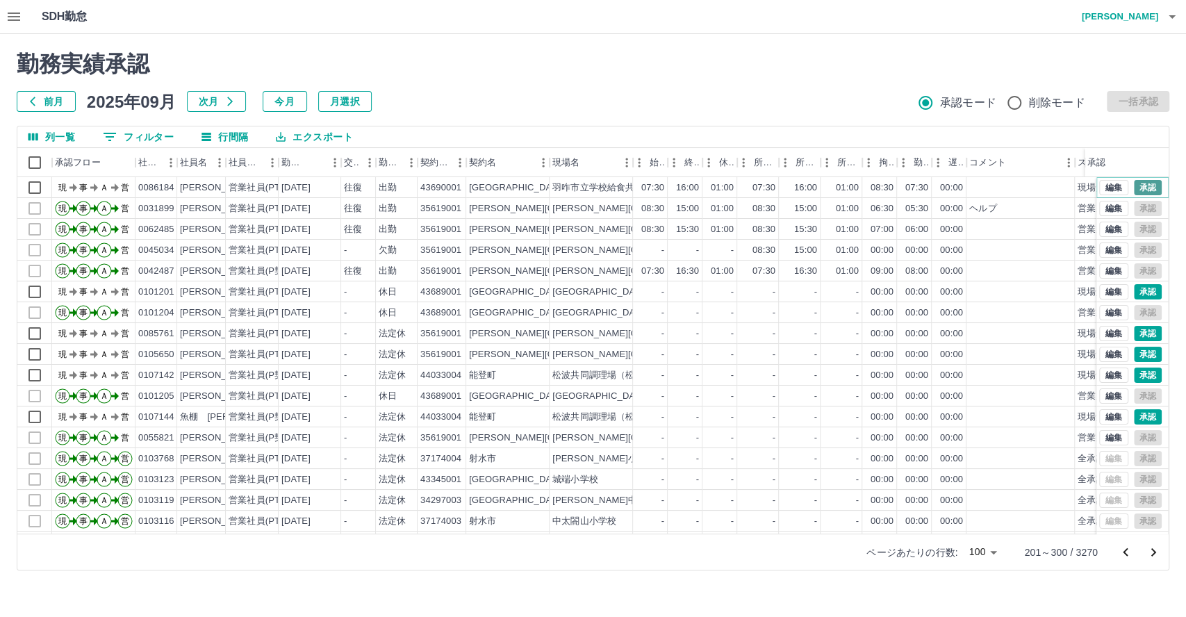
click at [1144, 188] on button "承認" at bounding box center [1147, 187] width 28 height 15
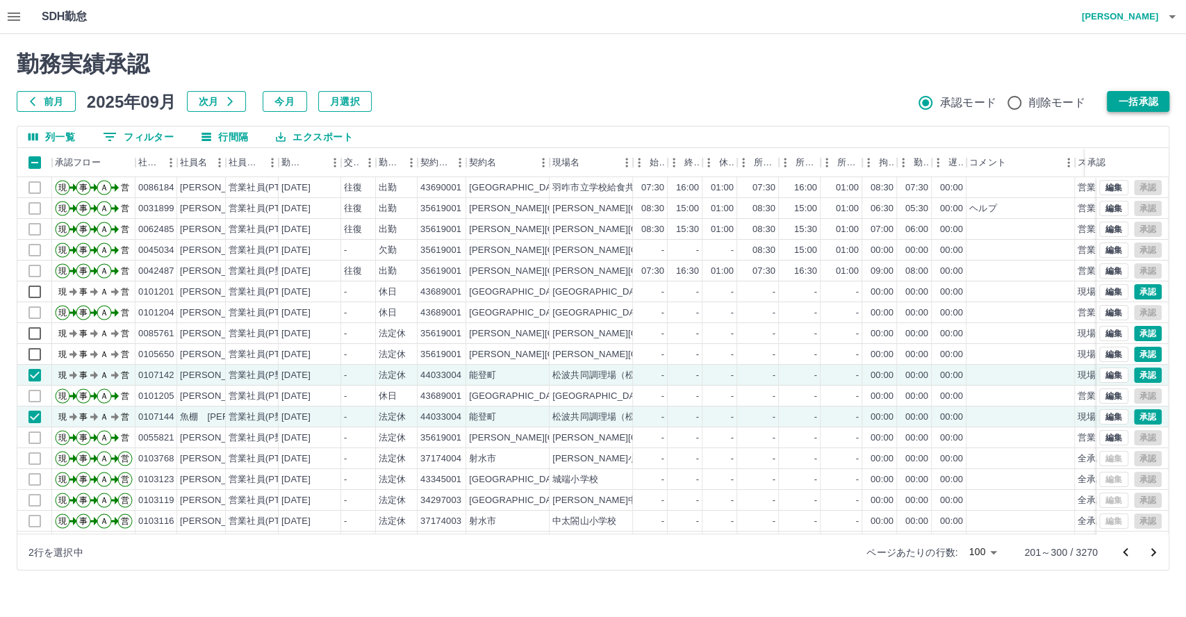
click at [1133, 99] on button "一括承認" at bounding box center [1137, 101] width 63 height 21
drag, startPoint x: 1133, startPoint y: 99, endPoint x: 969, endPoint y: 172, distance: 180.0
click at [1133, 100] on button "一括承認" at bounding box center [1137, 101] width 63 height 21
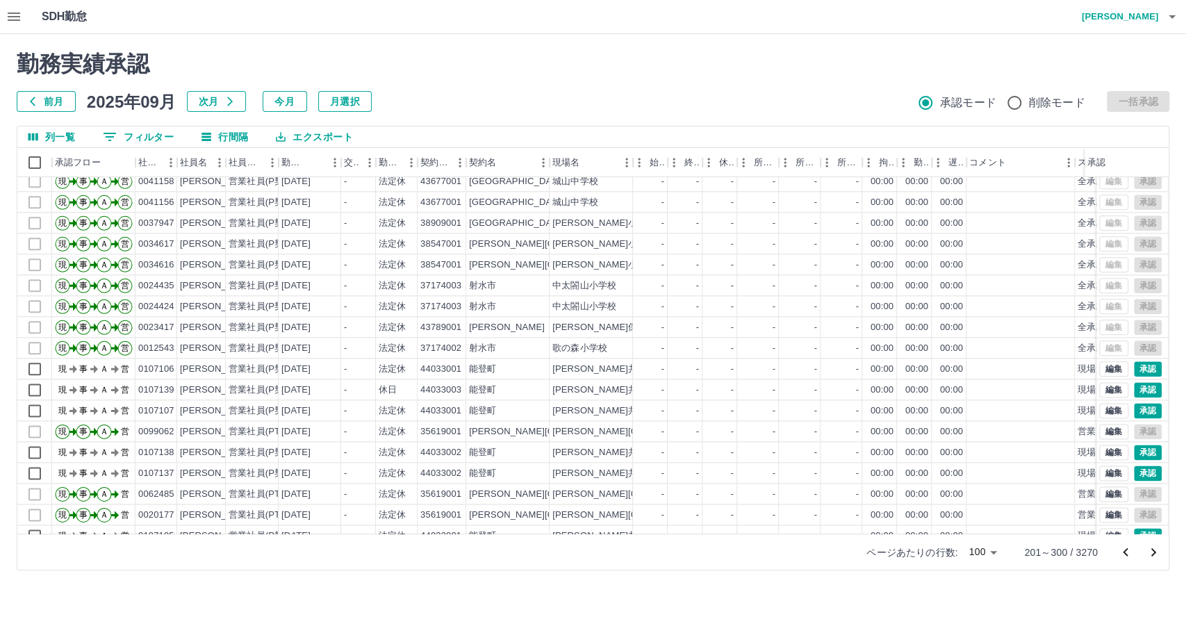
scroll to position [1157, 0]
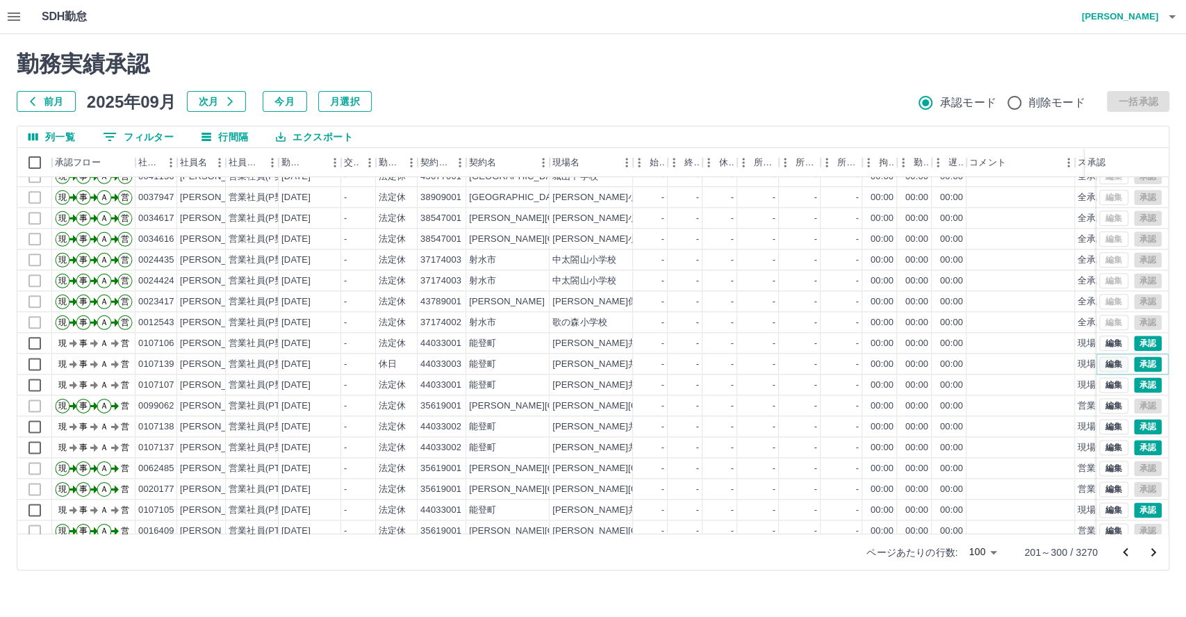
click at [1101, 363] on button "編集" at bounding box center [1113, 363] width 29 height 15
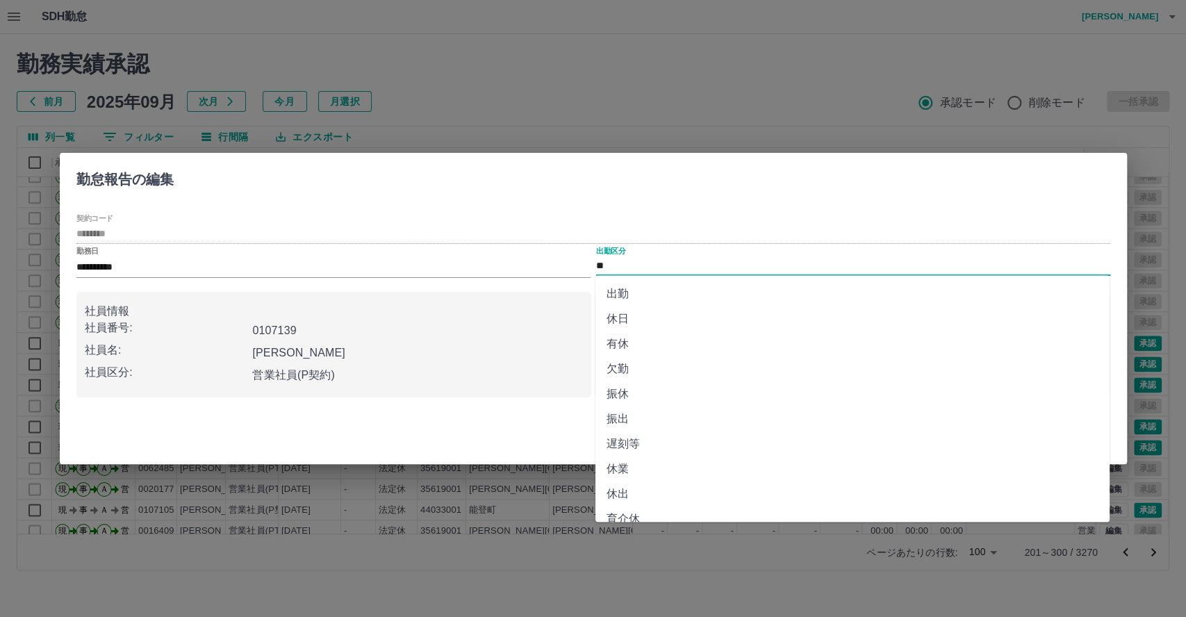
click at [635, 264] on input "**" at bounding box center [853, 266] width 514 height 17
click at [652, 478] on li "法定休" at bounding box center [852, 479] width 514 height 25
type input "***"
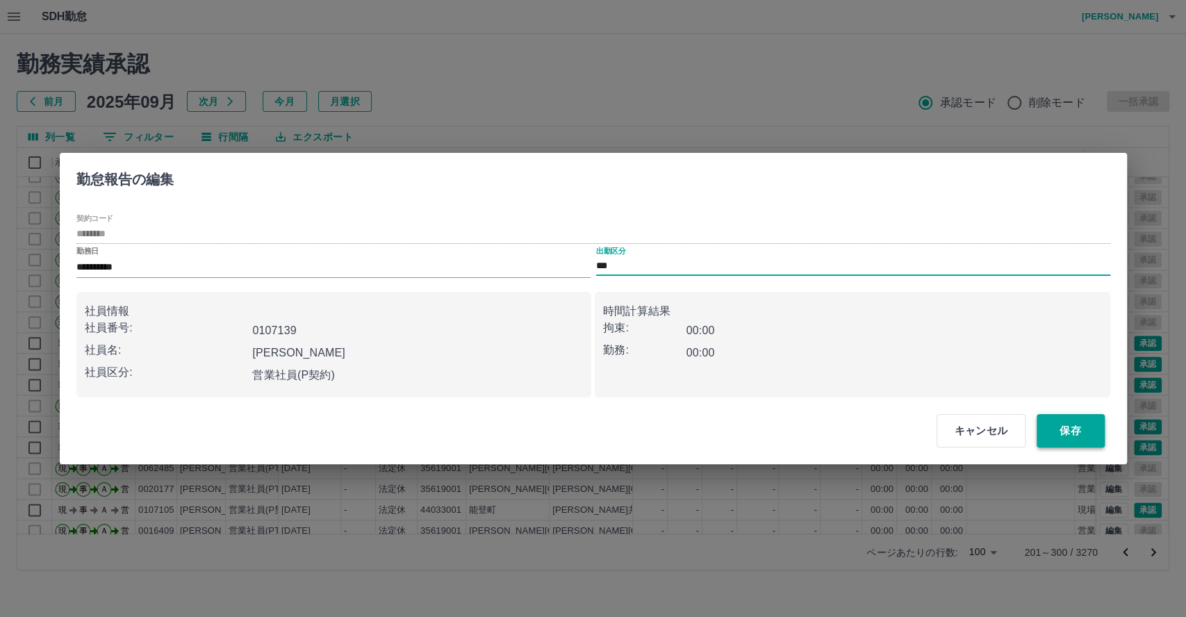
click at [1071, 430] on button "保存" at bounding box center [1070, 430] width 68 height 33
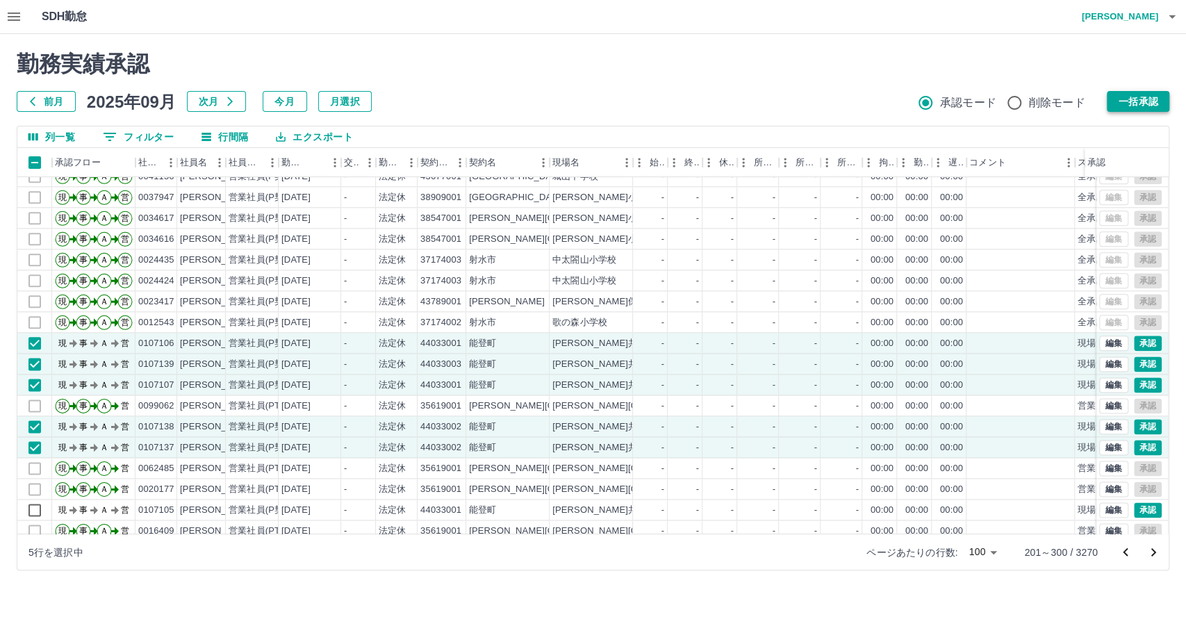
click at [1142, 103] on button "一括承認" at bounding box center [1137, 101] width 63 height 21
click at [1145, 103] on button "一括承認" at bounding box center [1137, 101] width 63 height 21
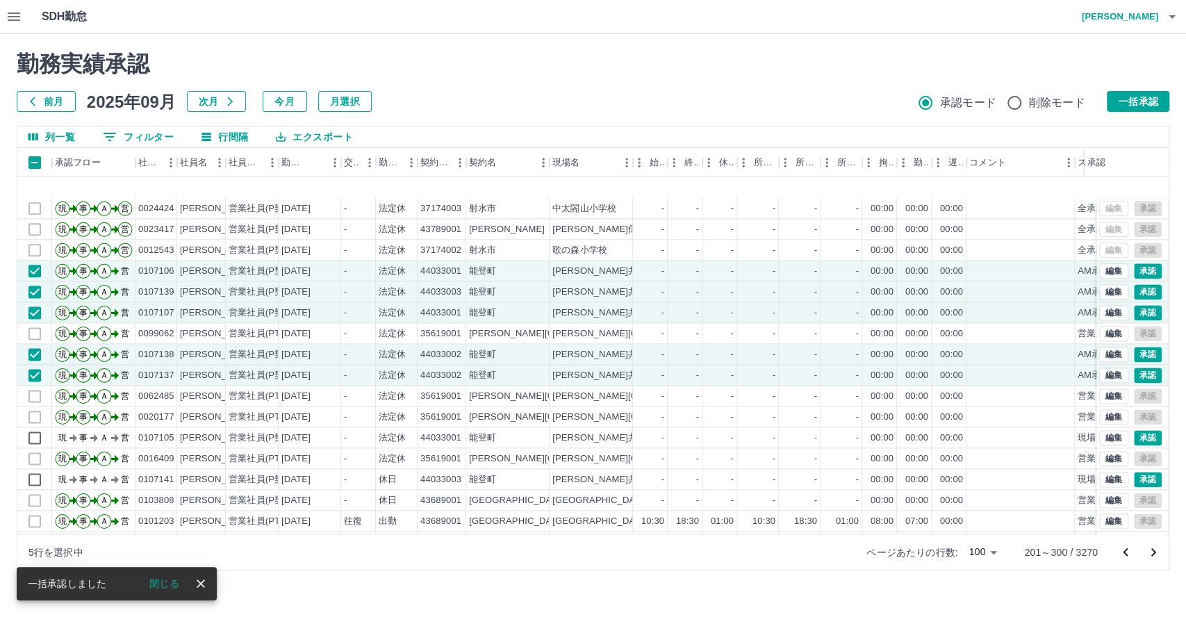
scroll to position [1311, 0]
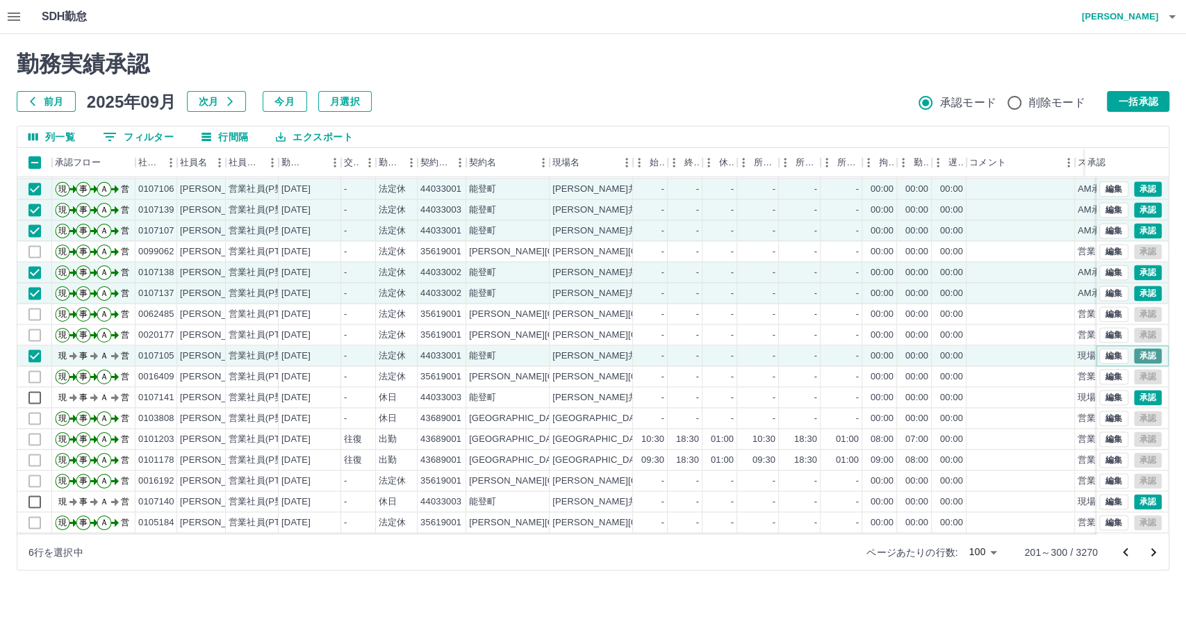
click at [1141, 353] on button "承認" at bounding box center [1147, 355] width 28 height 15
click at [1143, 353] on button "承認" at bounding box center [1147, 355] width 28 height 15
click at [1145, 352] on button "承認" at bounding box center [1147, 355] width 28 height 15
click at [1100, 399] on button "編集" at bounding box center [1113, 397] width 29 height 15
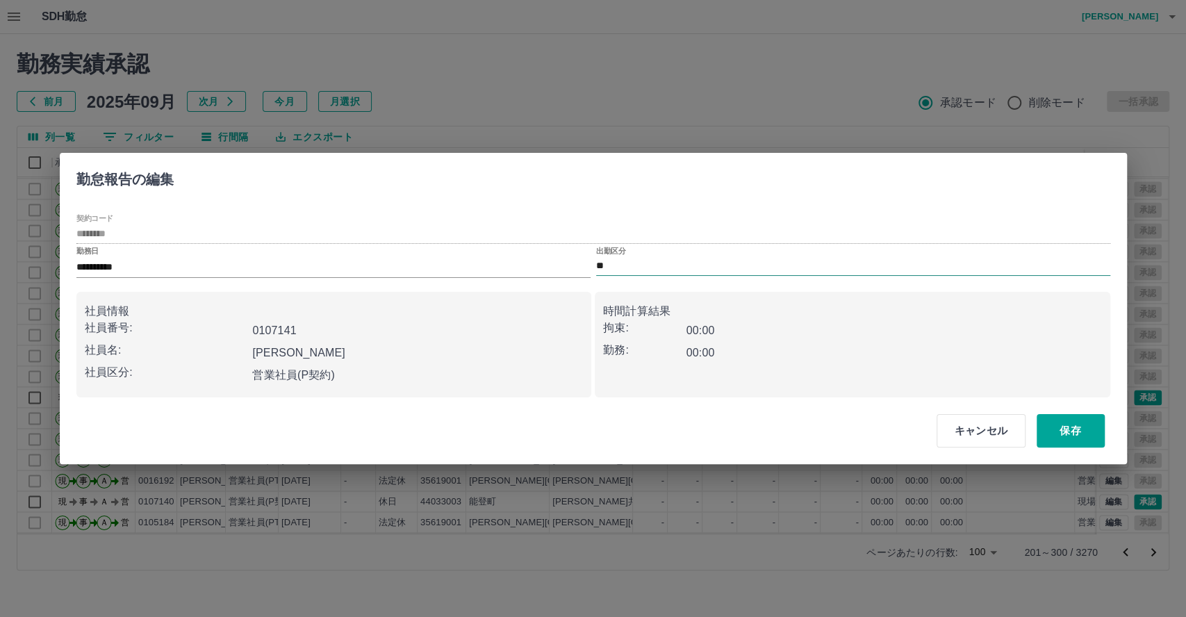
click at [683, 260] on input "**" at bounding box center [853, 266] width 514 height 17
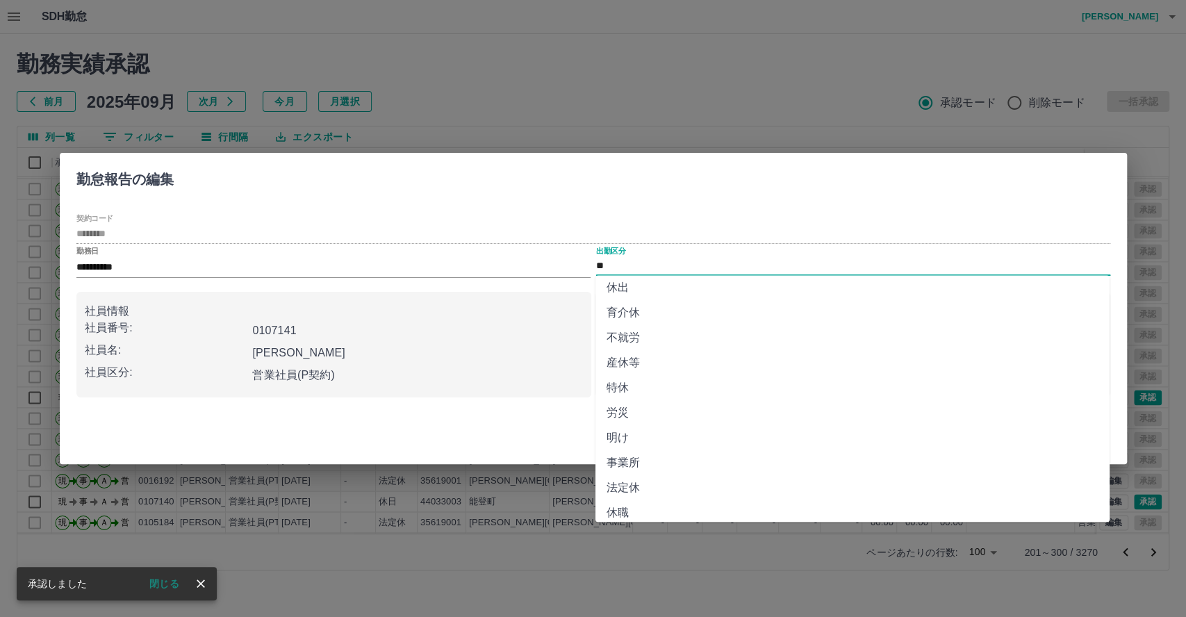
scroll to position [214, 0]
click at [663, 471] on li "法定休" at bounding box center [852, 479] width 514 height 25
type input "***"
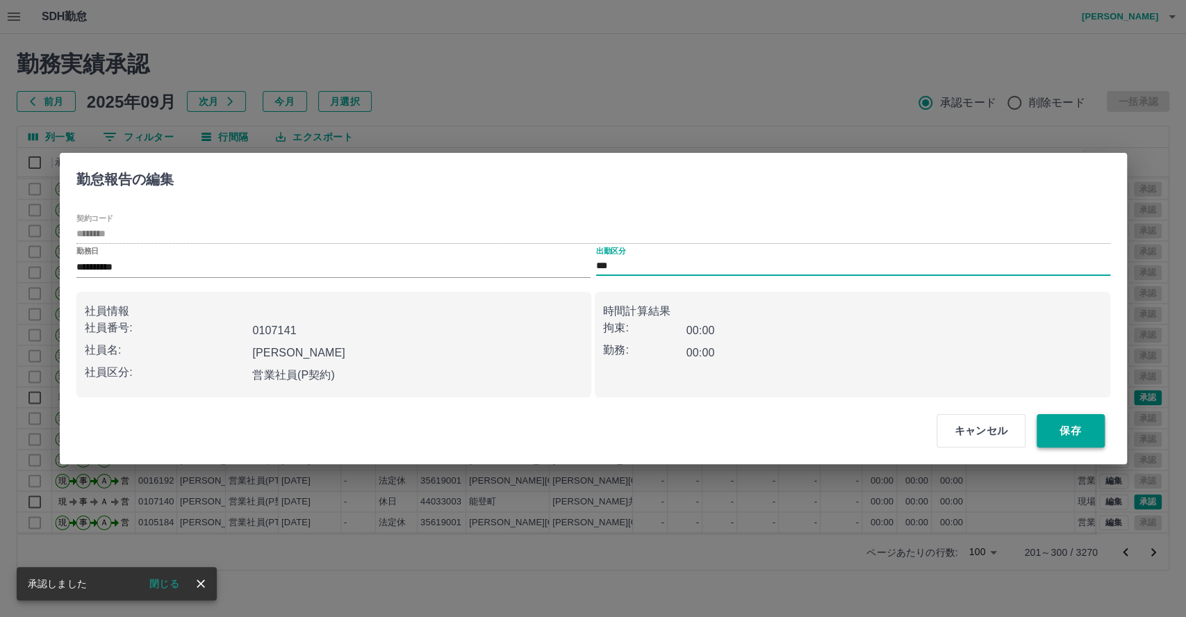
click at [1084, 425] on button "保存" at bounding box center [1070, 430] width 68 height 33
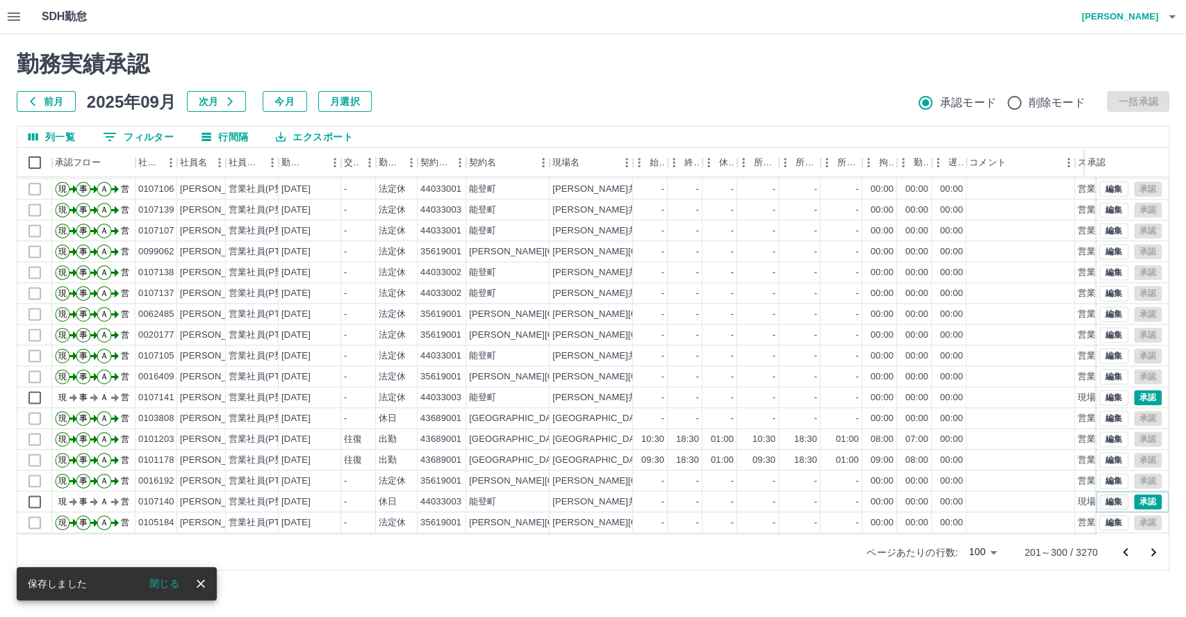
click at [1099, 501] on button "編集" at bounding box center [1113, 501] width 29 height 15
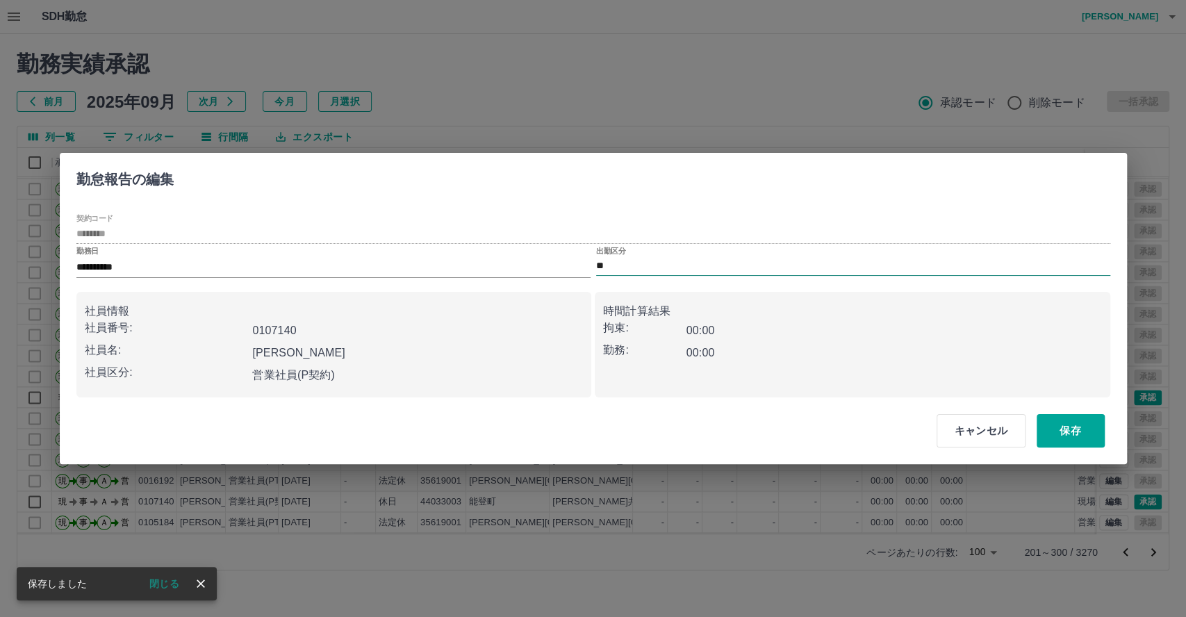
click at [668, 263] on input "**" at bounding box center [853, 266] width 514 height 17
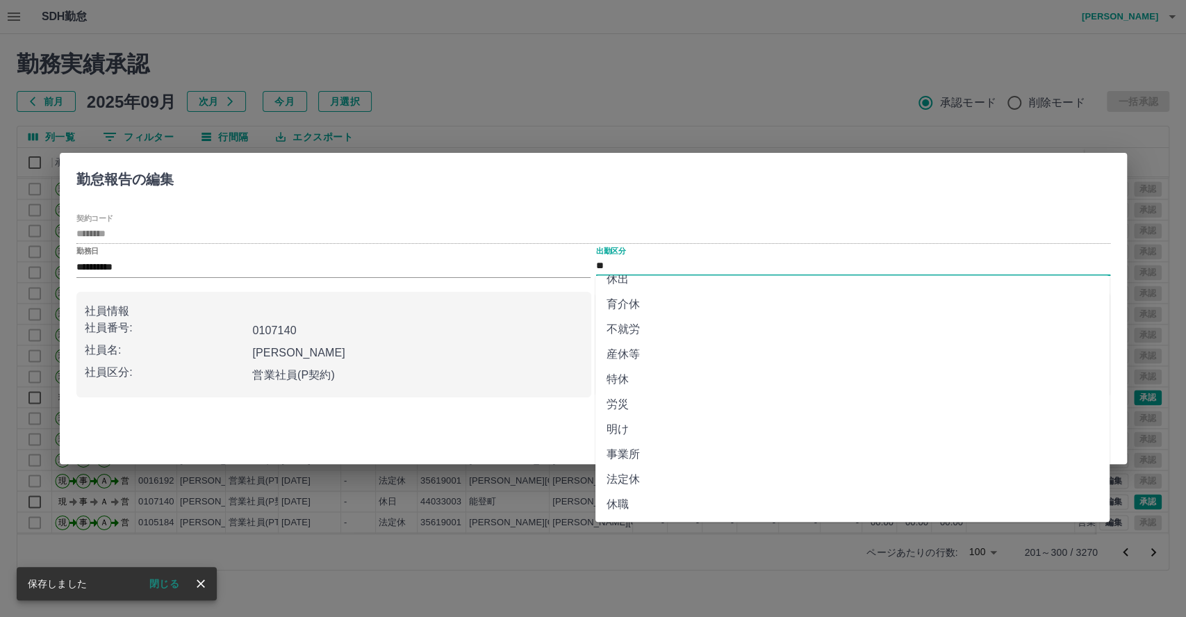
click at [676, 476] on li "法定休" at bounding box center [852, 479] width 514 height 25
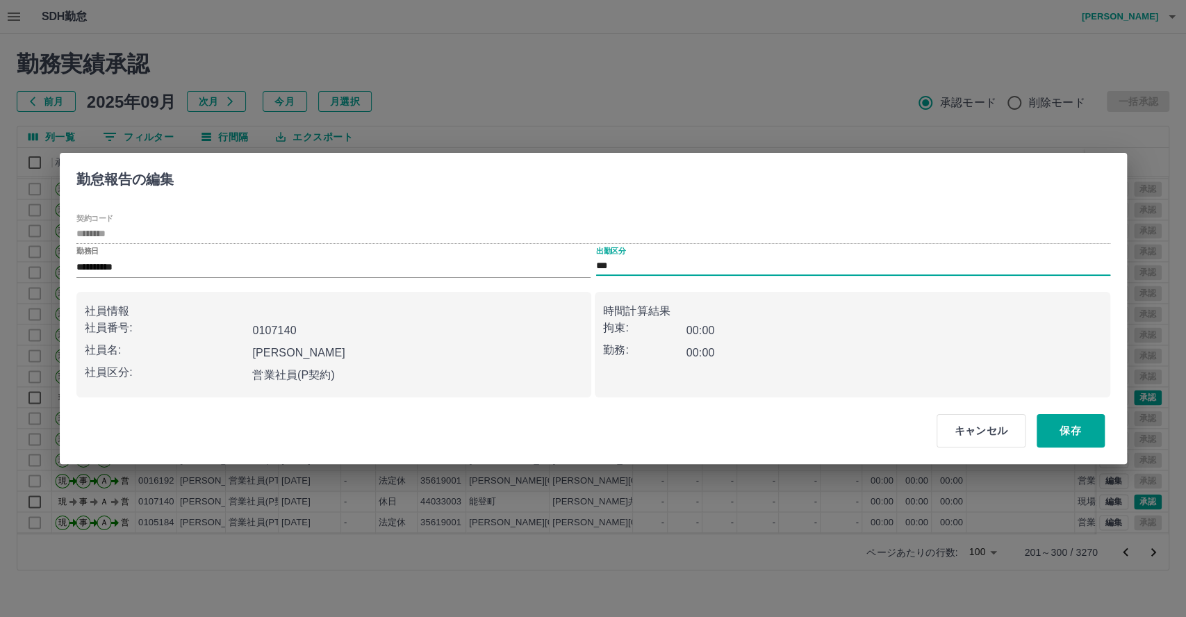
type input "***"
drag, startPoint x: 1072, startPoint y: 424, endPoint x: 554, endPoint y: 190, distance: 568.9
click at [1072, 424] on button "保存" at bounding box center [1070, 430] width 68 height 33
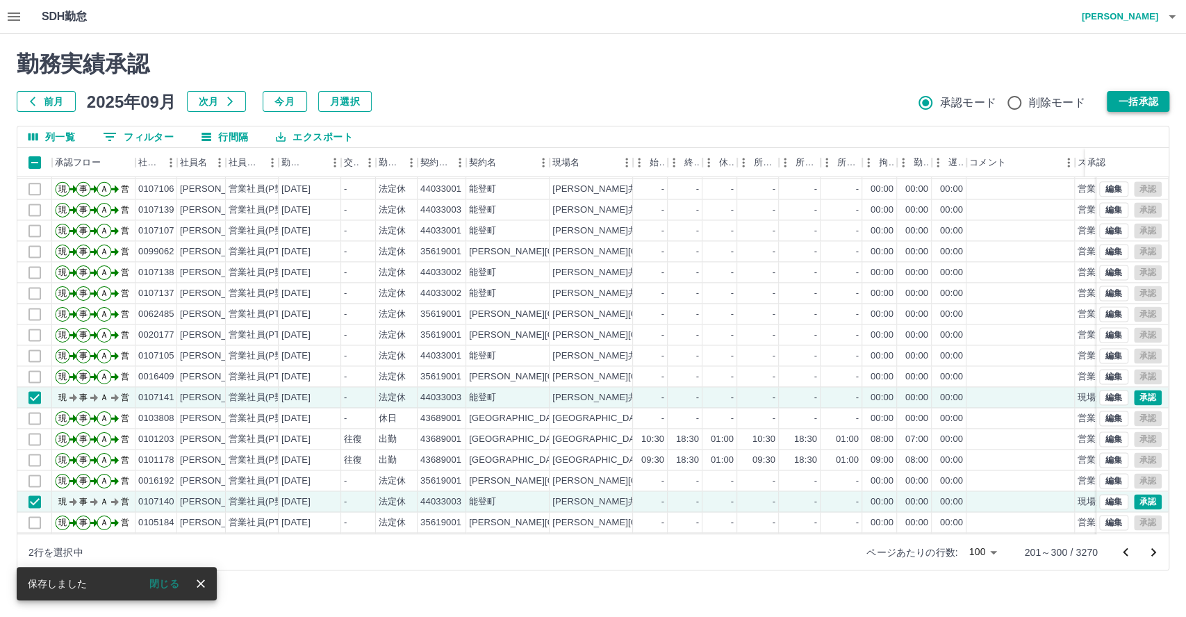
click at [1131, 98] on button "一括承認" at bounding box center [1137, 101] width 63 height 21
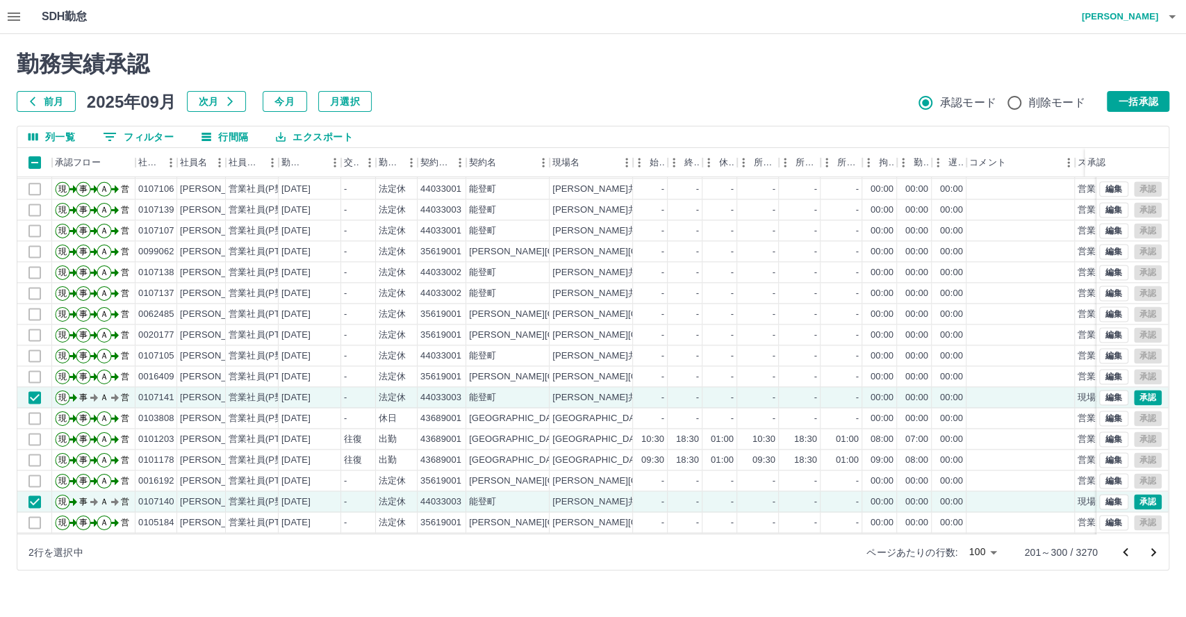
click at [1134, 98] on button "一括承認" at bounding box center [1137, 101] width 63 height 21
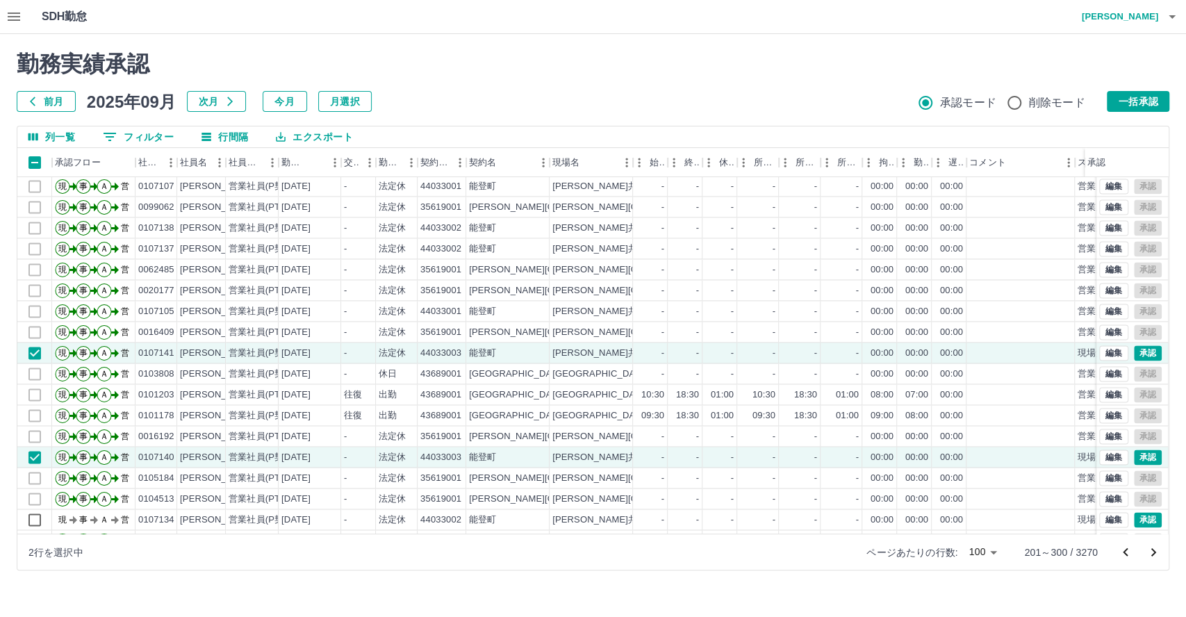
scroll to position [1466, 0]
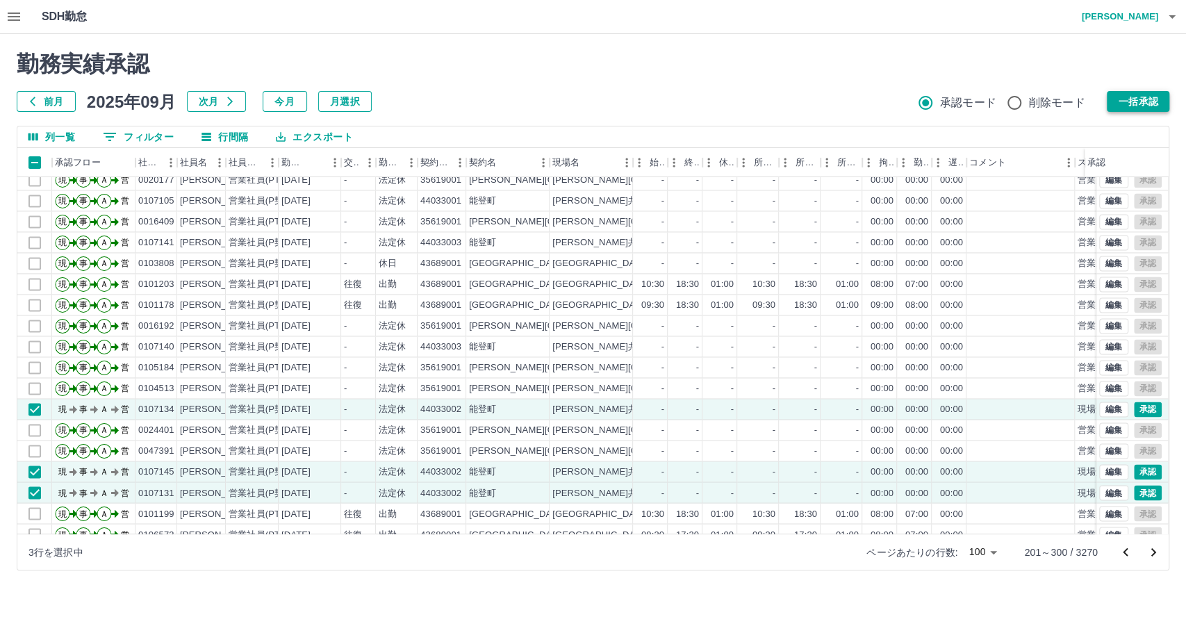
click at [1150, 101] on button "一括承認" at bounding box center [1137, 101] width 63 height 21
click at [1155, 101] on button "一括承認" at bounding box center [1137, 101] width 63 height 21
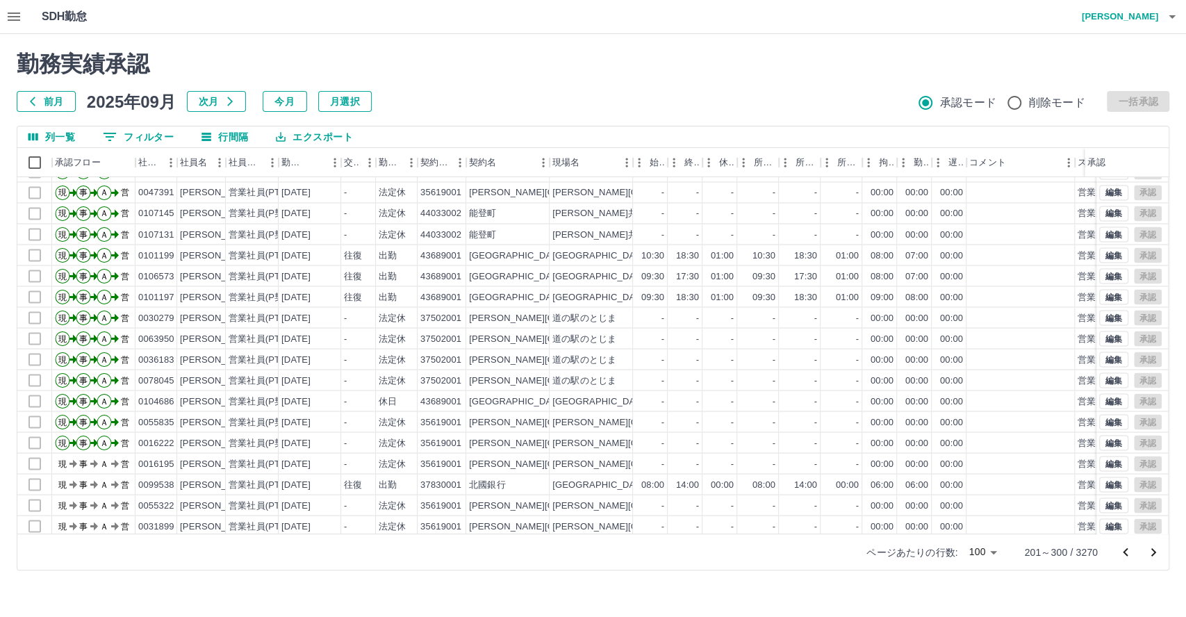
scroll to position [1738, 0]
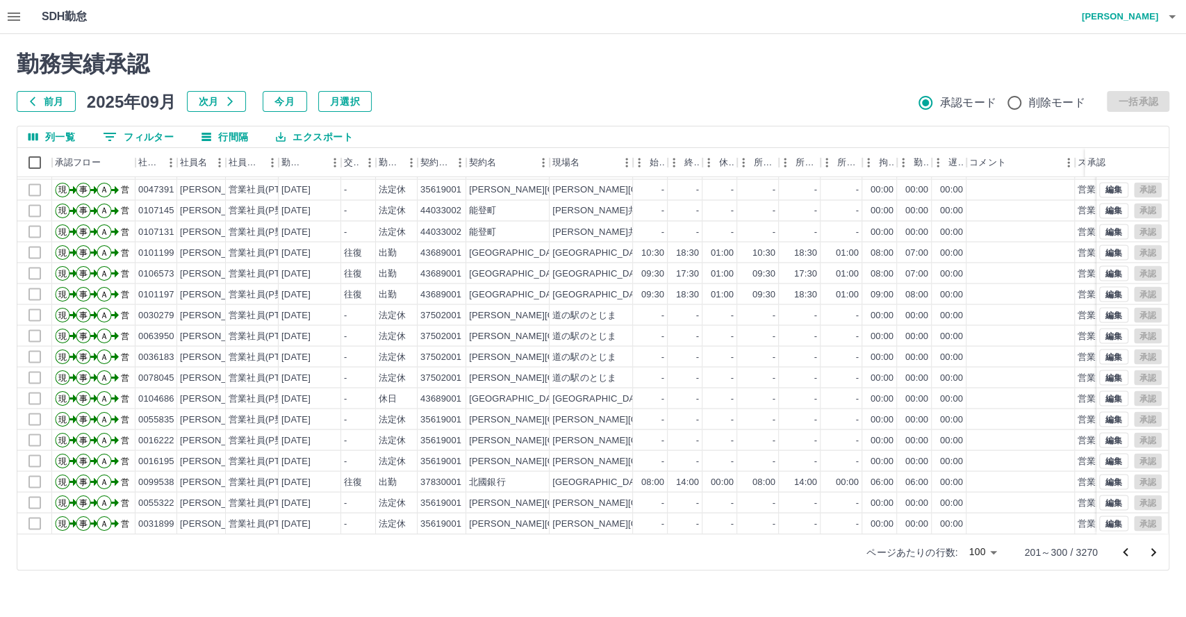
click at [1150, 550] on icon "次のページへ" at bounding box center [1153, 552] width 17 height 17
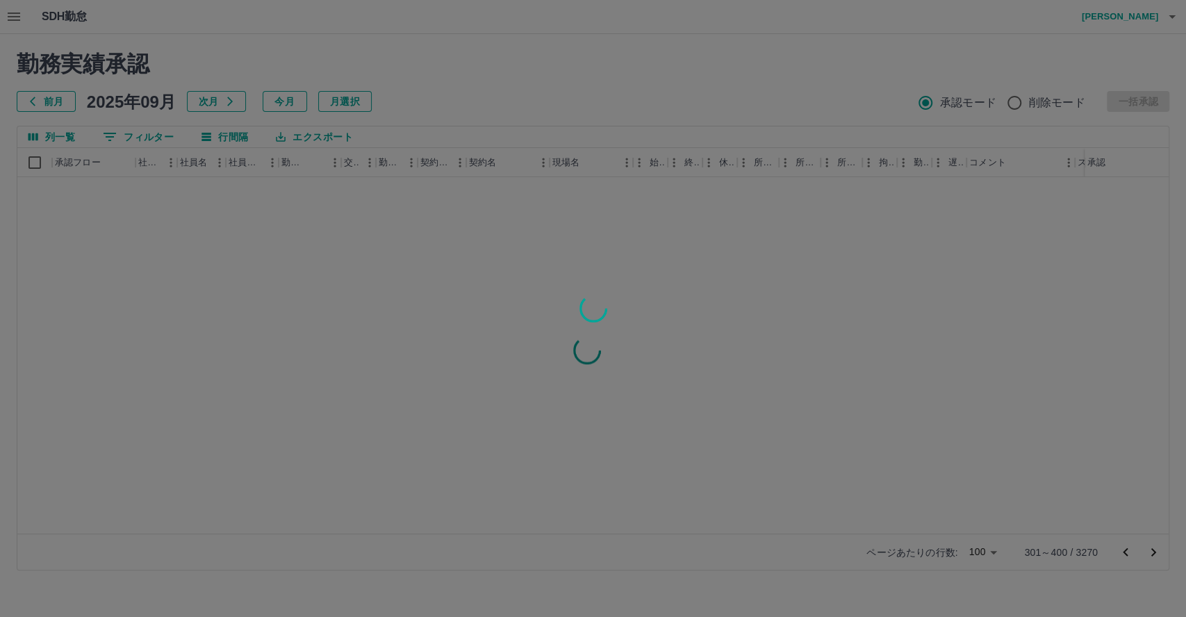
scroll to position [0, 0]
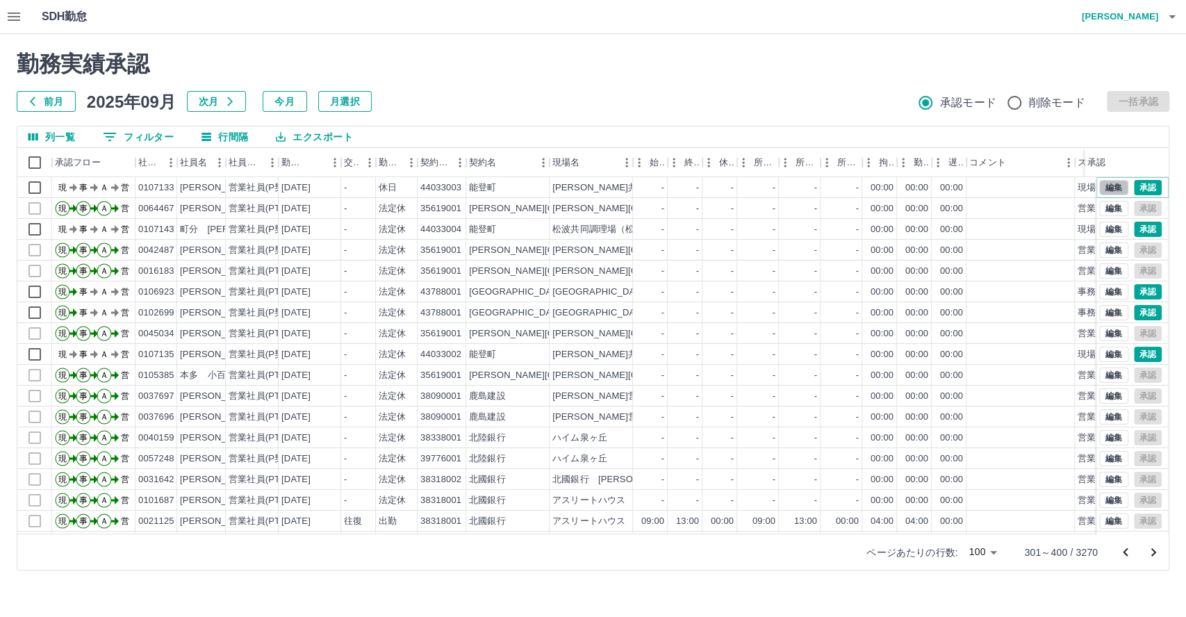
click at [1099, 184] on button "編集" at bounding box center [1113, 187] width 29 height 15
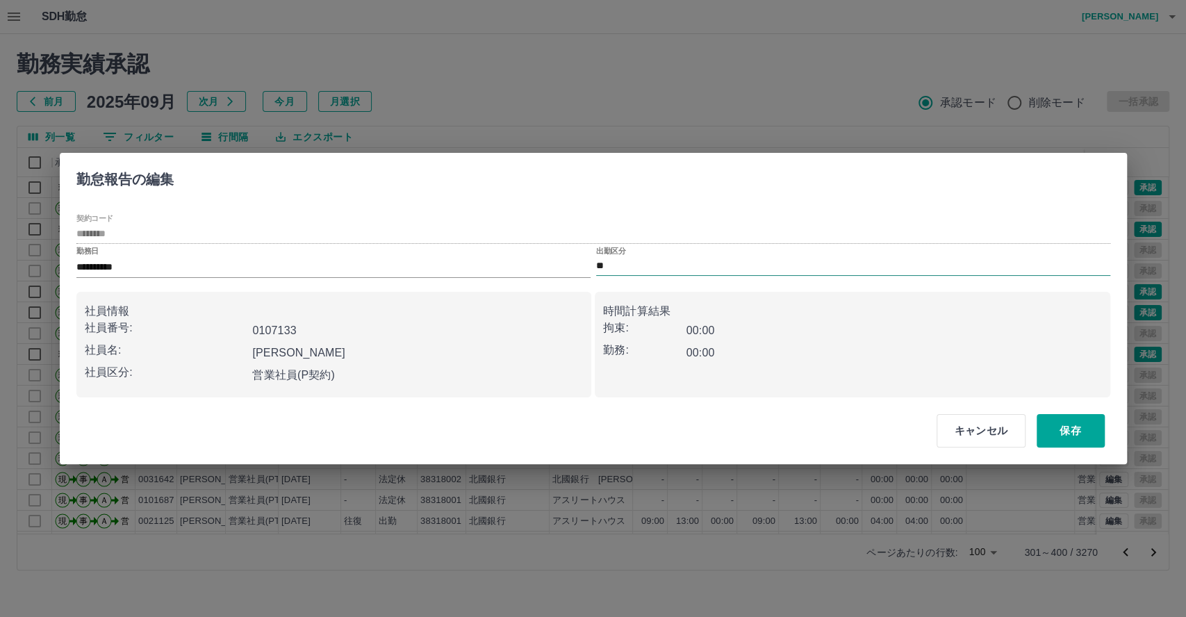
click at [694, 263] on input "**" at bounding box center [853, 266] width 514 height 17
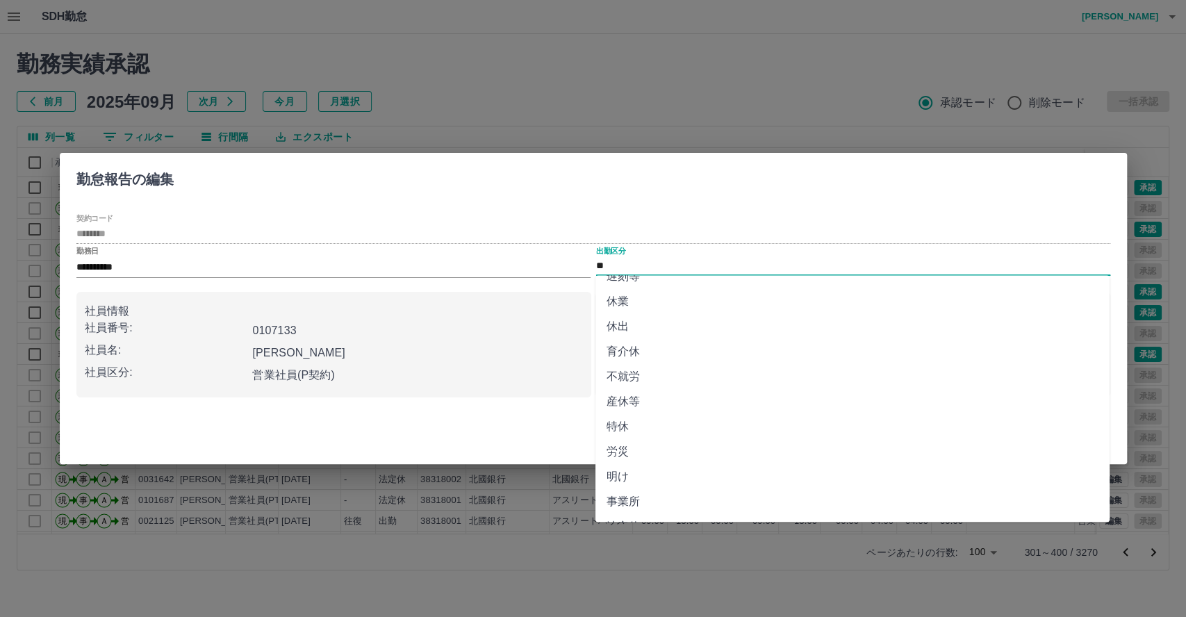
scroll to position [214, 0]
click at [679, 474] on li "法定休" at bounding box center [852, 479] width 514 height 25
type input "***"
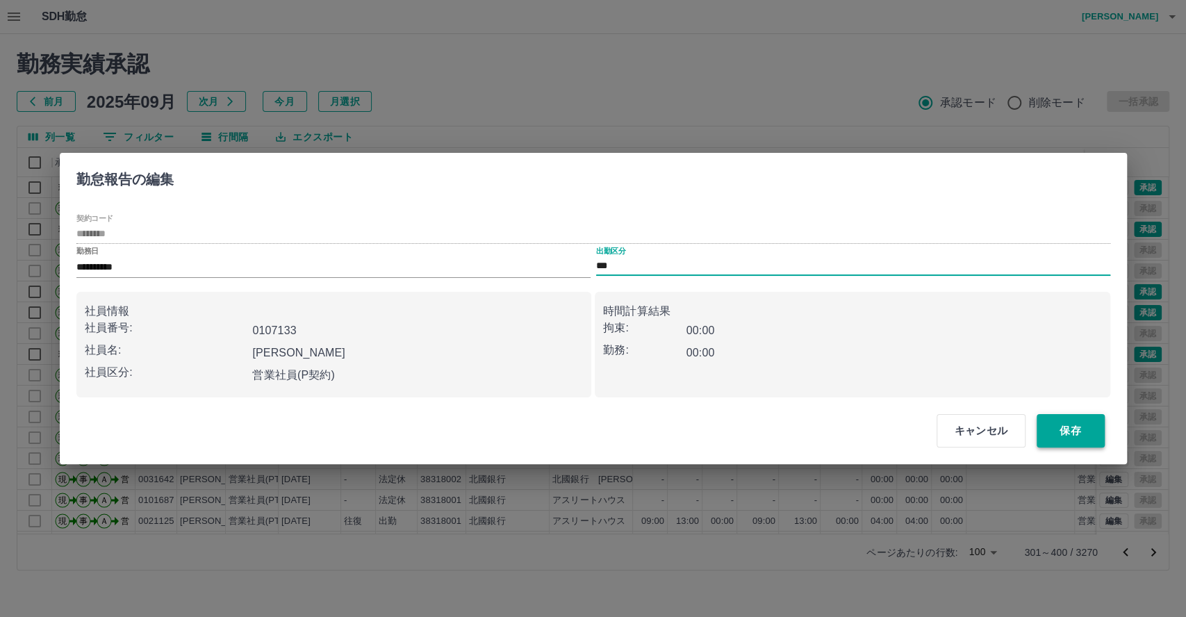
click at [1067, 435] on button "保存" at bounding box center [1070, 430] width 68 height 33
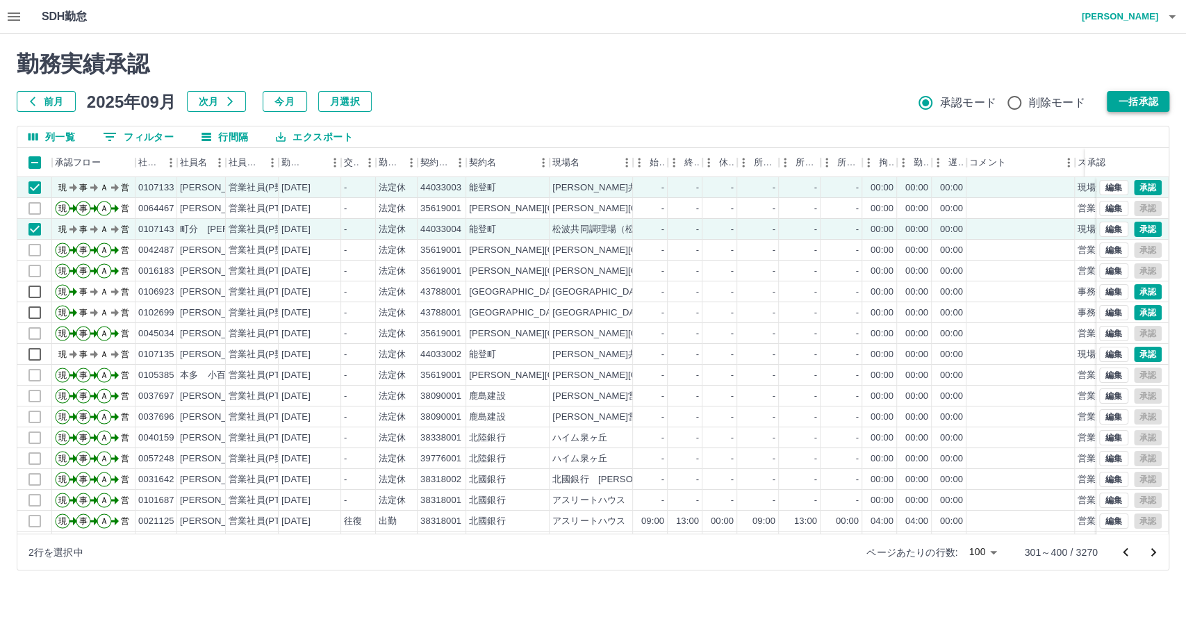
click at [1150, 107] on button "一括承認" at bounding box center [1137, 101] width 63 height 21
click at [1152, 101] on button "一括承認" at bounding box center [1137, 101] width 63 height 21
drag, startPoint x: 1152, startPoint y: 101, endPoint x: 623, endPoint y: 130, distance: 529.3
click at [1152, 101] on button "一括承認" at bounding box center [1137, 101] width 63 height 21
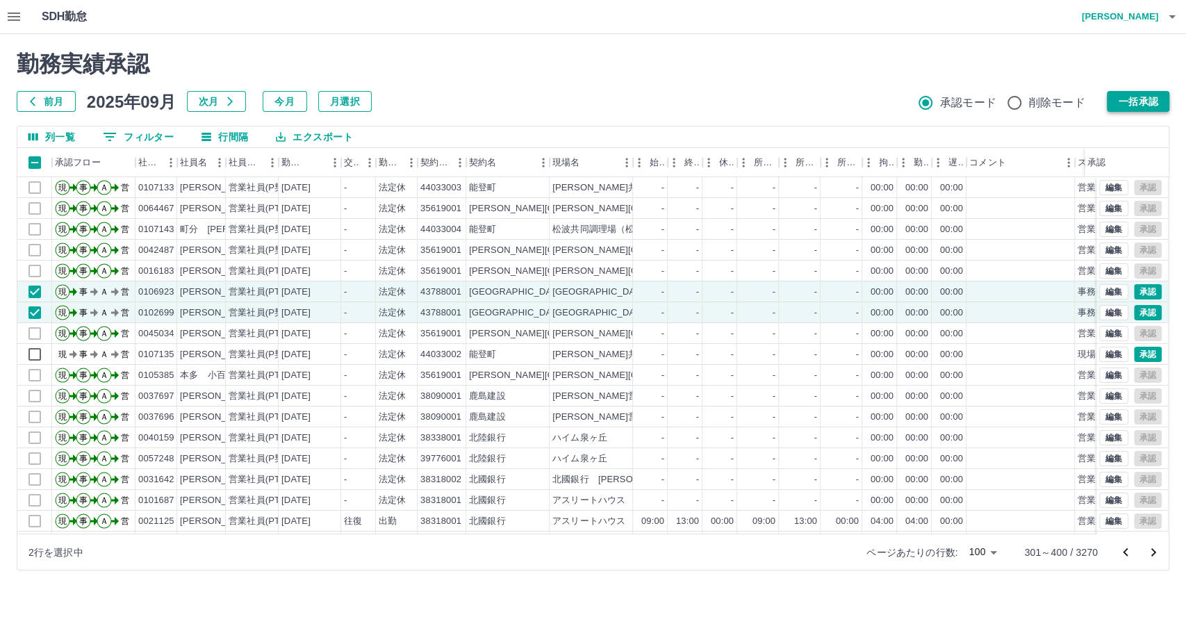
click at [1140, 102] on button "一括承認" at bounding box center [1137, 101] width 63 height 21
click at [1133, 351] on button "承認" at bounding box center [1147, 354] width 28 height 15
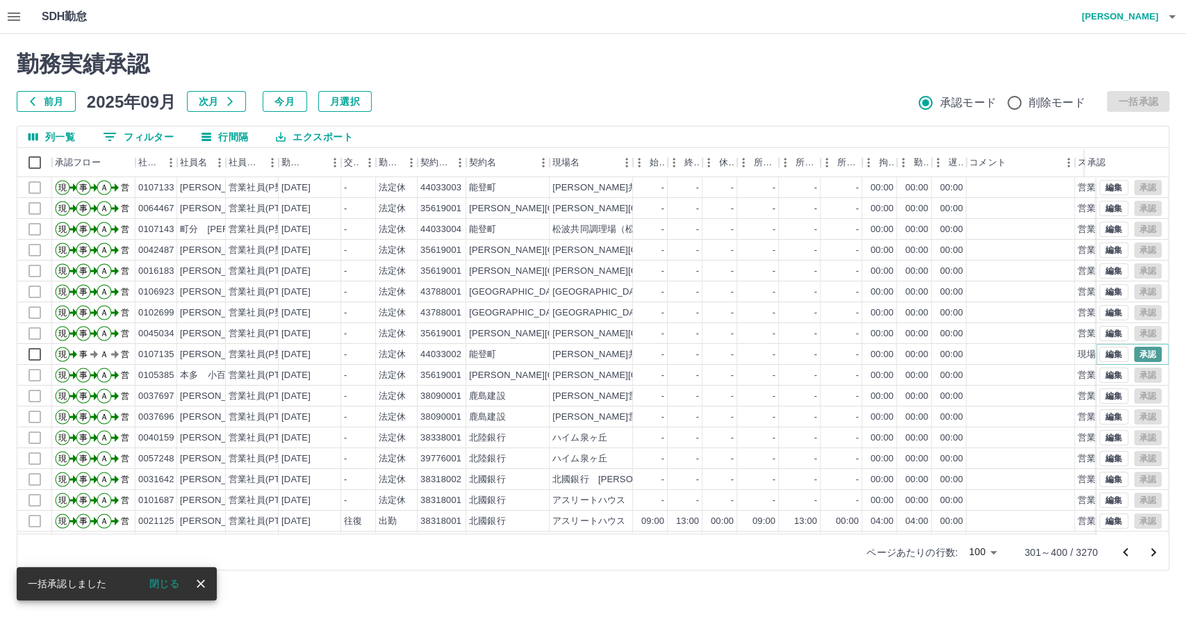
click at [1133, 352] on button "承認" at bounding box center [1147, 354] width 28 height 15
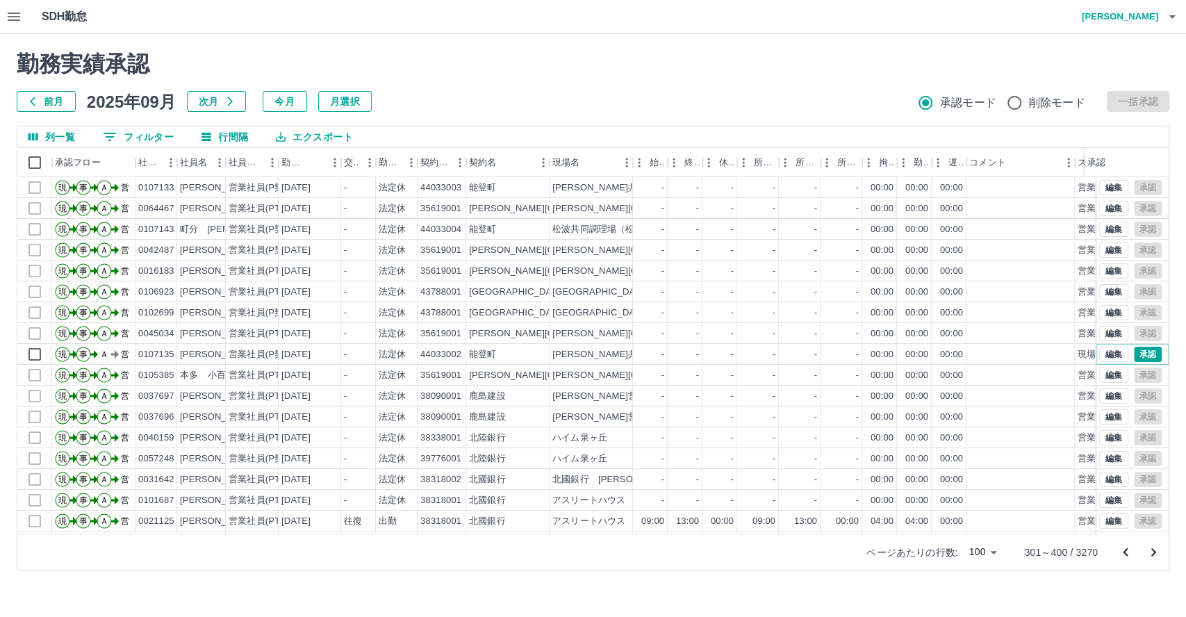
click at [1133, 354] on button "承認" at bounding box center [1147, 354] width 28 height 15
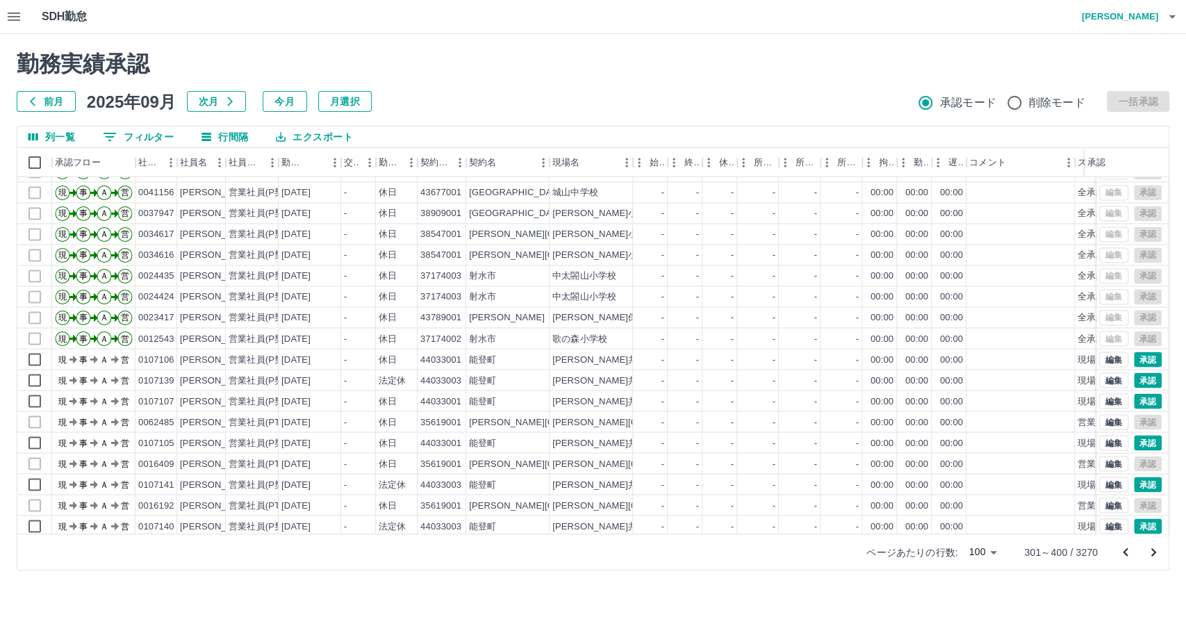
scroll to position [1697, 0]
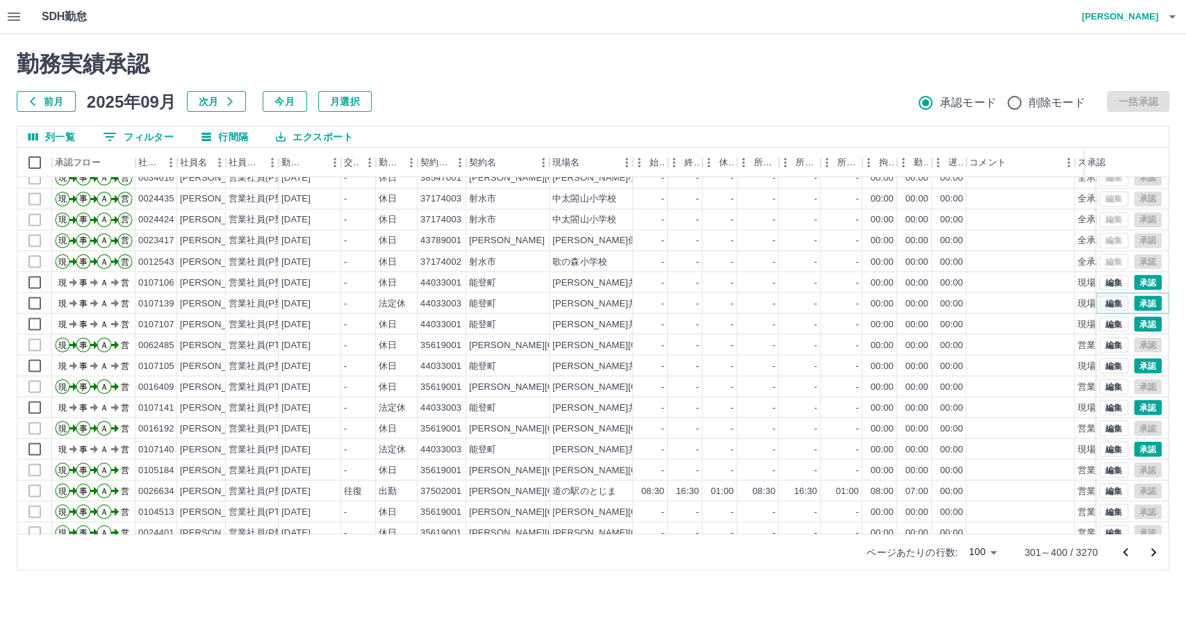
click at [1101, 300] on button "編集" at bounding box center [1113, 302] width 29 height 15
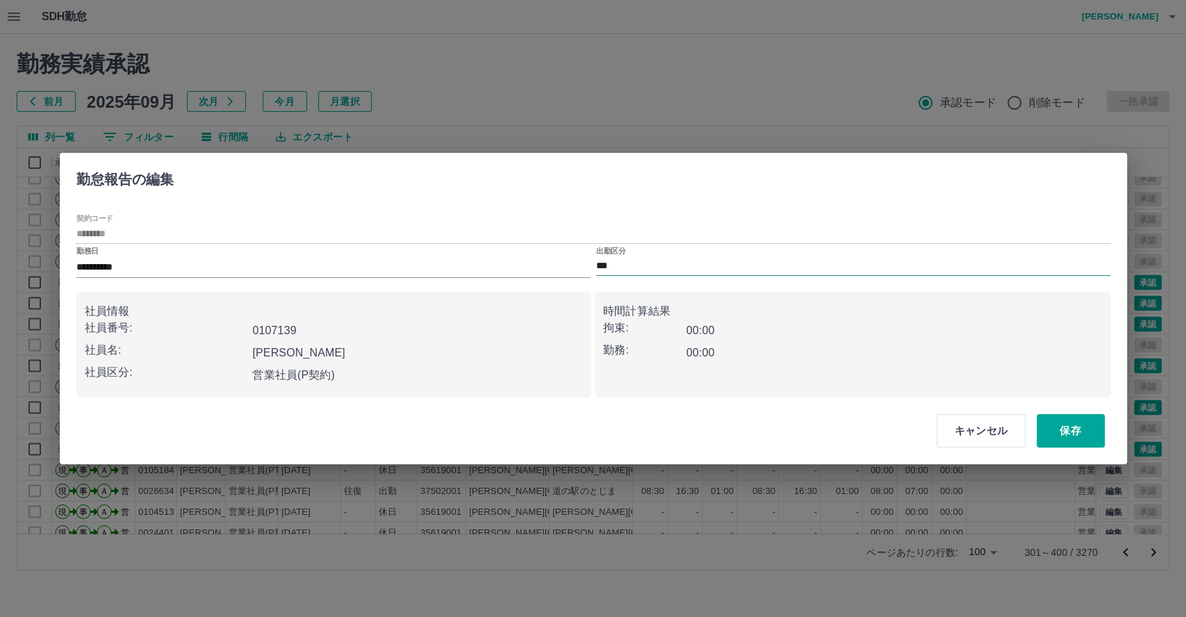
click at [660, 271] on input "***" at bounding box center [853, 266] width 514 height 17
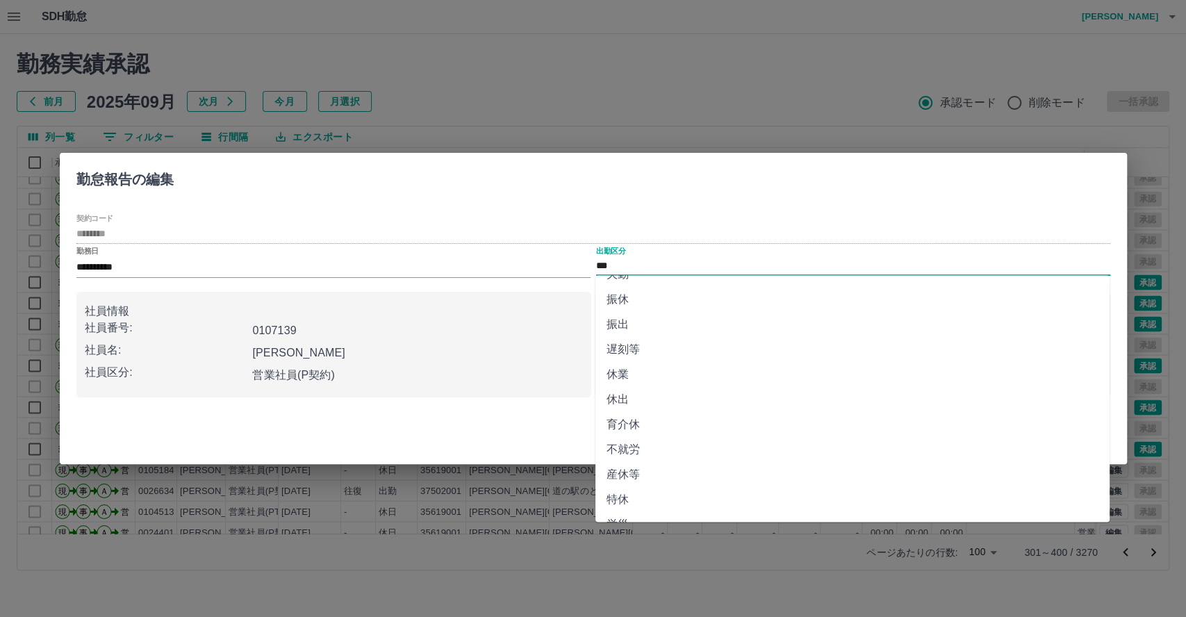
scroll to position [0, 0]
click at [645, 312] on li "休日" at bounding box center [852, 318] width 514 height 25
type input "**"
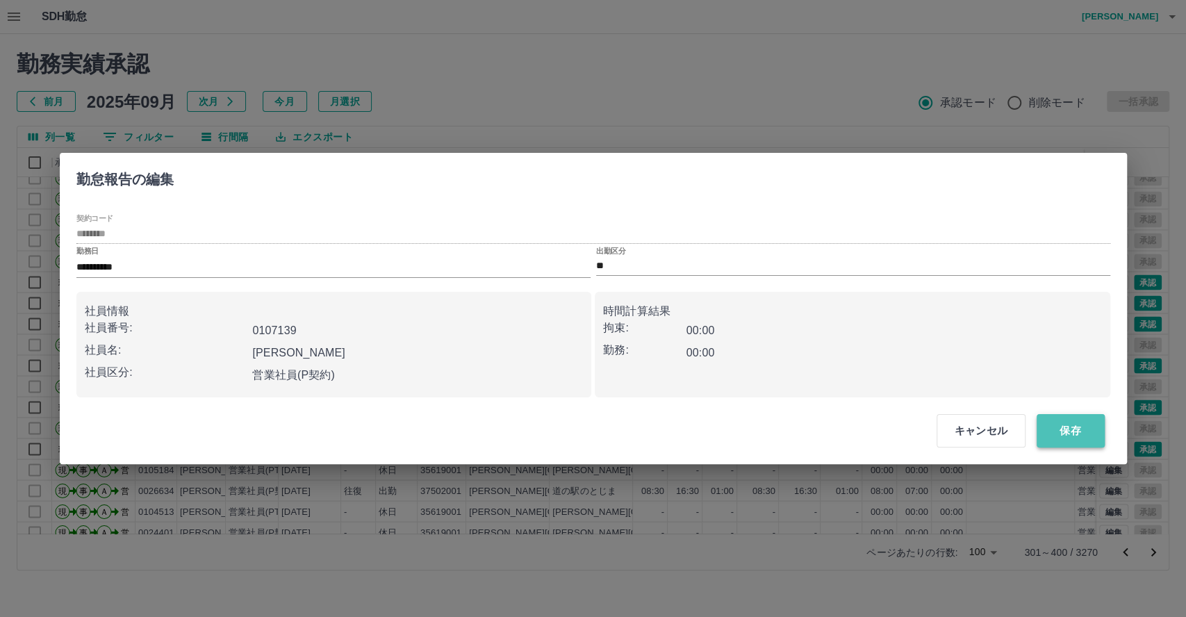
click at [1067, 421] on button "保存" at bounding box center [1070, 430] width 68 height 33
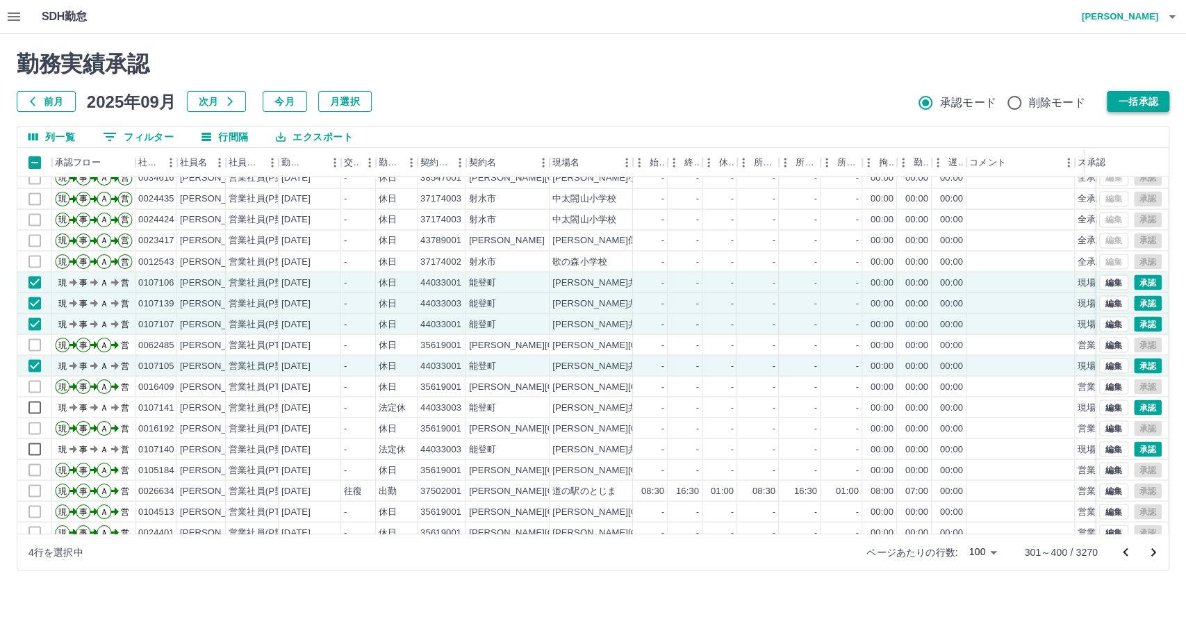
click at [1121, 99] on button "一括承認" at bounding box center [1137, 101] width 63 height 21
click at [1122, 99] on button "一括承認" at bounding box center [1137, 101] width 63 height 21
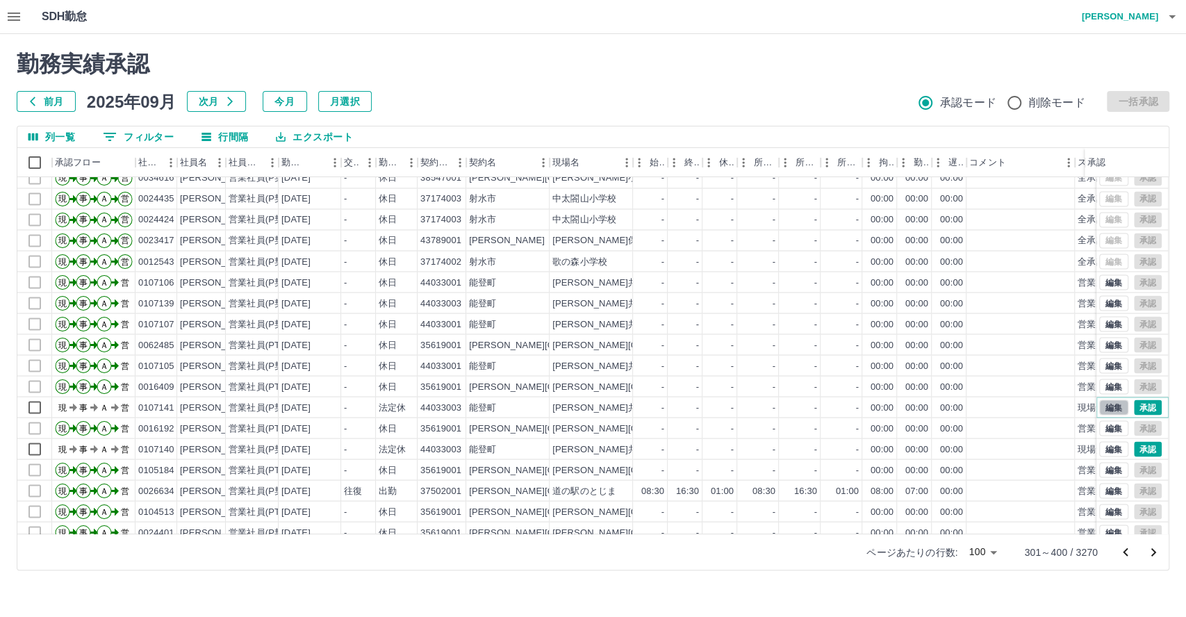
click at [1103, 404] on button "編集" at bounding box center [1113, 406] width 29 height 15
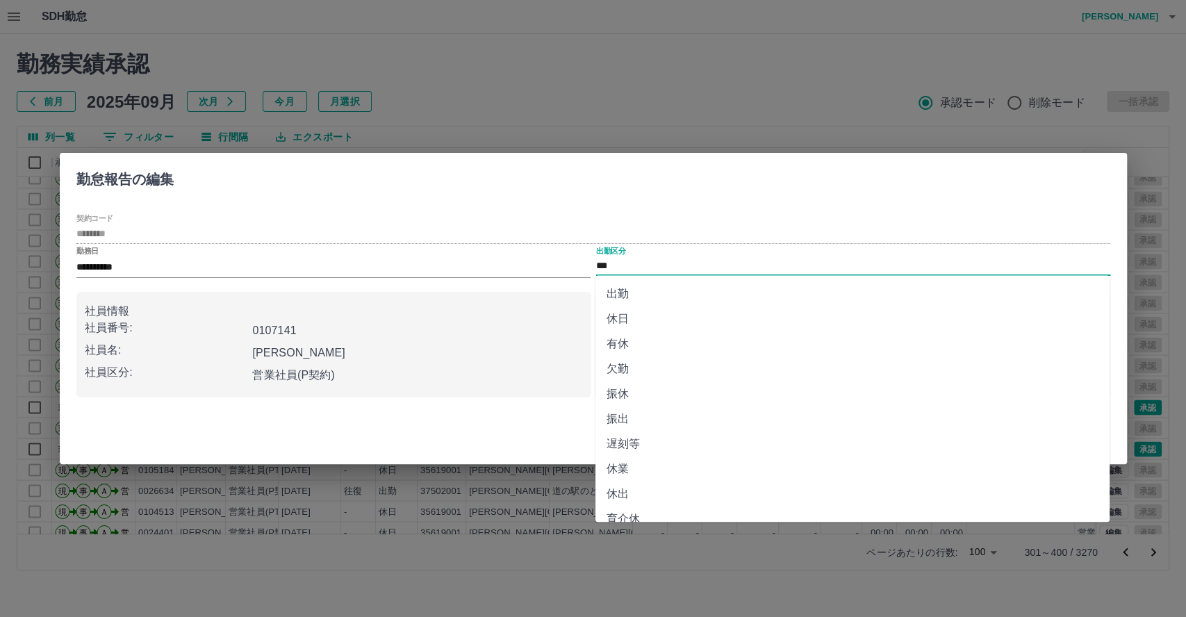
click at [679, 265] on input "***" at bounding box center [853, 266] width 514 height 17
click at [656, 308] on li "休日" at bounding box center [852, 318] width 514 height 25
type input "**"
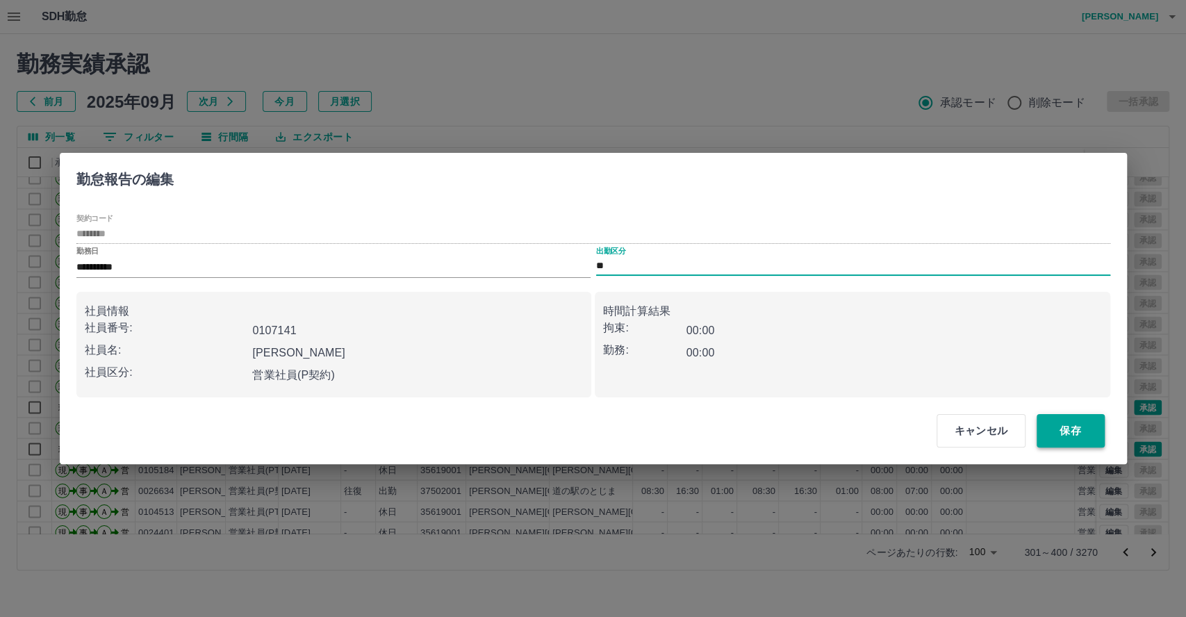
click at [1061, 424] on button "保存" at bounding box center [1070, 430] width 68 height 33
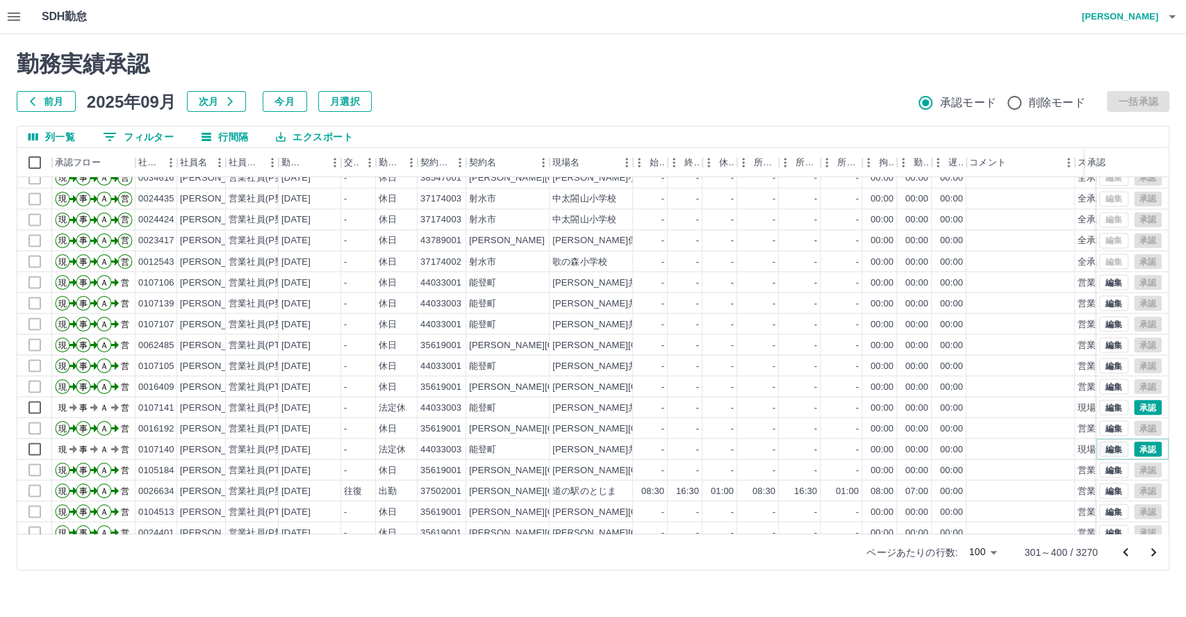
click at [1106, 447] on button "編集" at bounding box center [1113, 448] width 29 height 15
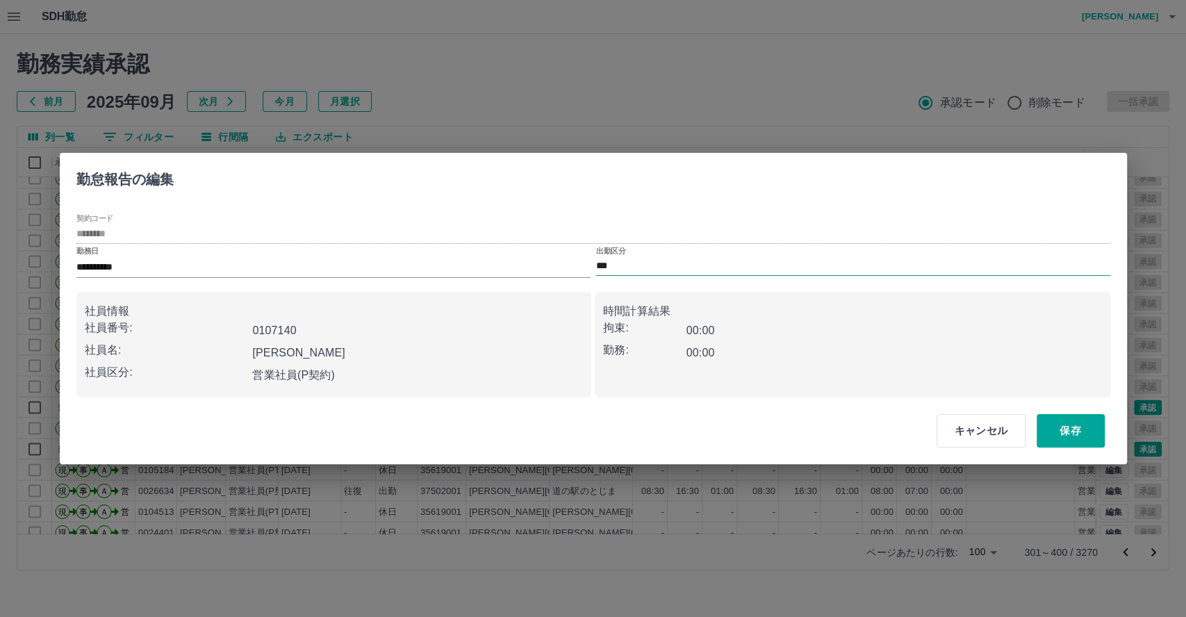
click at [663, 260] on input "***" at bounding box center [853, 266] width 514 height 17
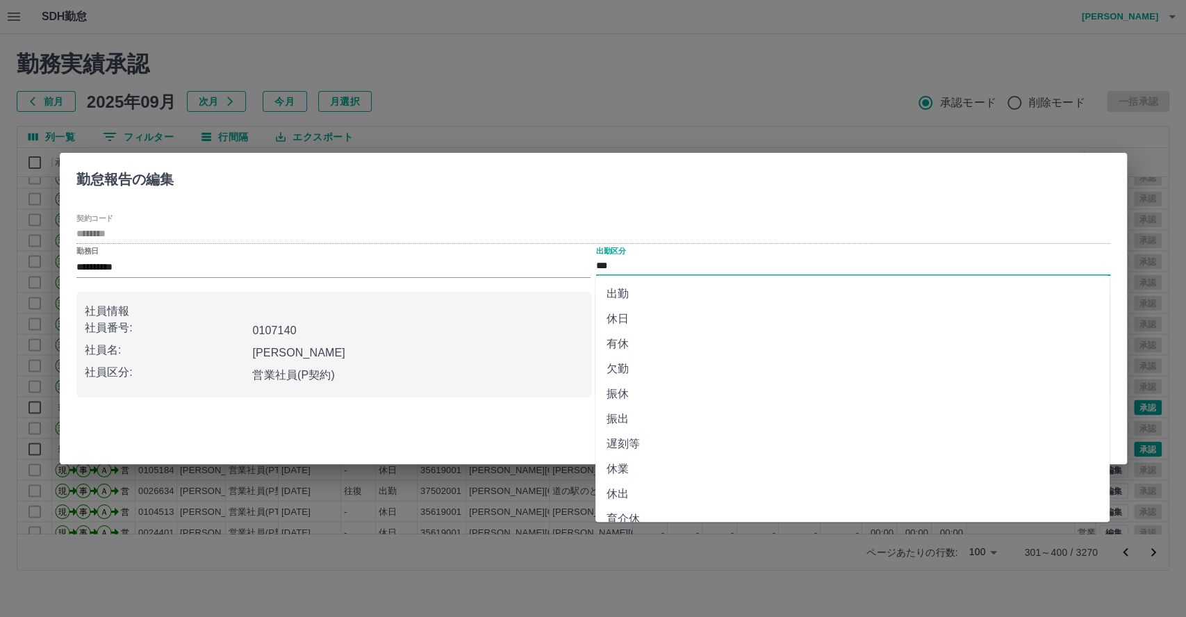
click at [647, 314] on li "休日" at bounding box center [852, 318] width 514 height 25
type input "**"
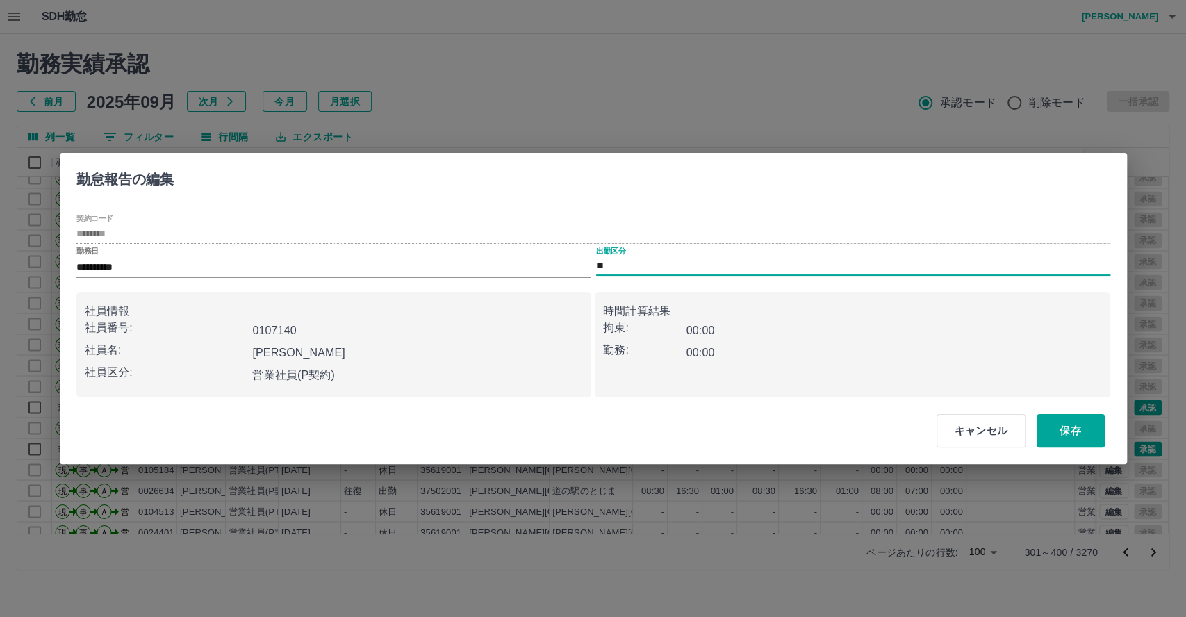
click at [1065, 438] on button "保存" at bounding box center [1070, 430] width 68 height 33
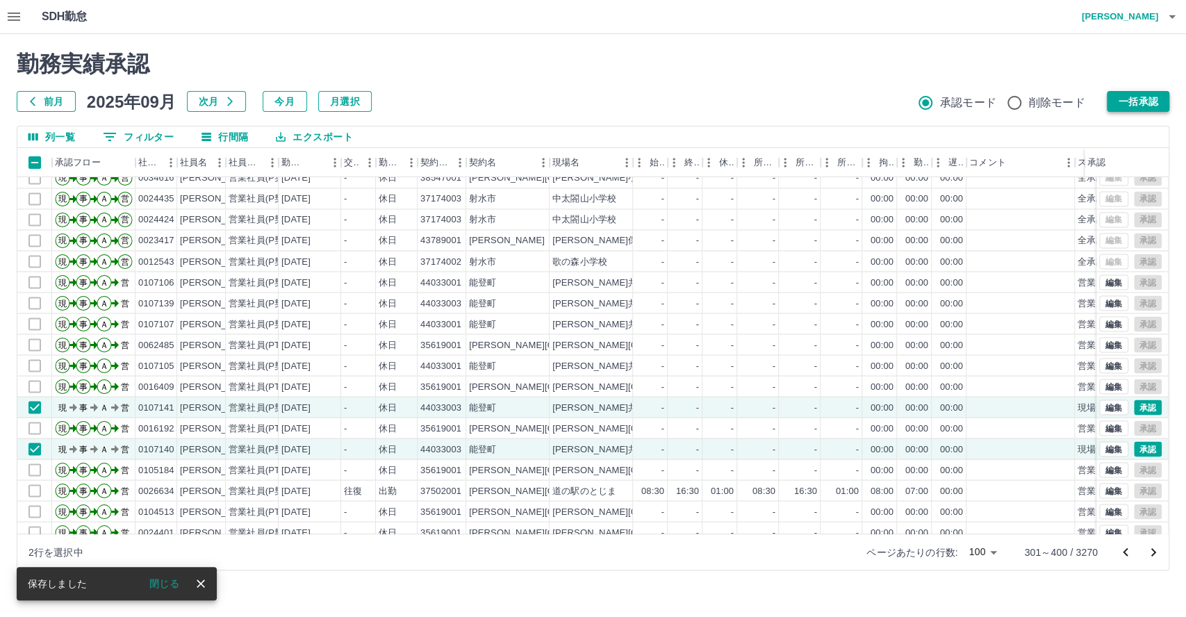
click at [1137, 105] on button "一括承認" at bounding box center [1137, 101] width 63 height 21
click at [1138, 101] on button "一括承認" at bounding box center [1137, 101] width 63 height 21
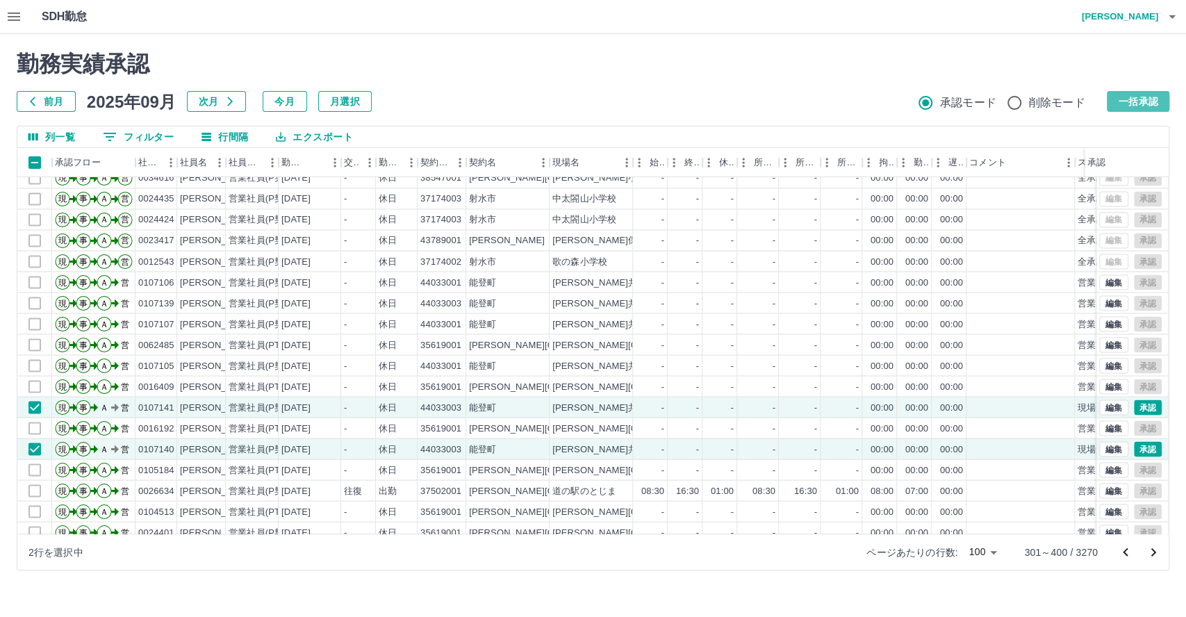
click at [1138, 101] on button "一括承認" at bounding box center [1137, 101] width 63 height 21
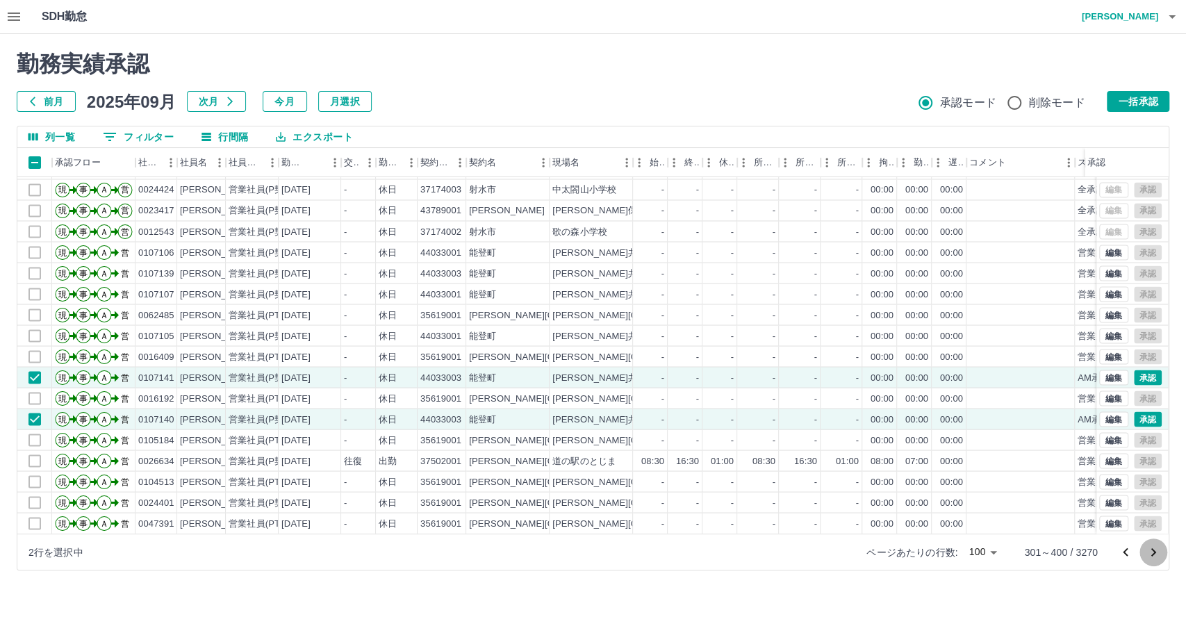
click at [1156, 552] on icon "次のページへ" at bounding box center [1153, 552] width 17 height 17
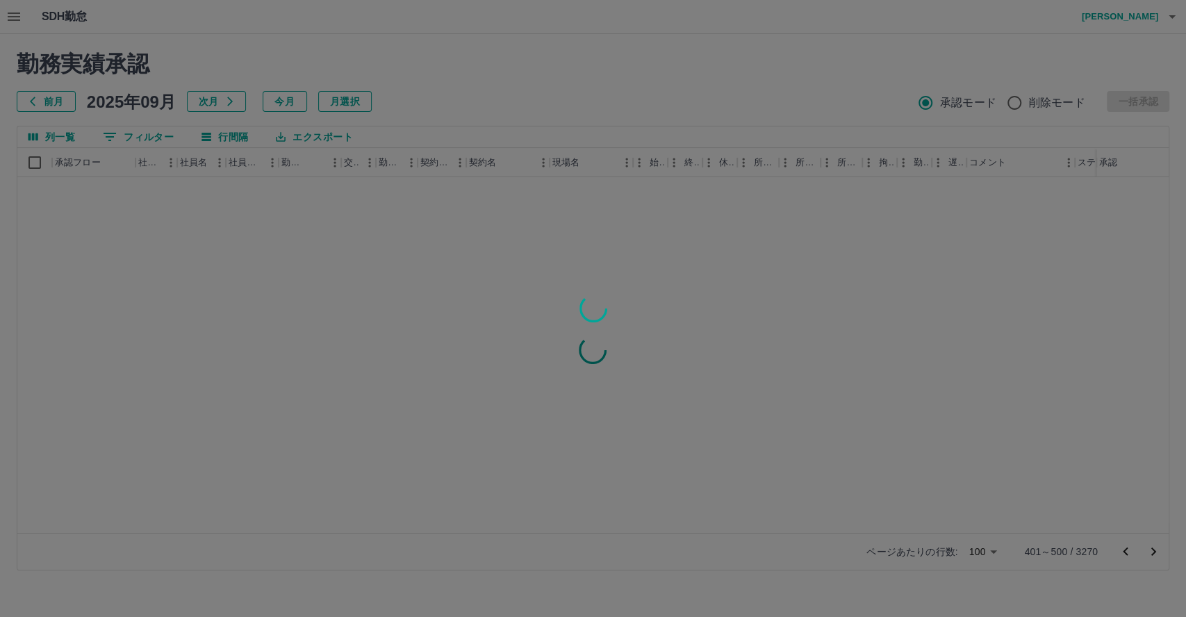
scroll to position [0, 0]
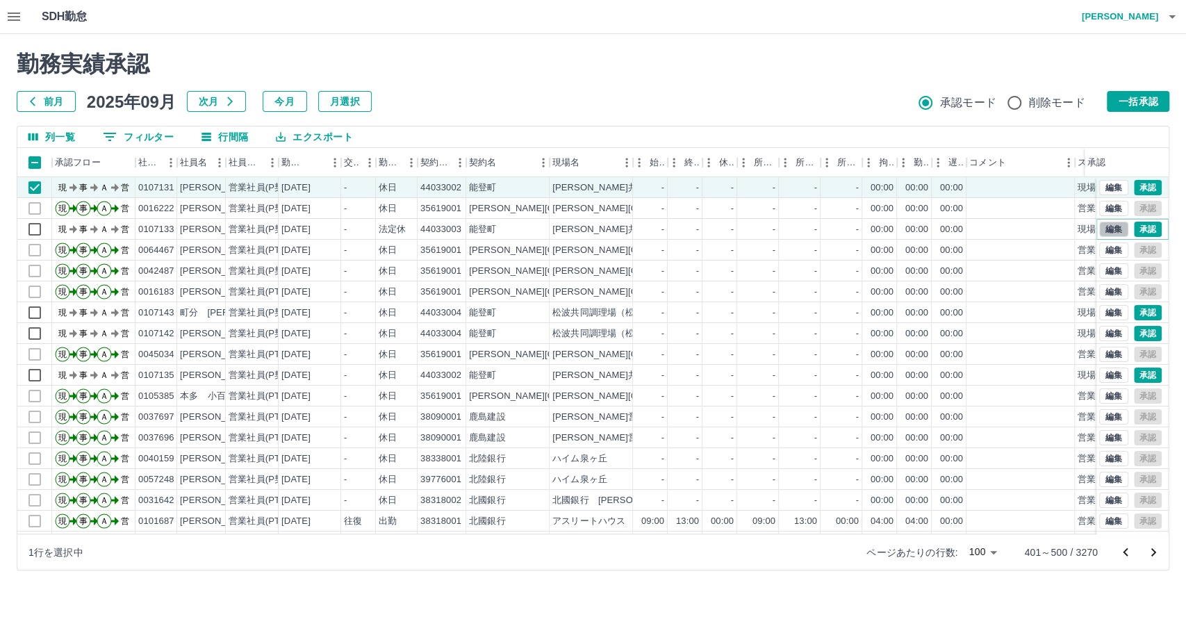
click at [1099, 228] on button "編集" at bounding box center [1113, 229] width 29 height 15
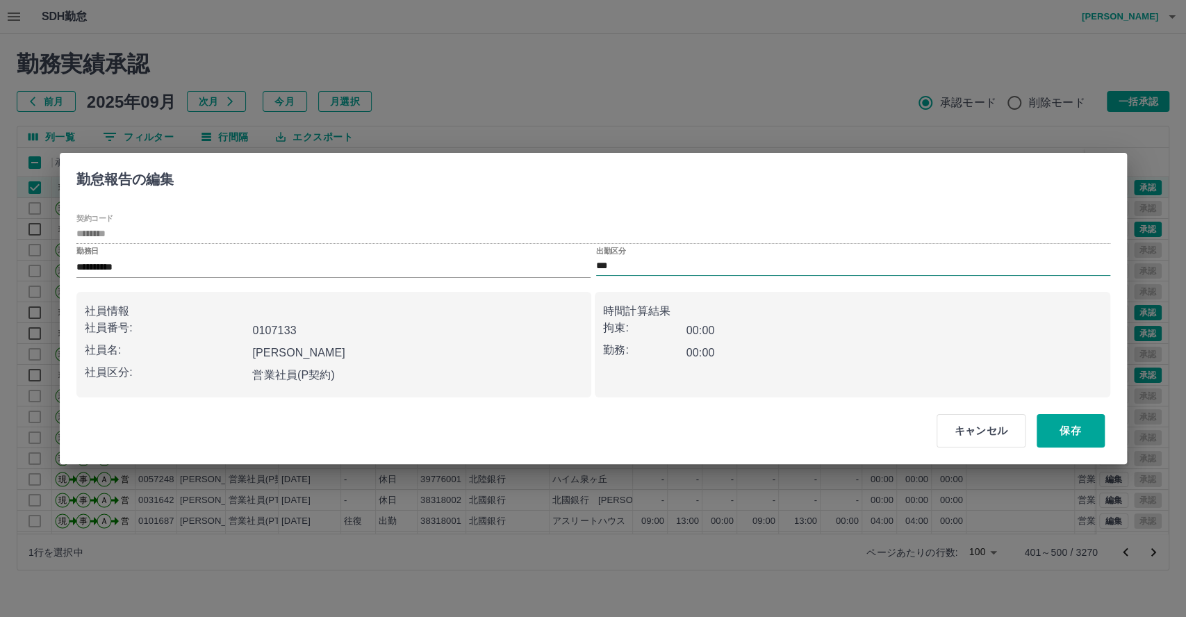
click at [676, 268] on input "***" at bounding box center [853, 266] width 514 height 17
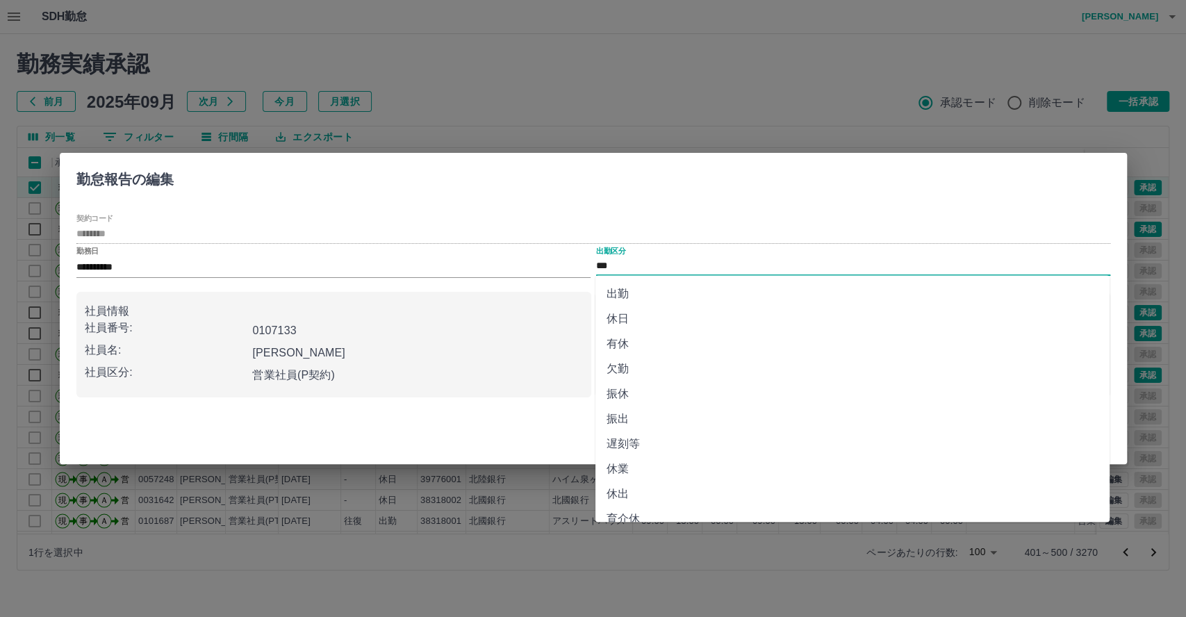
click at [651, 312] on li "休日" at bounding box center [852, 318] width 514 height 25
type input "**"
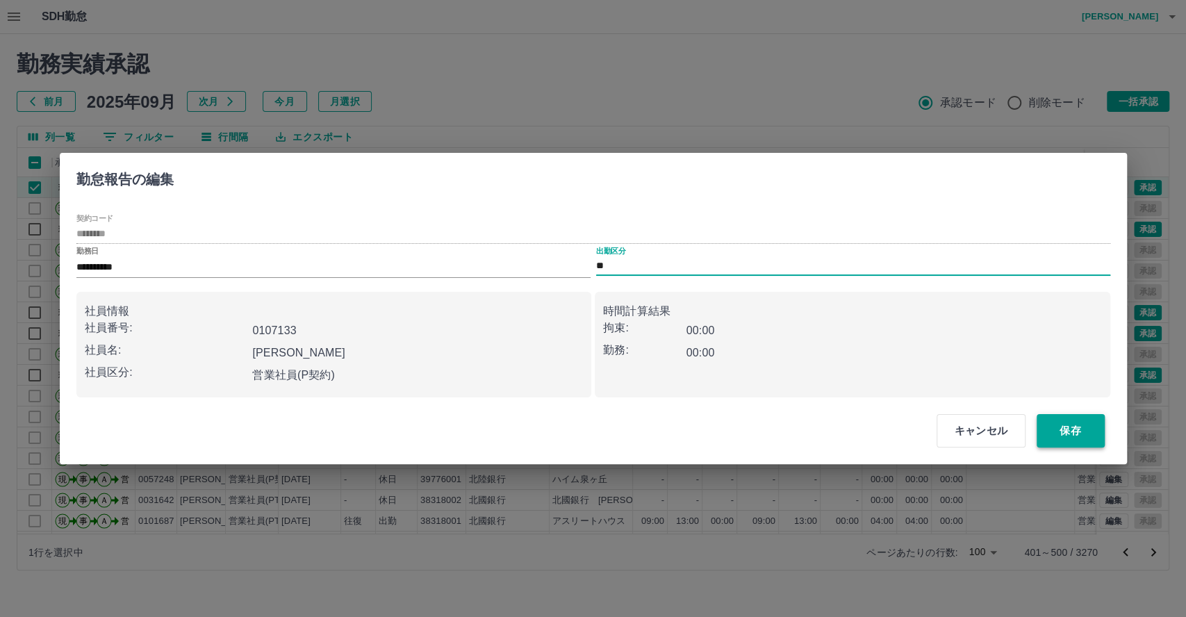
click at [1063, 426] on button "保存" at bounding box center [1070, 430] width 68 height 33
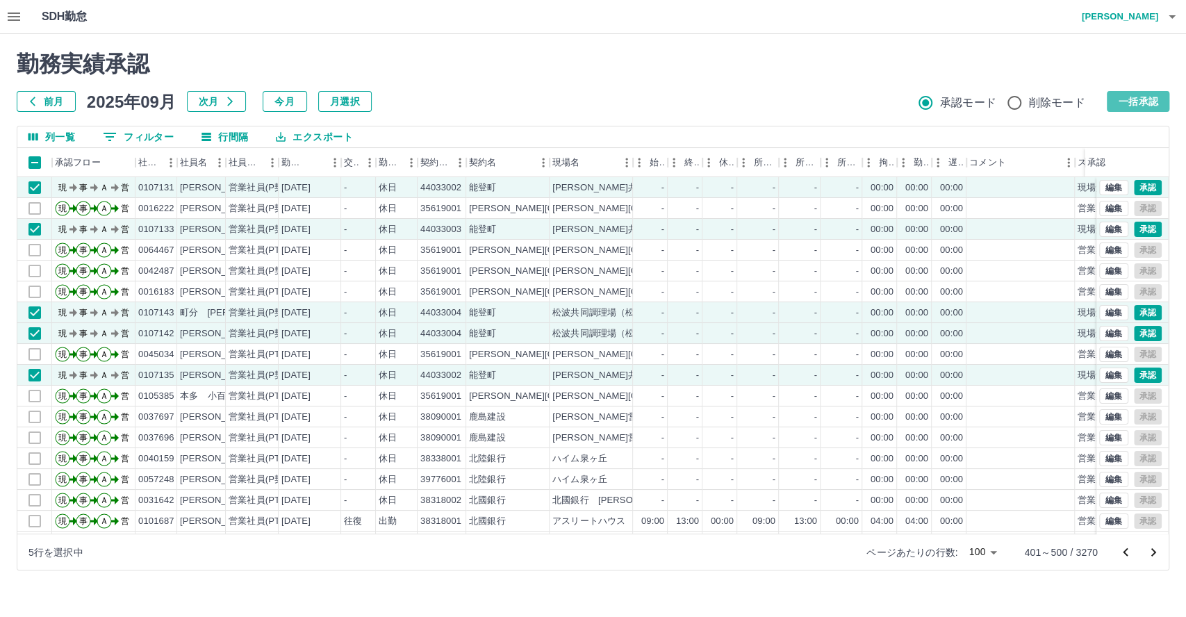
click at [1125, 97] on button "一括承認" at bounding box center [1137, 101] width 63 height 21
click at [1130, 99] on button "一括承認" at bounding box center [1137, 101] width 63 height 21
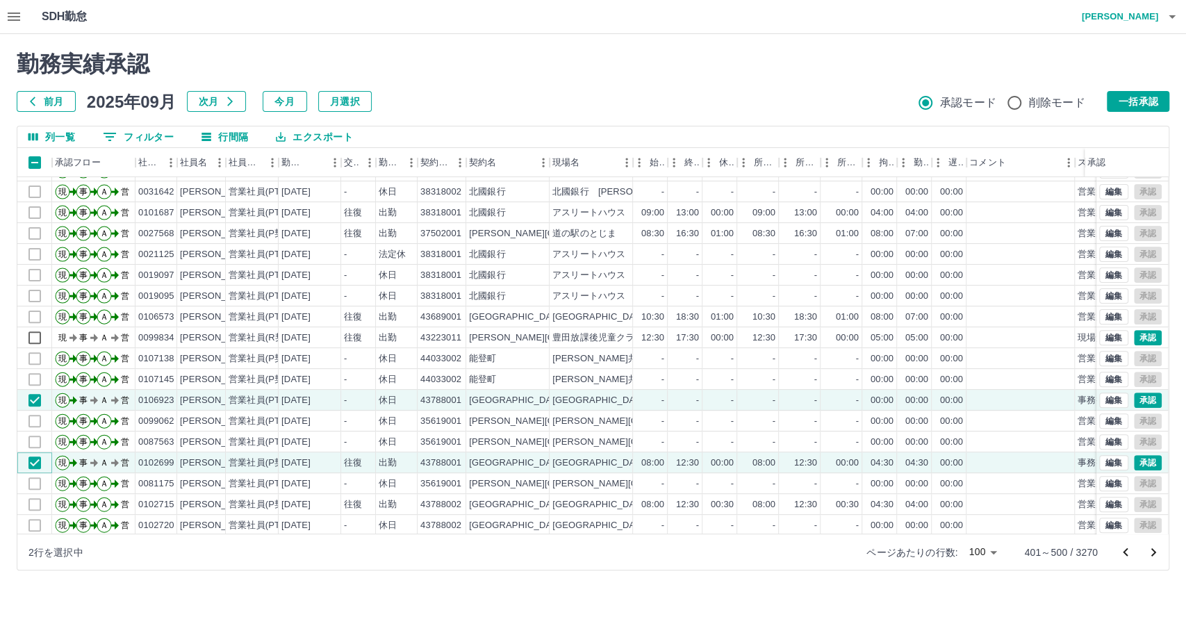
scroll to position [463, 0]
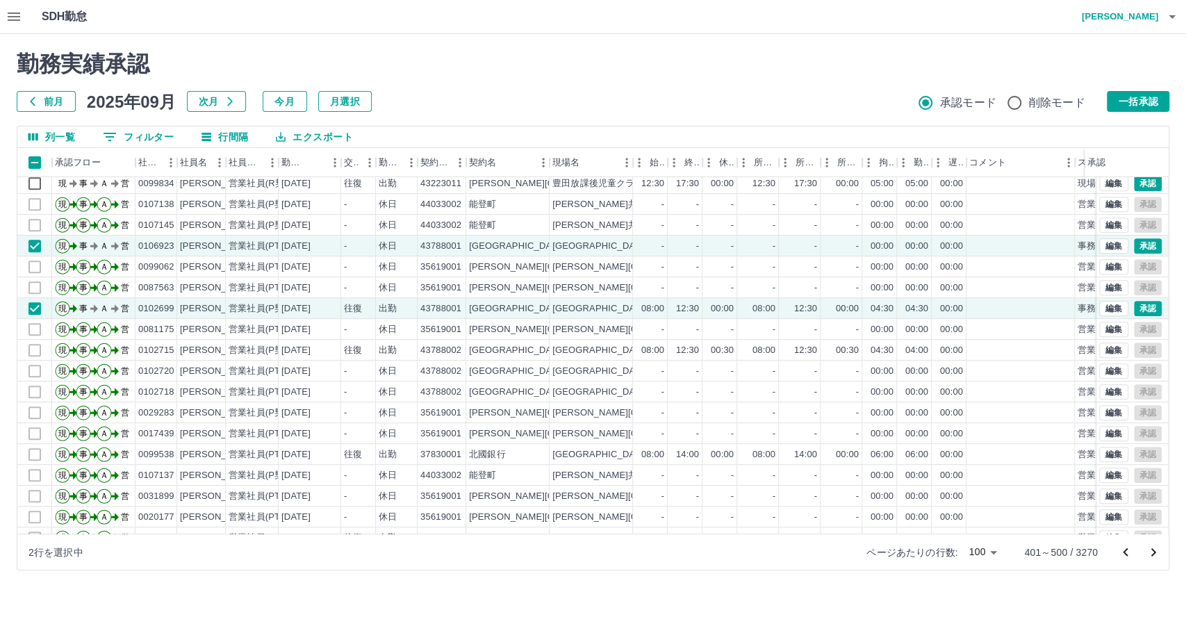
click at [1112, 95] on button "一括承認" at bounding box center [1137, 101] width 63 height 21
click at [1147, 95] on button "一括承認" at bounding box center [1137, 101] width 63 height 21
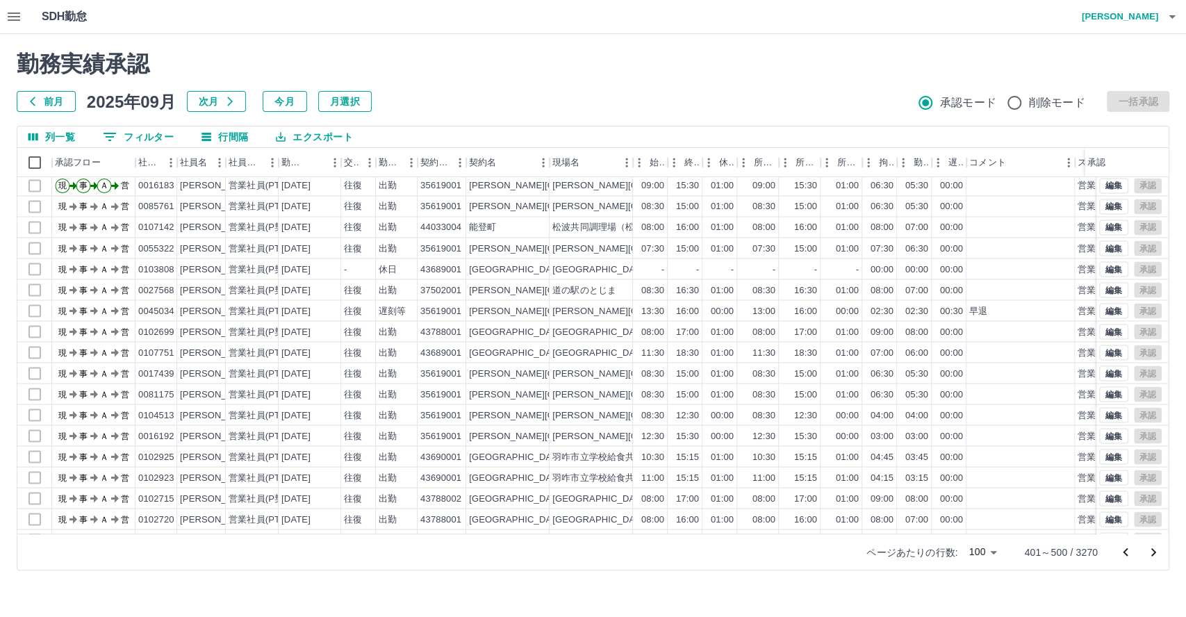
scroll to position [1738, 0]
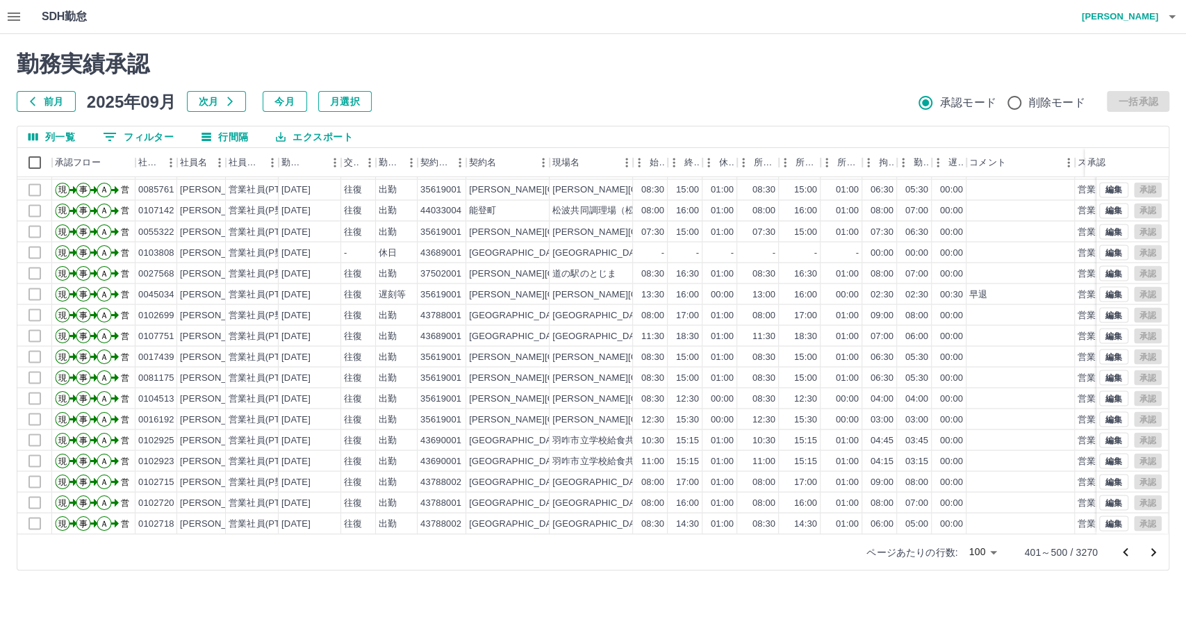
click at [1150, 553] on icon "次のページへ" at bounding box center [1153, 552] width 17 height 17
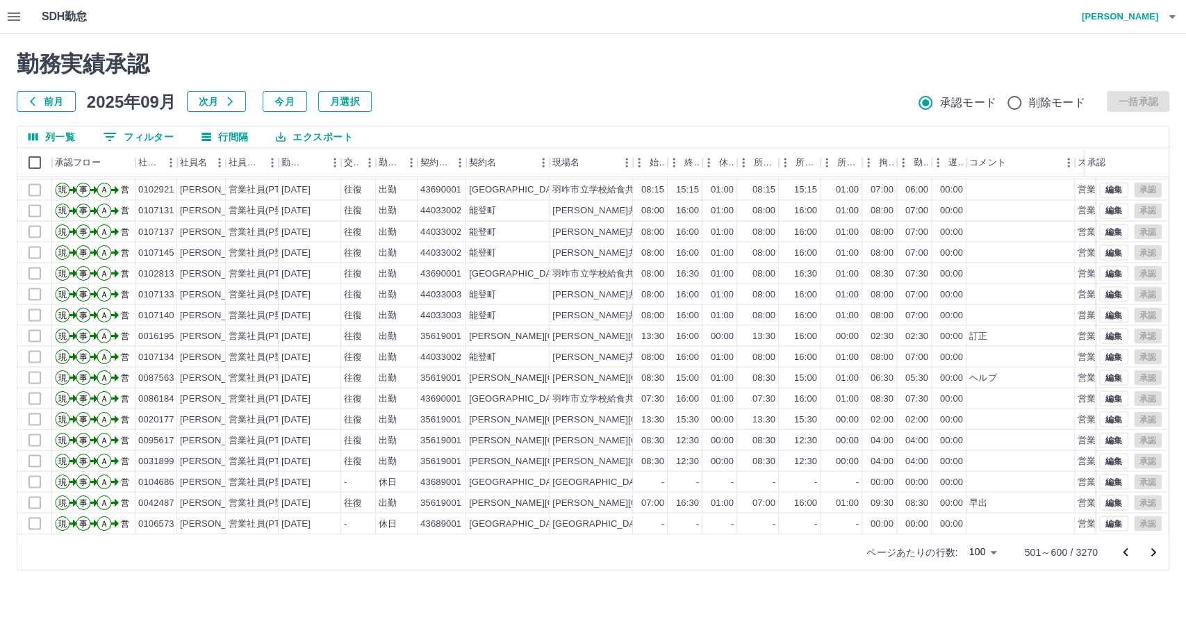
click at [1152, 549] on icon "次のページへ" at bounding box center [1153, 552] width 17 height 17
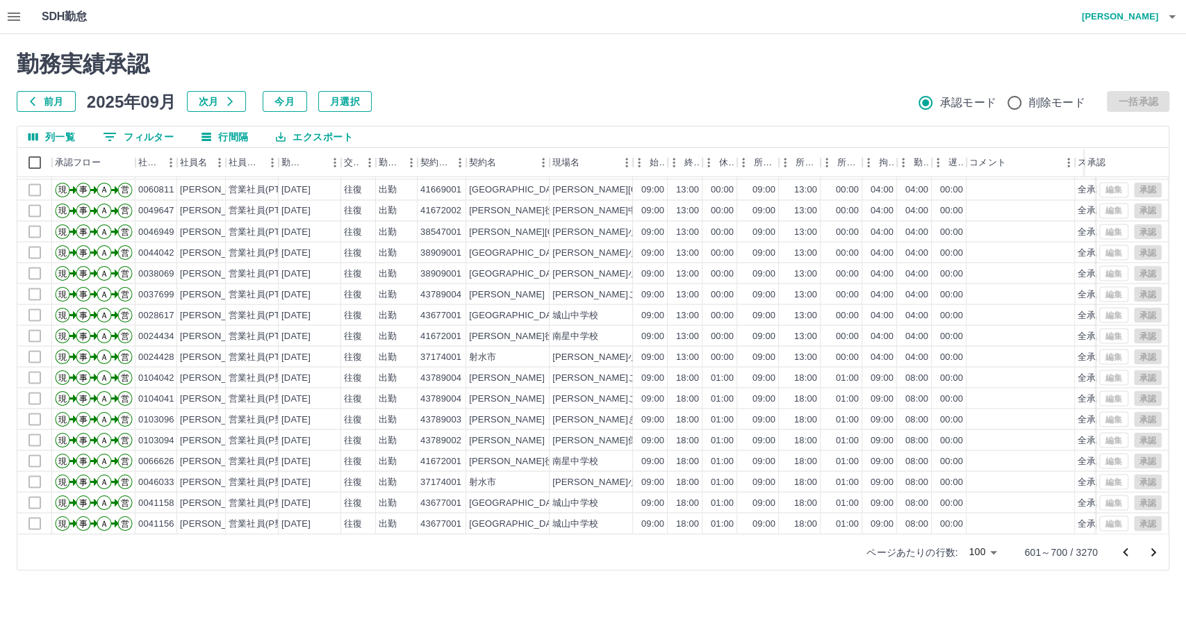
click at [1156, 548] on icon "次のページへ" at bounding box center [1153, 552] width 17 height 17
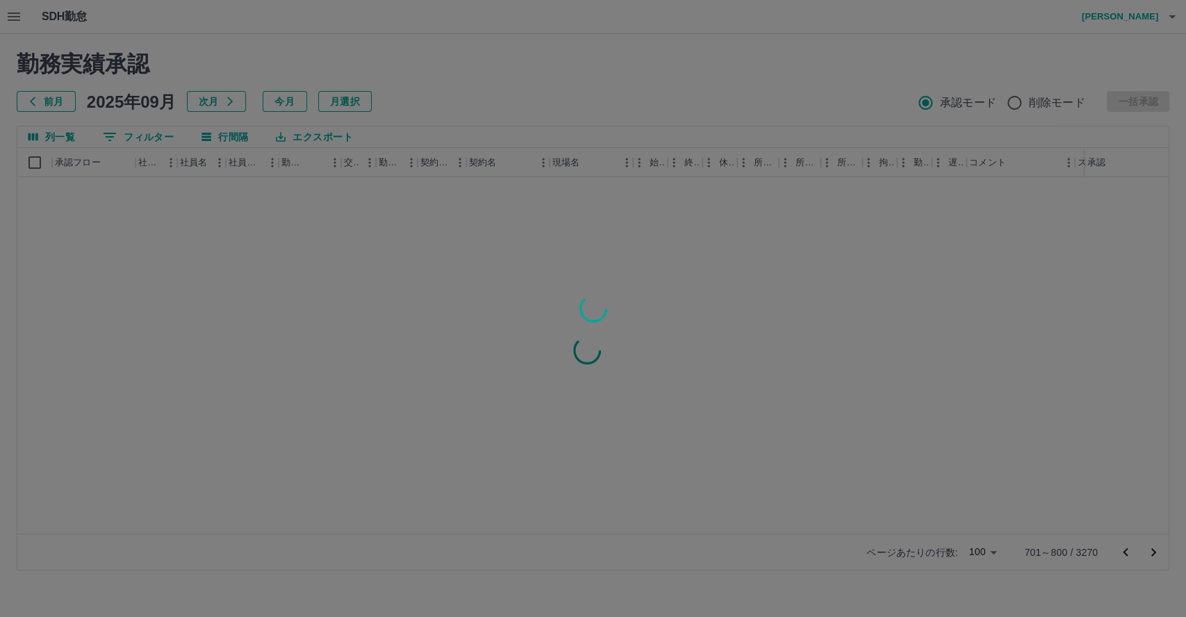
scroll to position [0, 0]
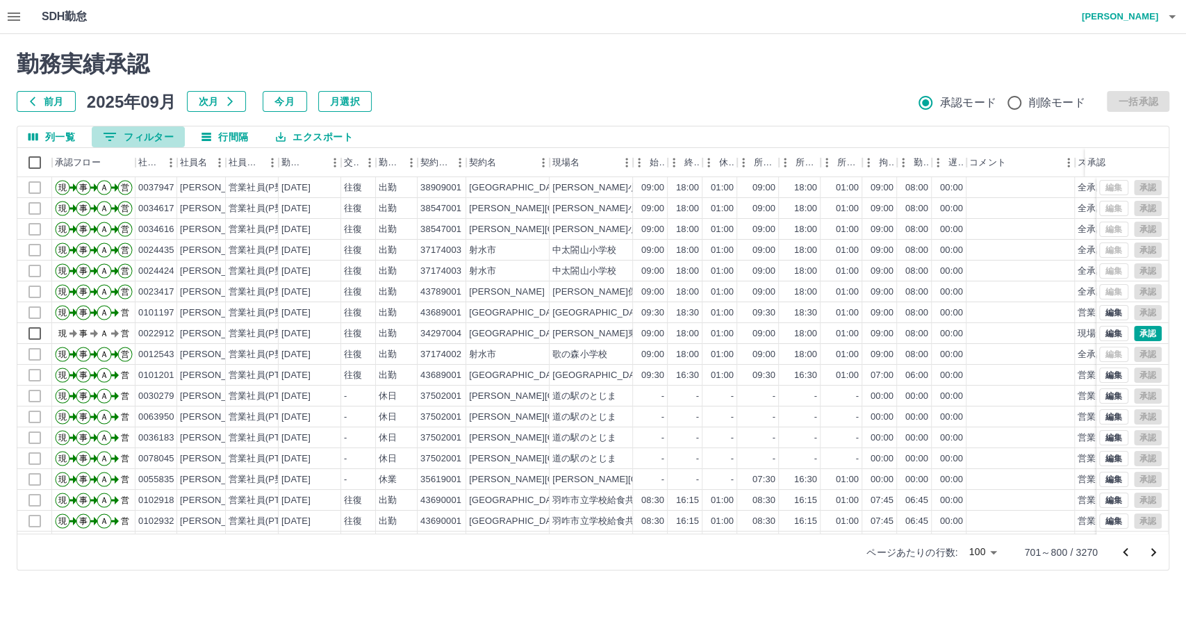
drag, startPoint x: 150, startPoint y: 134, endPoint x: 157, endPoint y: 133, distance: 7.1
click at [152, 134] on button "0 フィルター" at bounding box center [138, 136] width 93 height 21
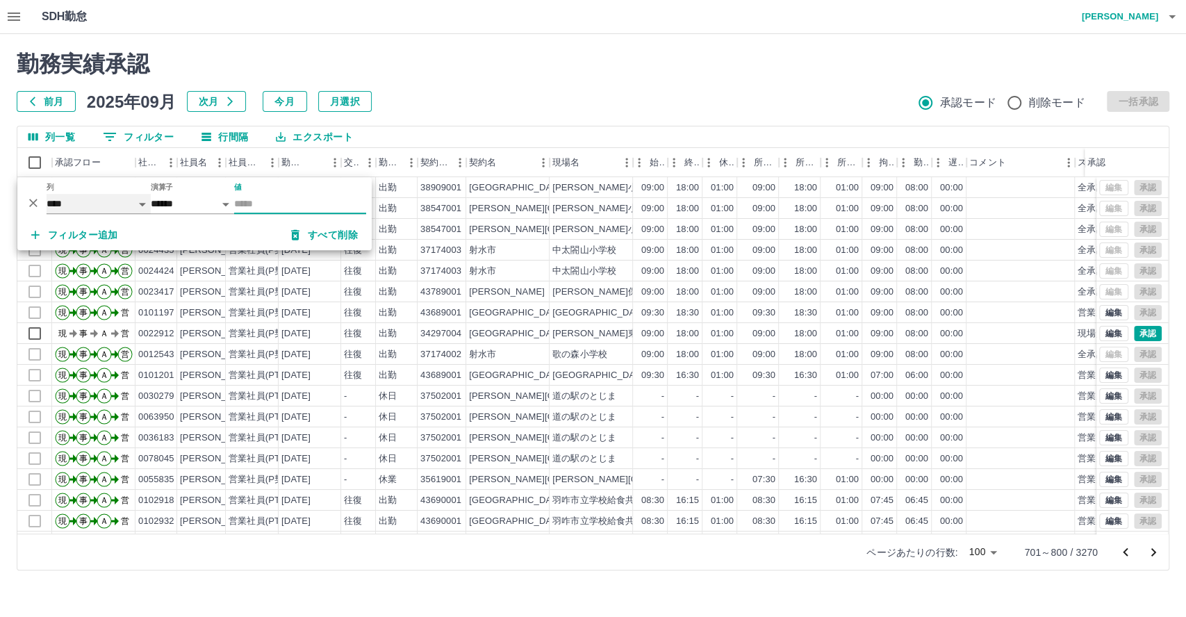
click at [108, 203] on select "**** *** **** *** *** **** ***** *** *** ** ** ** **** **** **** ** ** *** ****…" at bounding box center [99, 204] width 104 height 20
click at [47, 194] on select "**** *** **** *** *** **** ***** *** *** ** ** ** **** **** **** ** ** *** ****…" at bounding box center [99, 204] width 104 height 20
select select "**********"
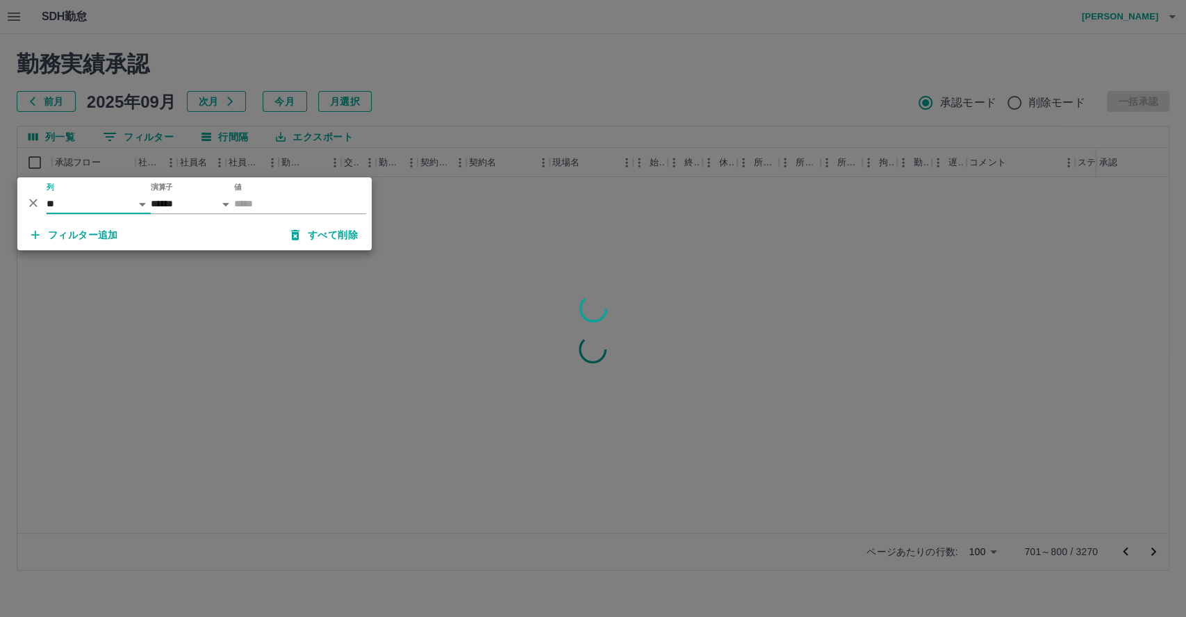
click at [534, 107] on div at bounding box center [593, 308] width 1186 height 617
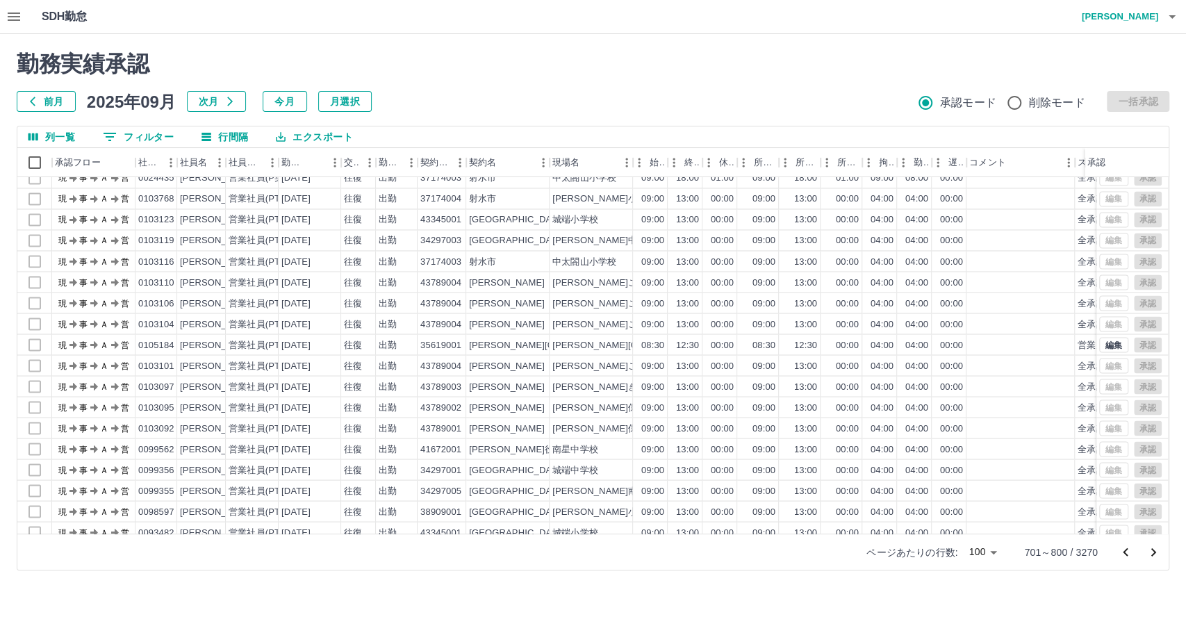
scroll to position [1738, 0]
